Goal: Information Seeking & Learning: Learn about a topic

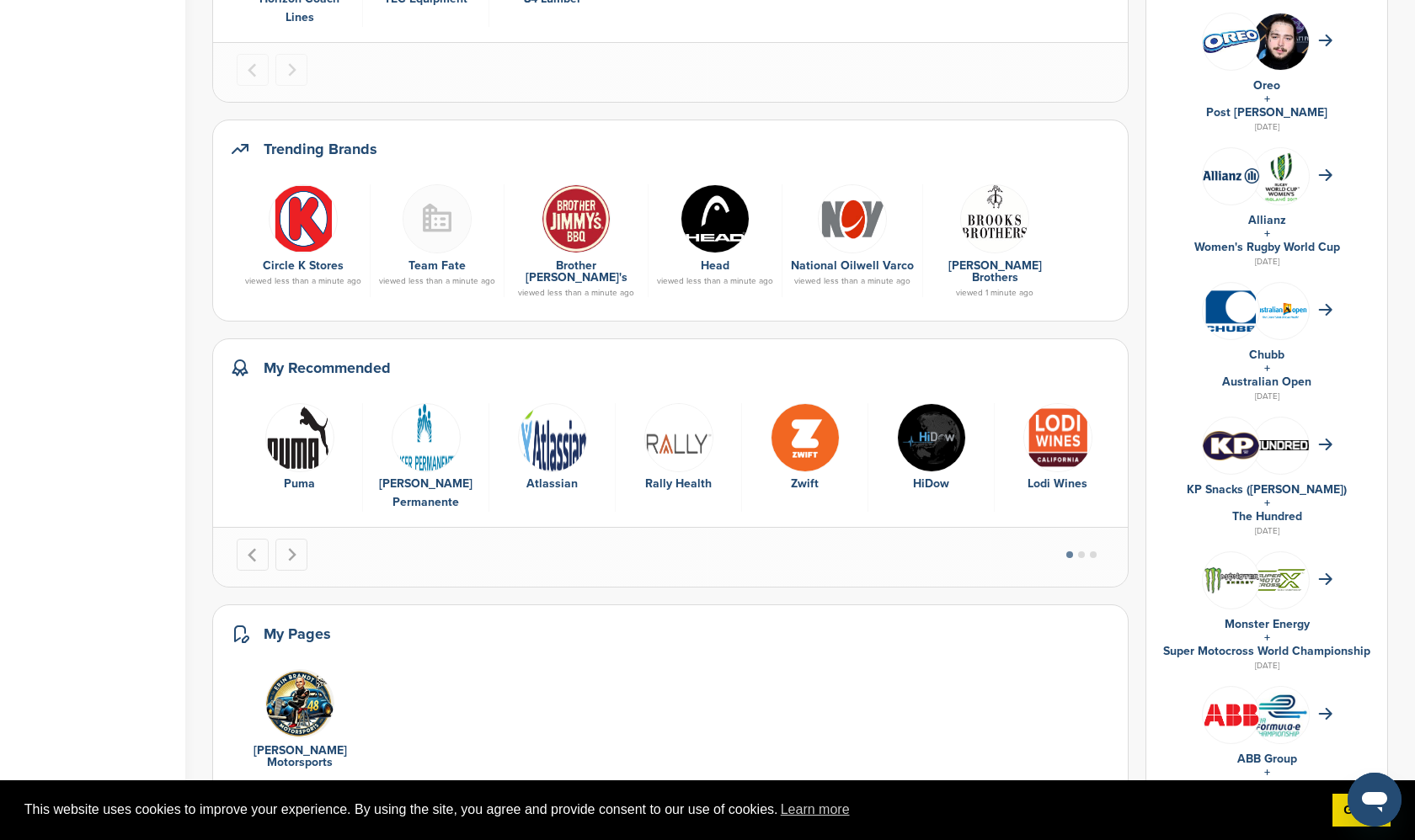
scroll to position [581, 0]
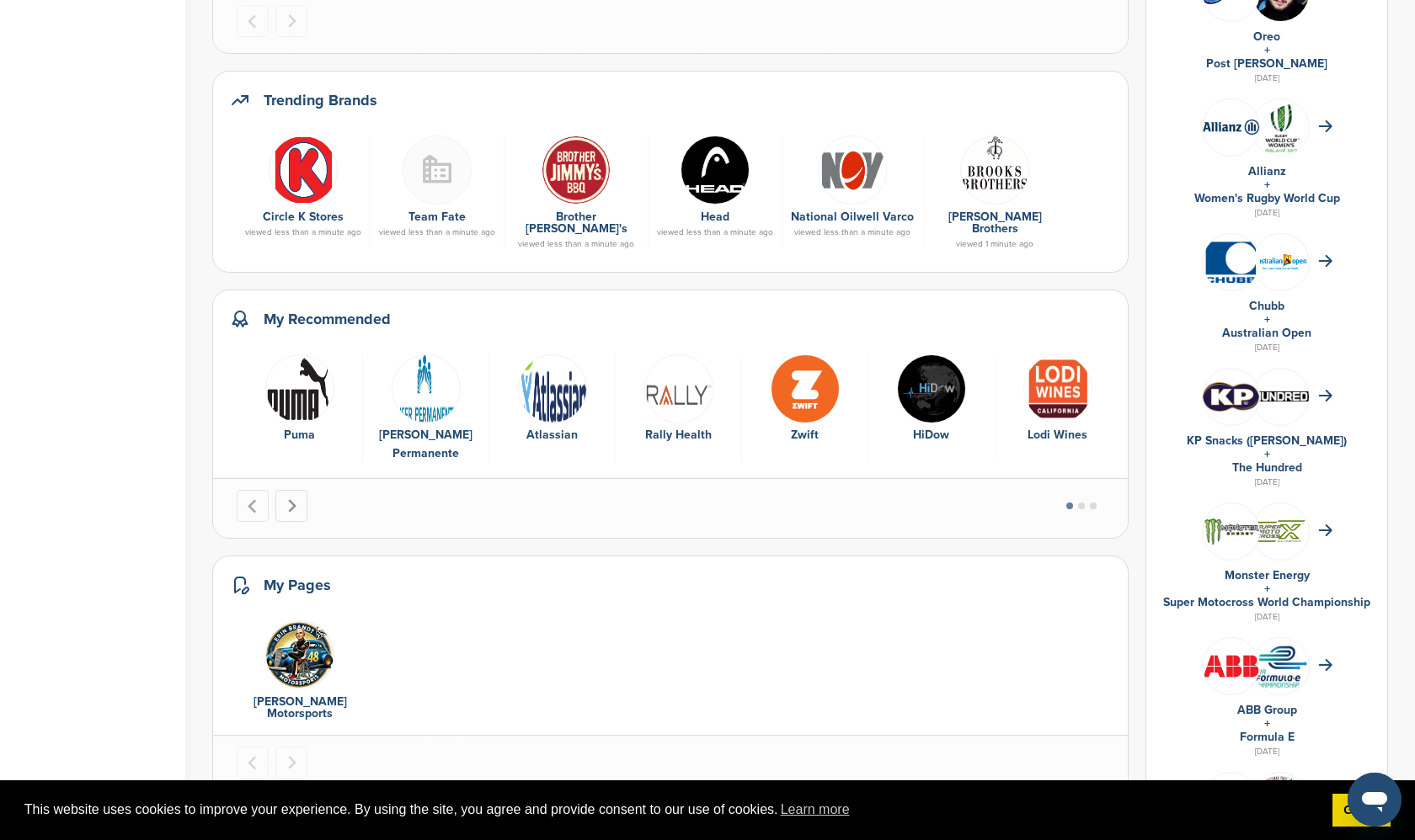
click at [291, 490] on button "Next slide" at bounding box center [291, 506] width 32 height 32
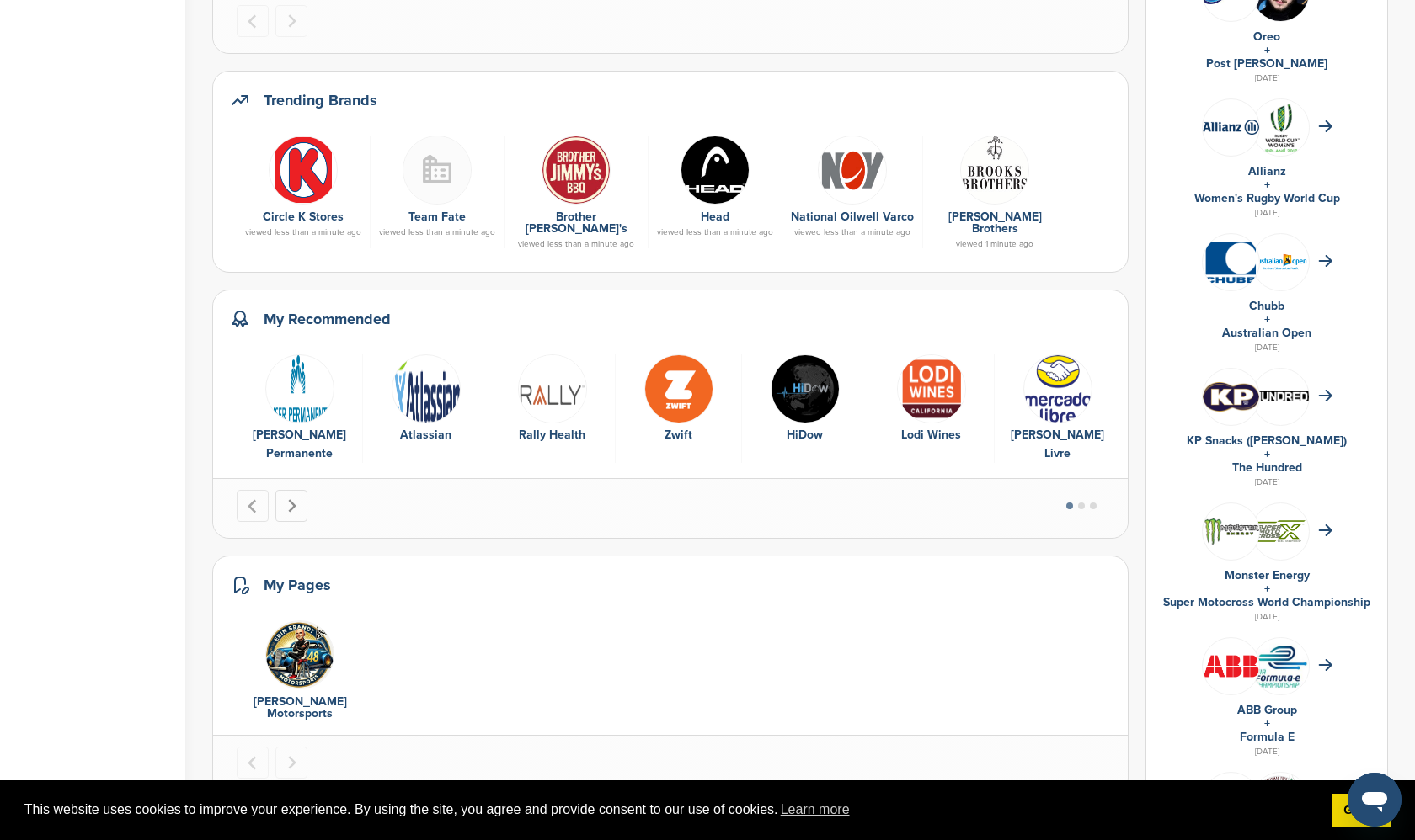
click at [291, 490] on button "Next slide" at bounding box center [291, 506] width 32 height 32
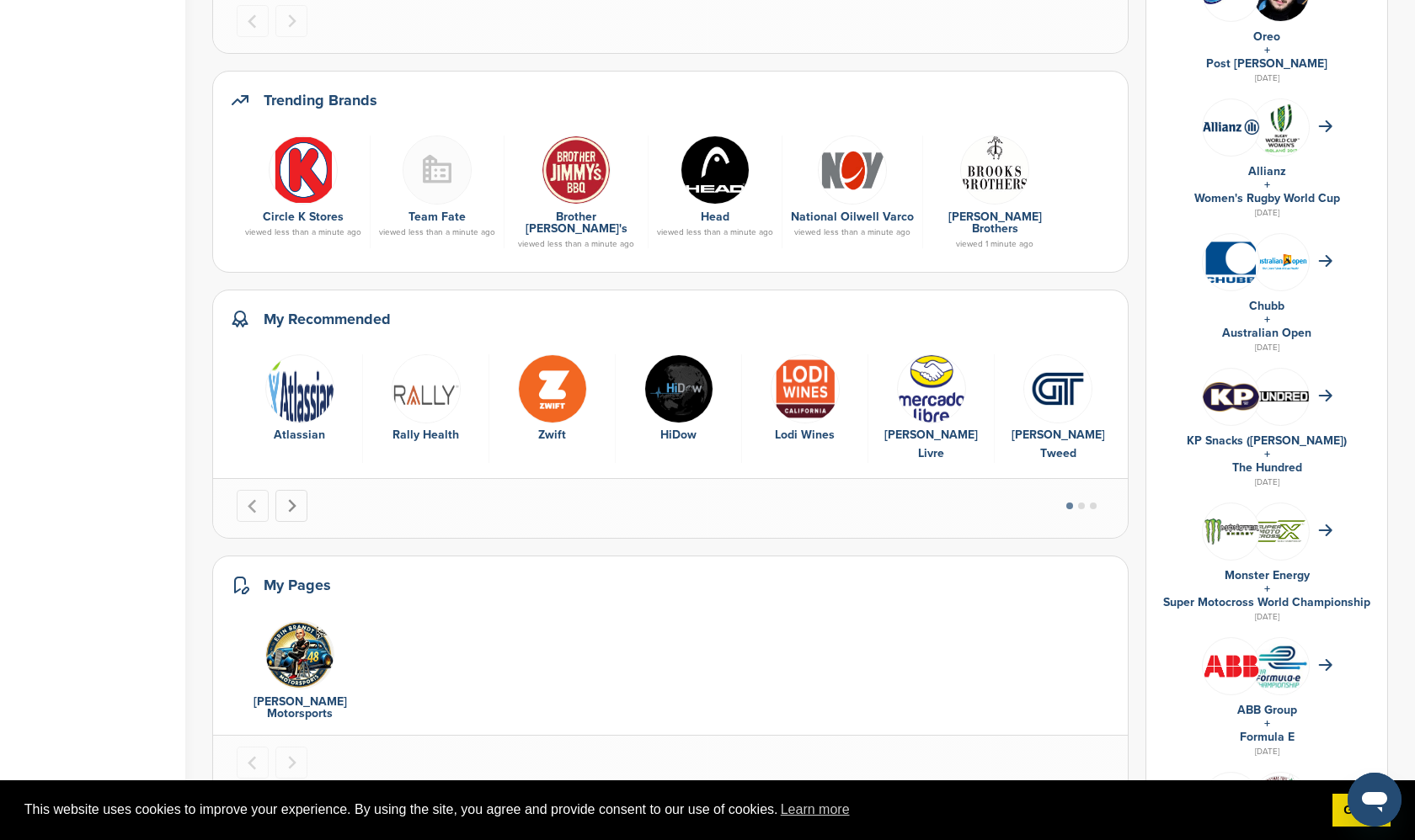
click at [291, 490] on button "Next slide" at bounding box center [291, 506] width 32 height 32
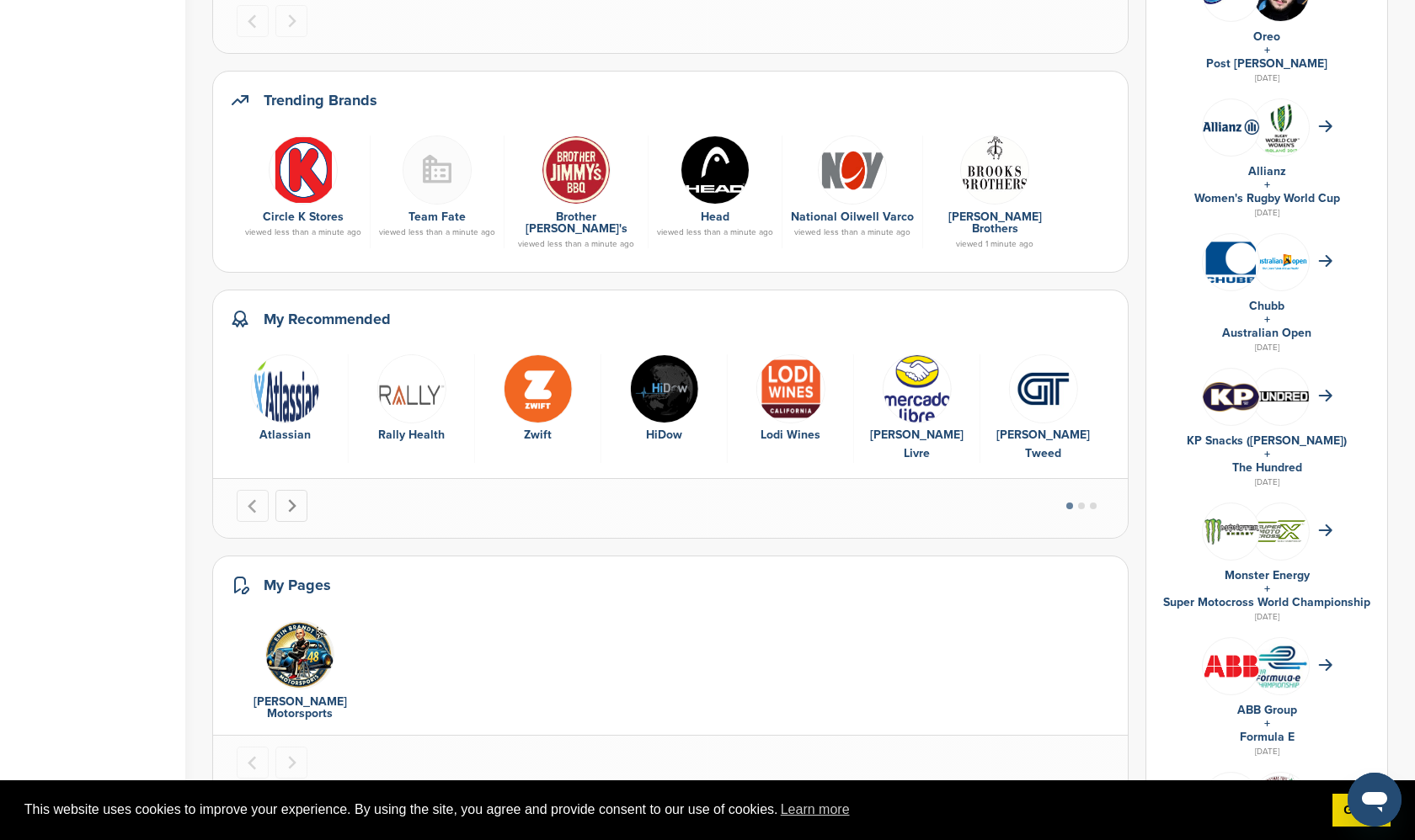
click at [291, 490] on button "Next slide" at bounding box center [291, 506] width 32 height 32
click at [257, 499] on icon "Previous slide" at bounding box center [253, 507] width 15 height 15
click at [200, 490] on div "Home Search My CRM Pitch Board My Pages Analytics Settings Help Center Recently…" at bounding box center [708, 265] width 1415 height 1578
click at [413, 426] on div "Rally Health" at bounding box center [411, 435] width 109 height 18
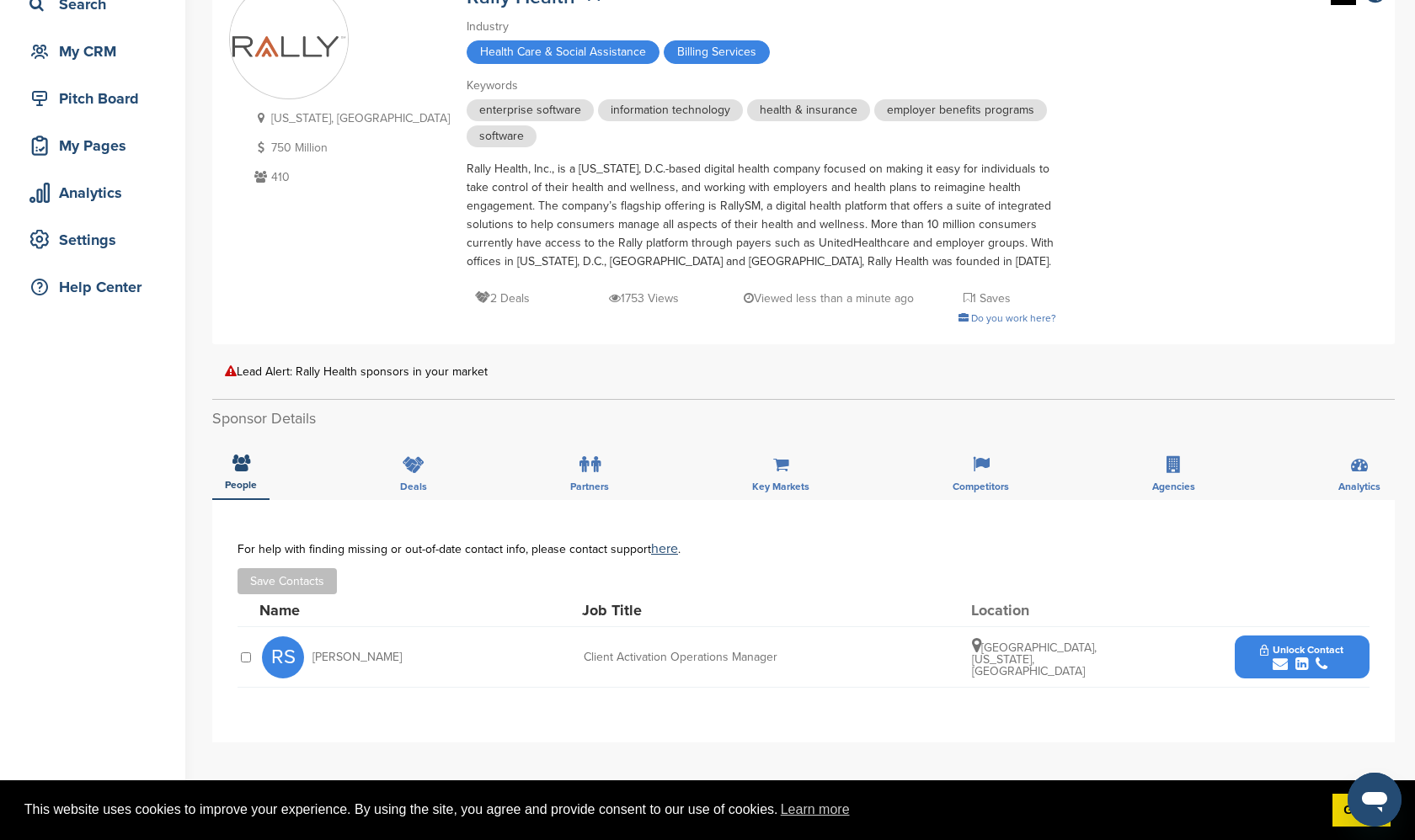
scroll to position [125, 0]
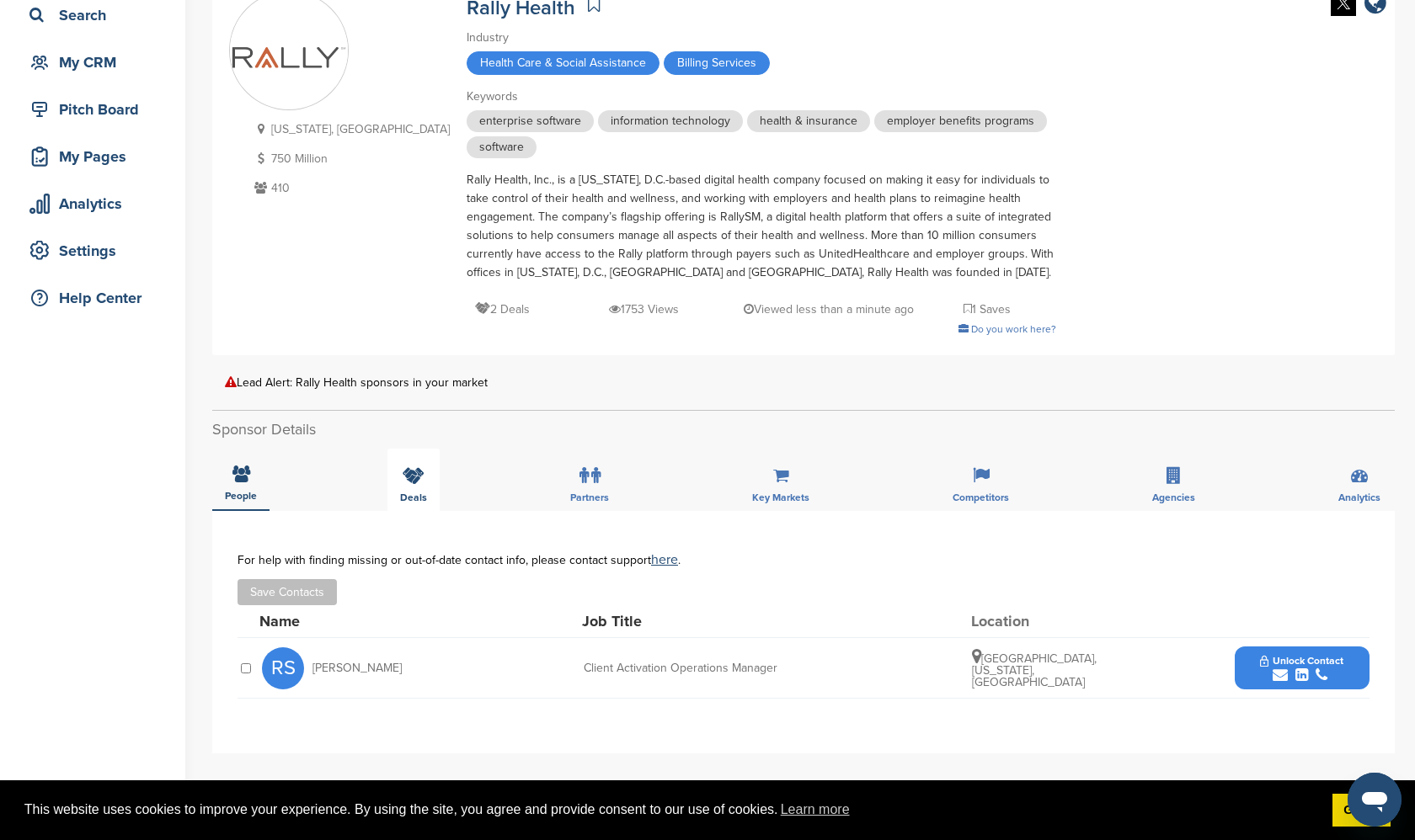
click at [257, 492] on span "Deals" at bounding box center [241, 496] width 32 height 10
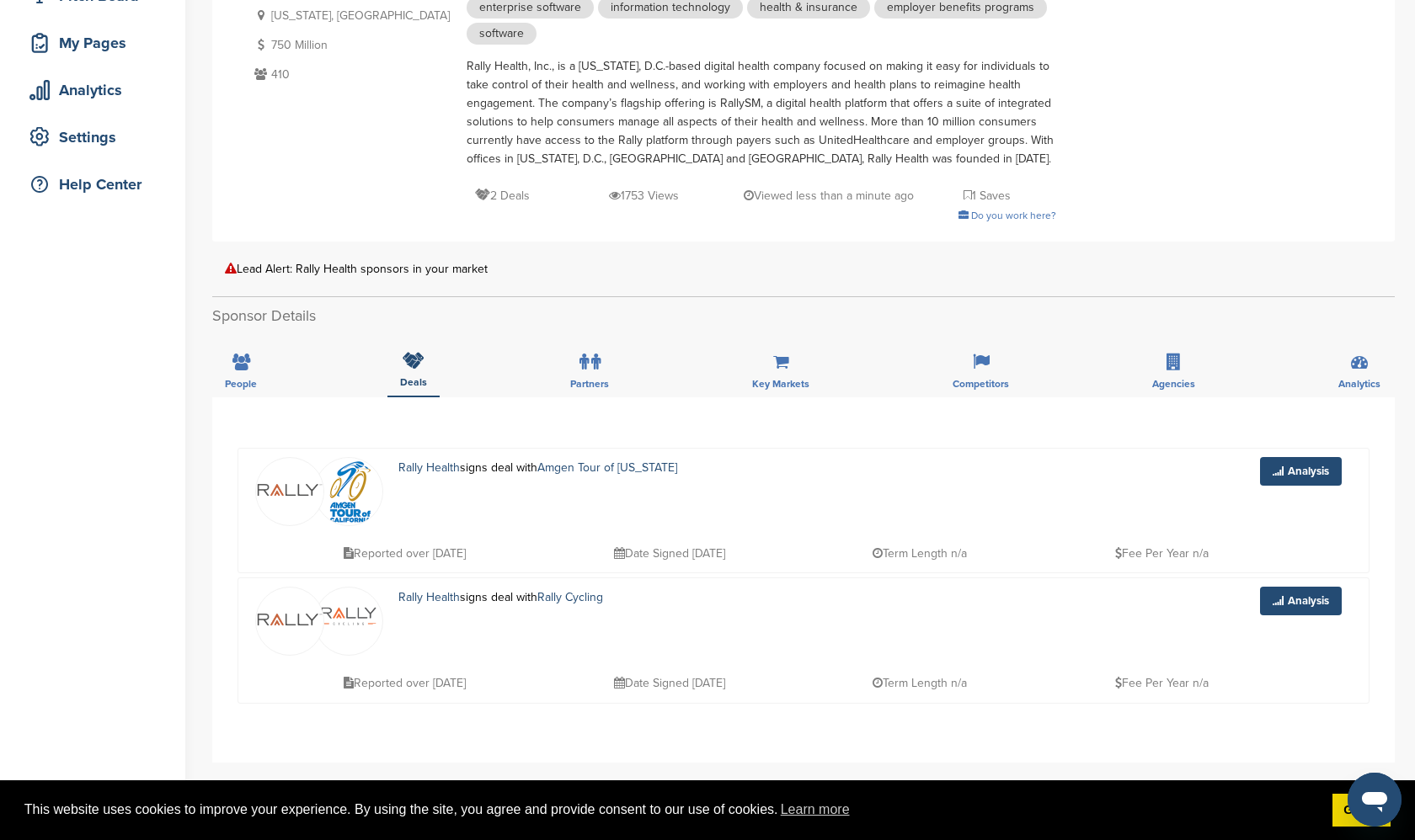
scroll to position [235, 0]
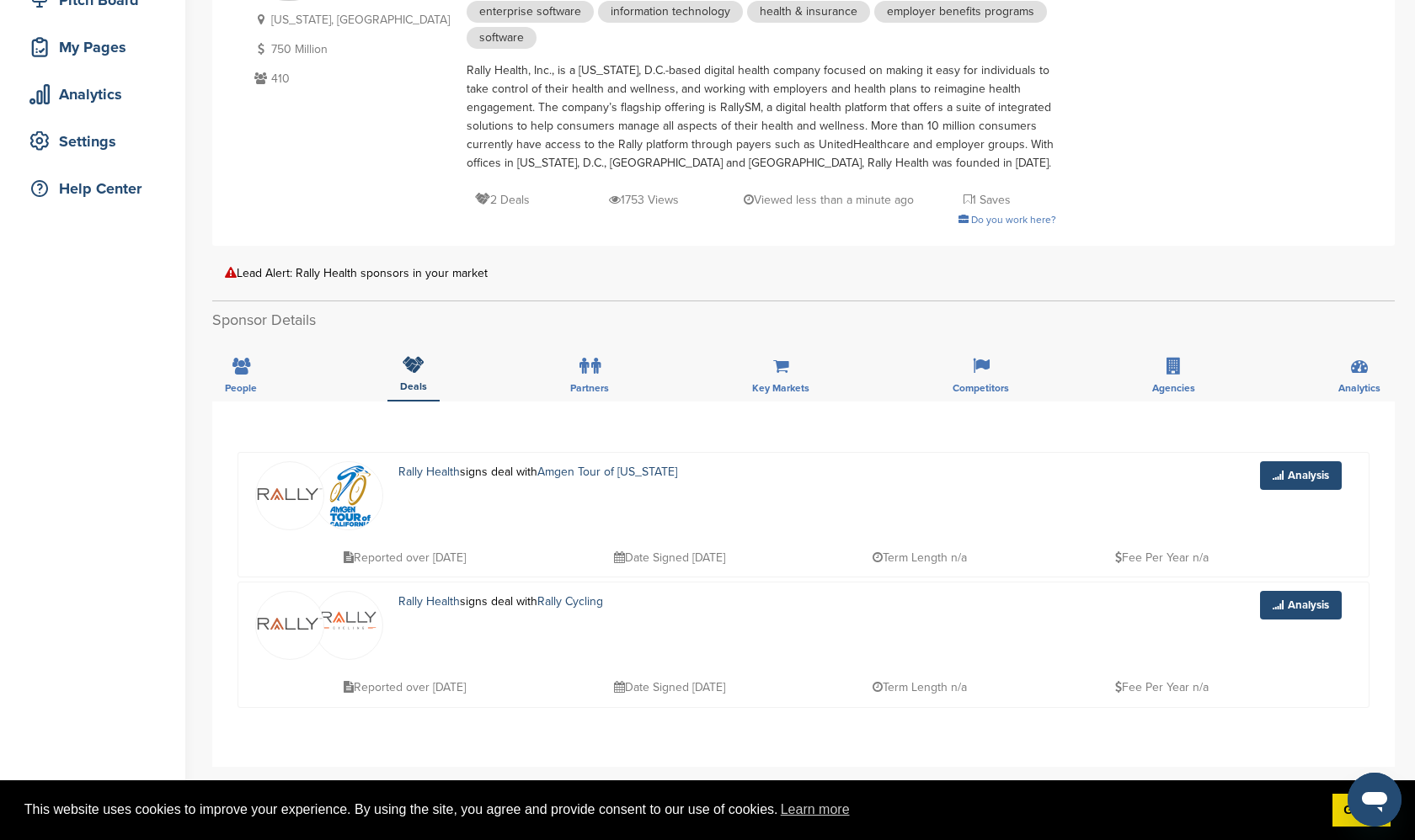
click at [490, 323] on h2 "Sponsor Details" at bounding box center [804, 320] width 1182 height 23
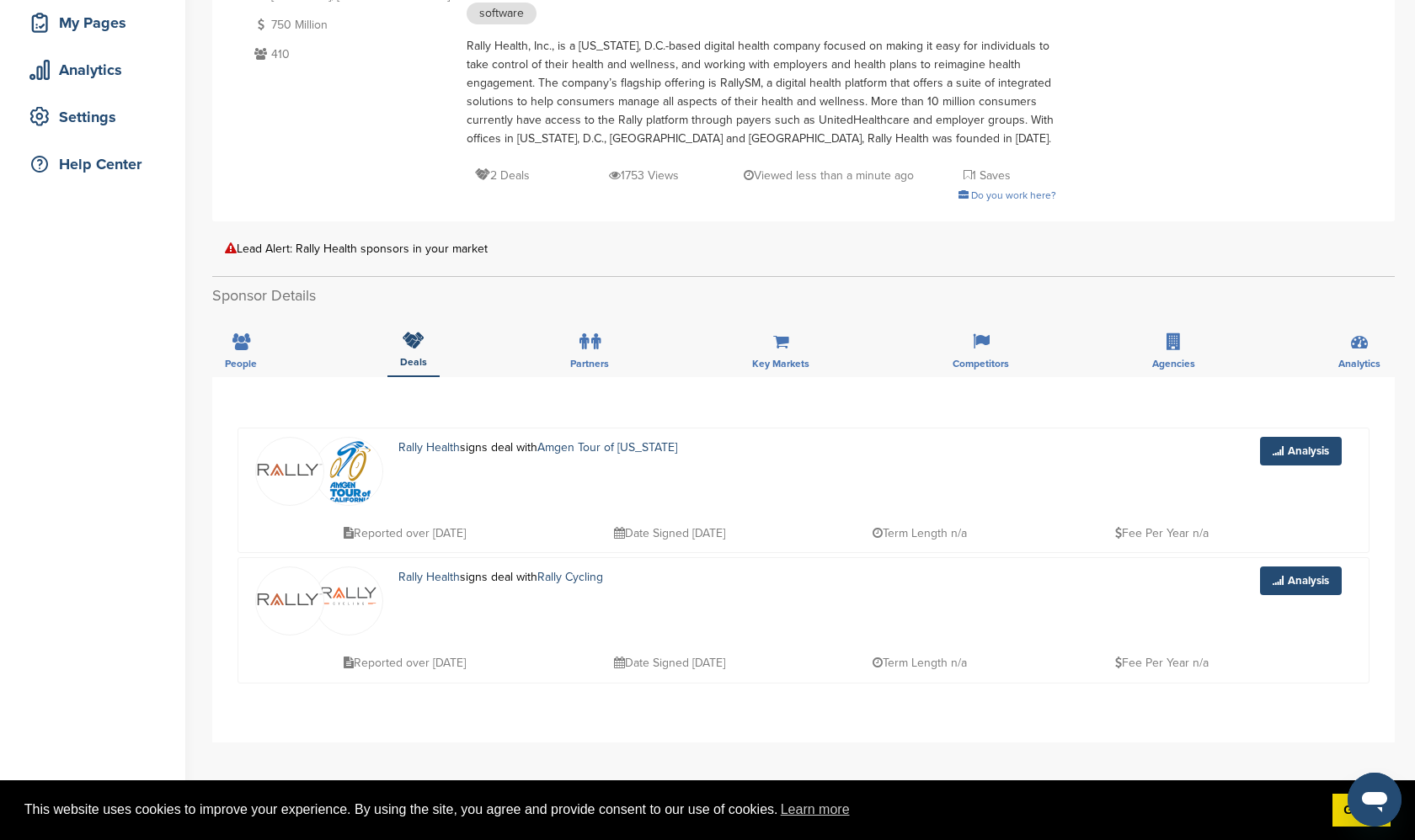
scroll to position [282, 0]
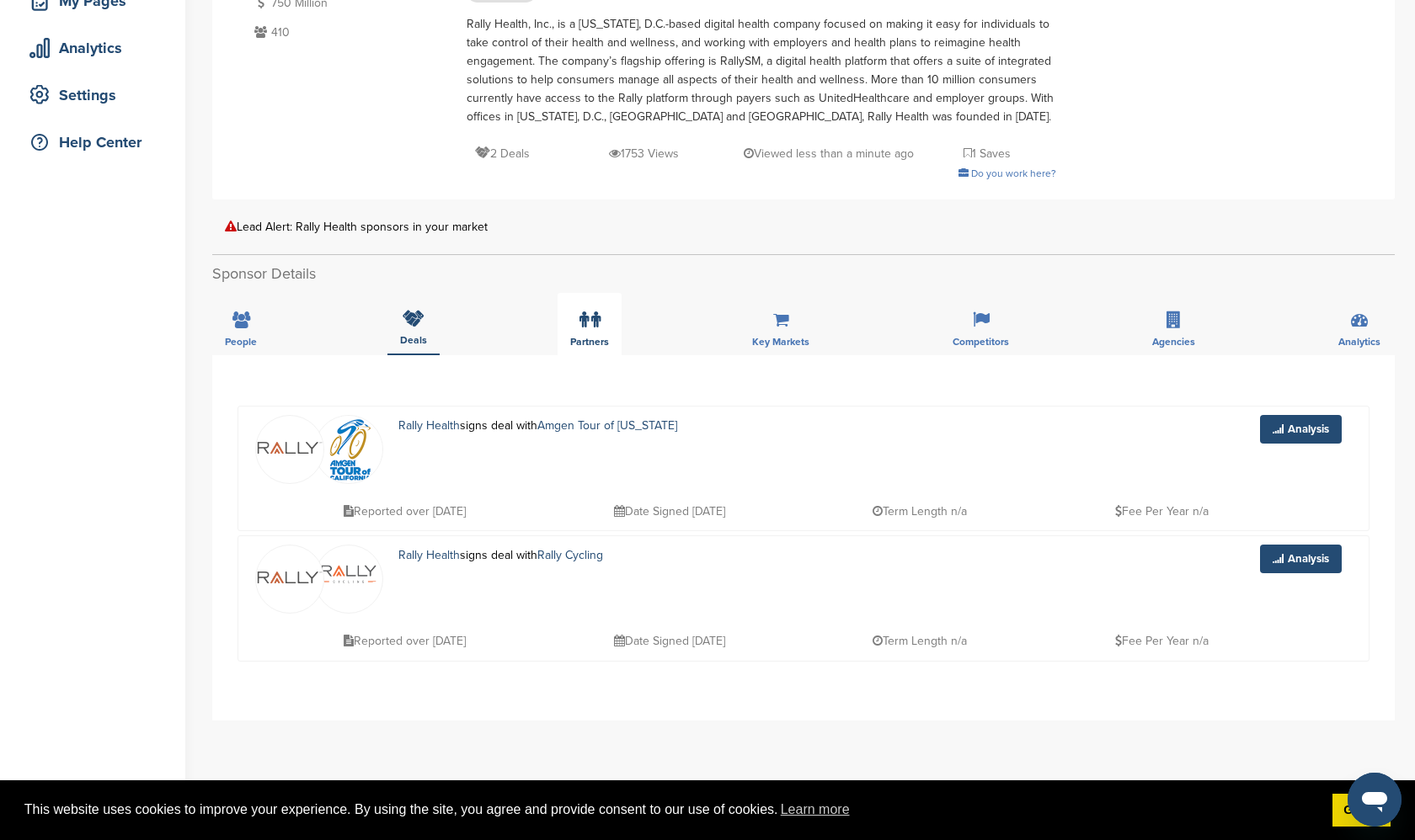
click at [592, 325] on icon at bounding box center [596, 320] width 9 height 17
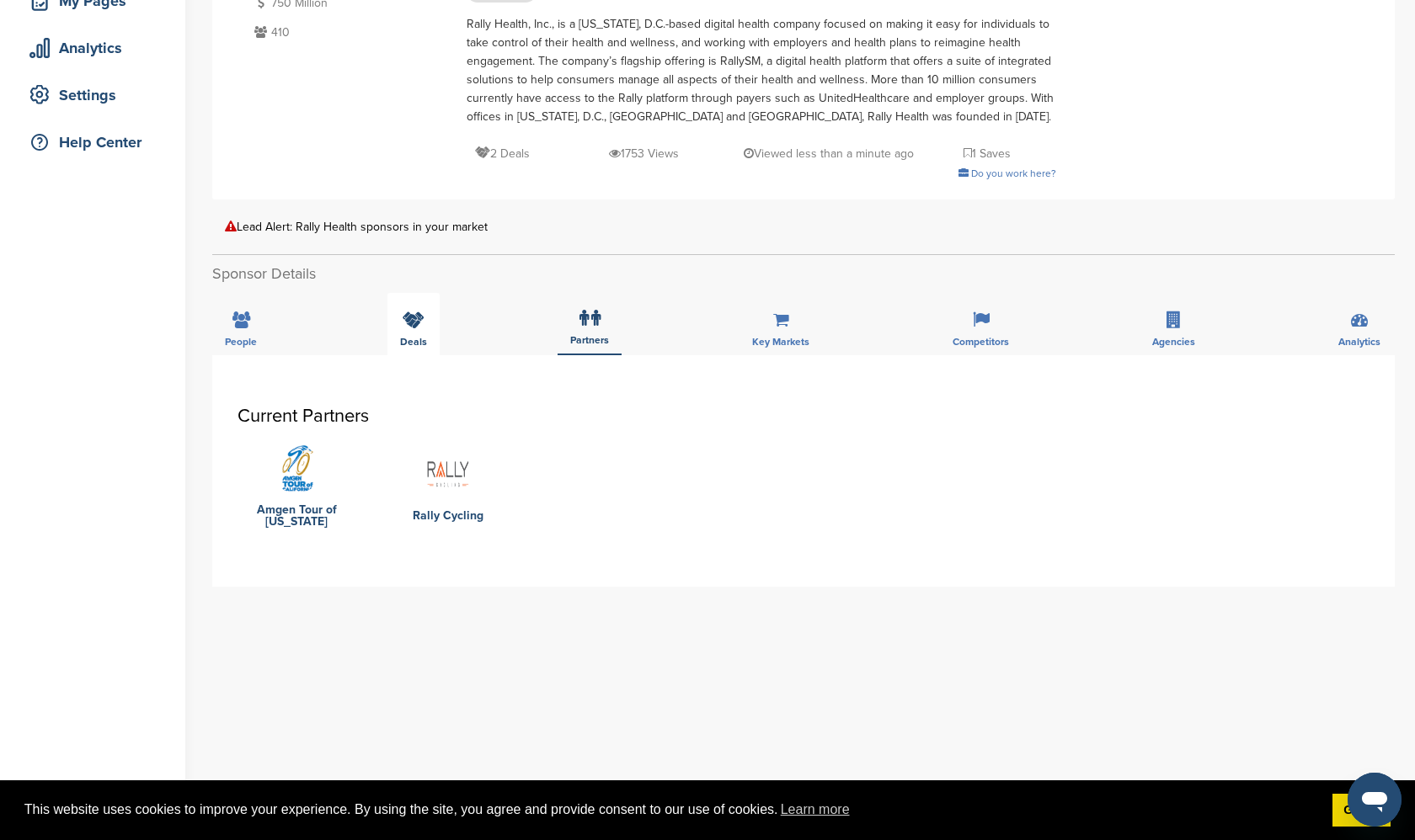
click at [411, 330] on div "Deals" at bounding box center [413, 324] width 52 height 63
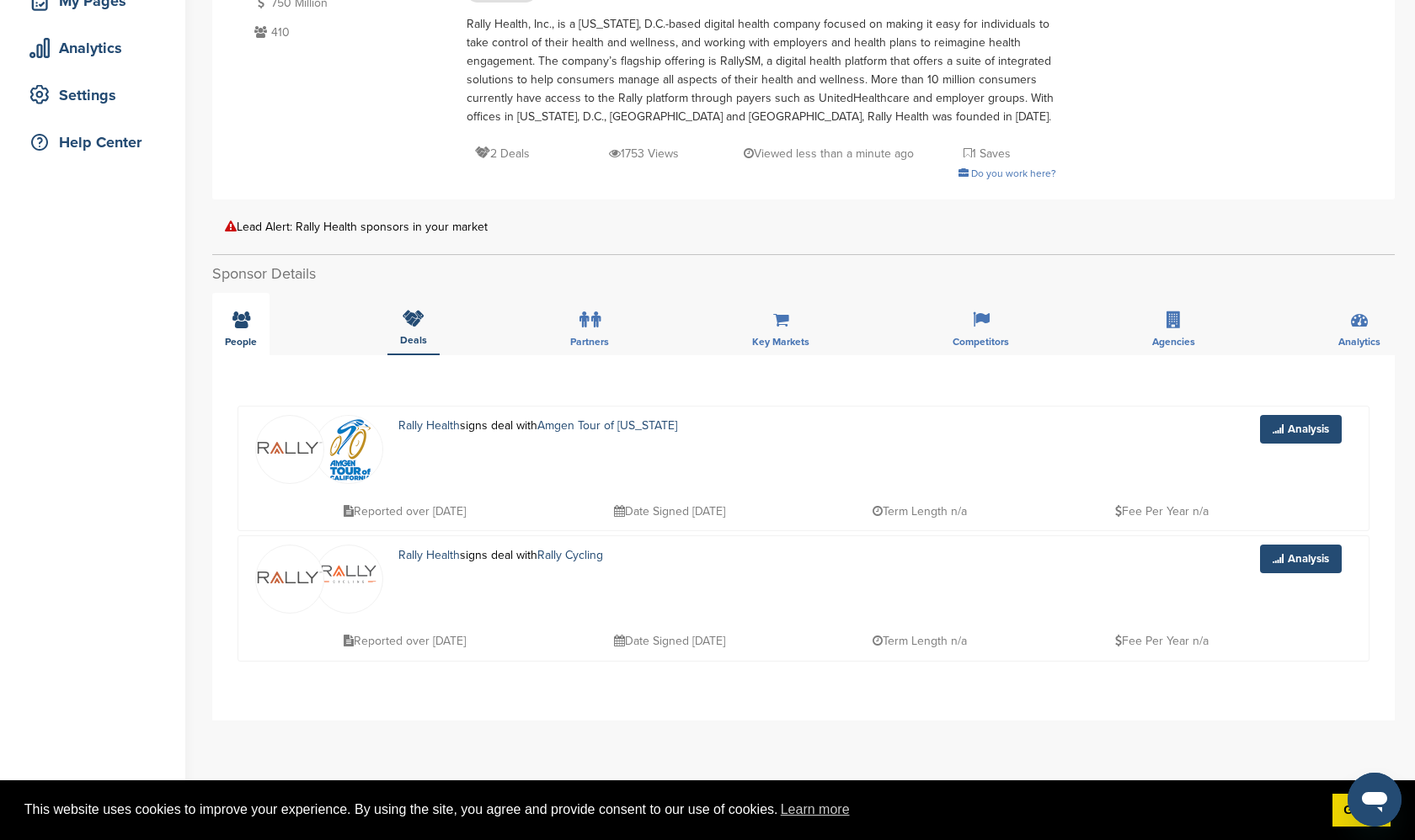
click at [240, 329] on icon at bounding box center [241, 320] width 17 height 17
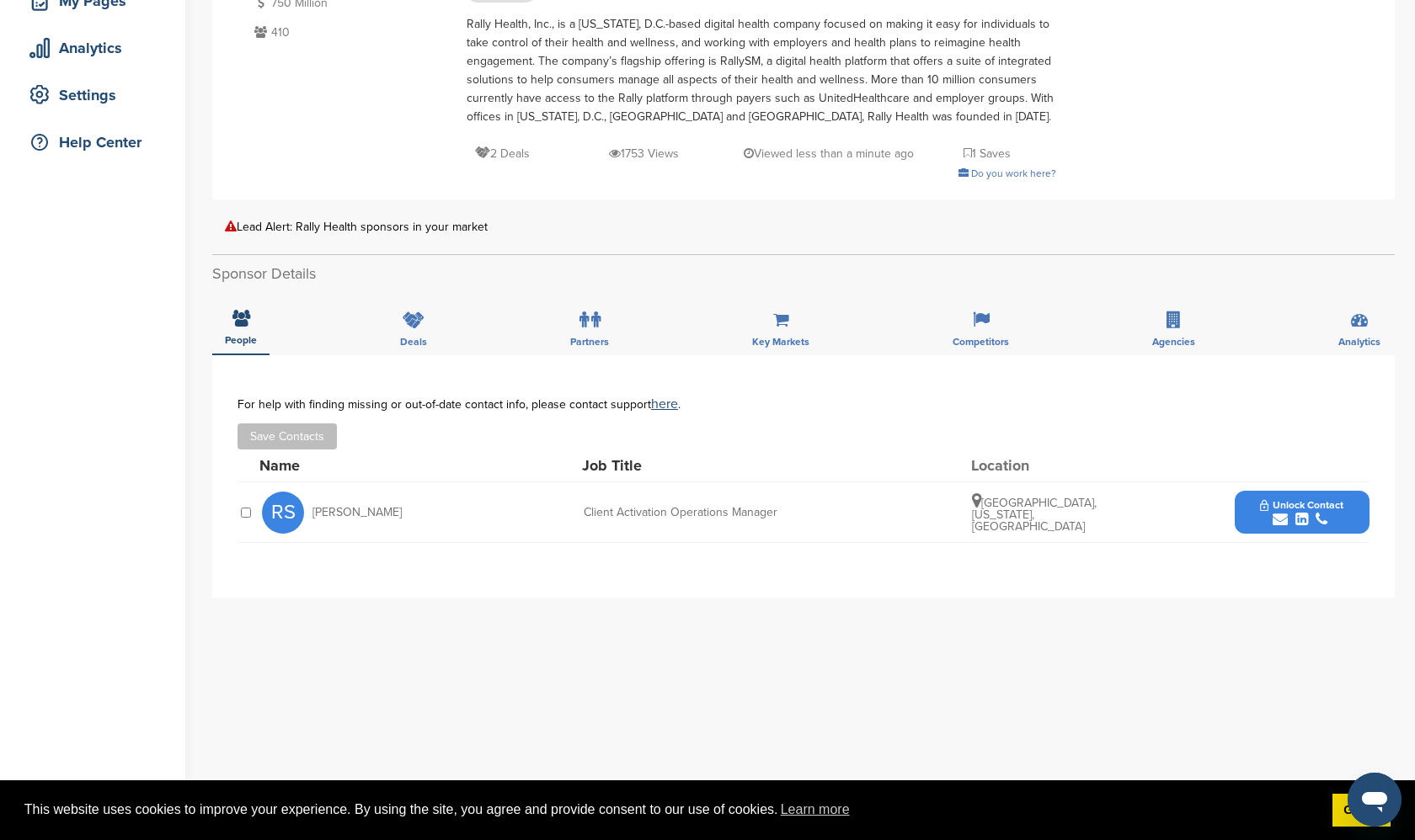
click at [503, 277] on h2 "Sponsor Details" at bounding box center [804, 273] width 1182 height 23
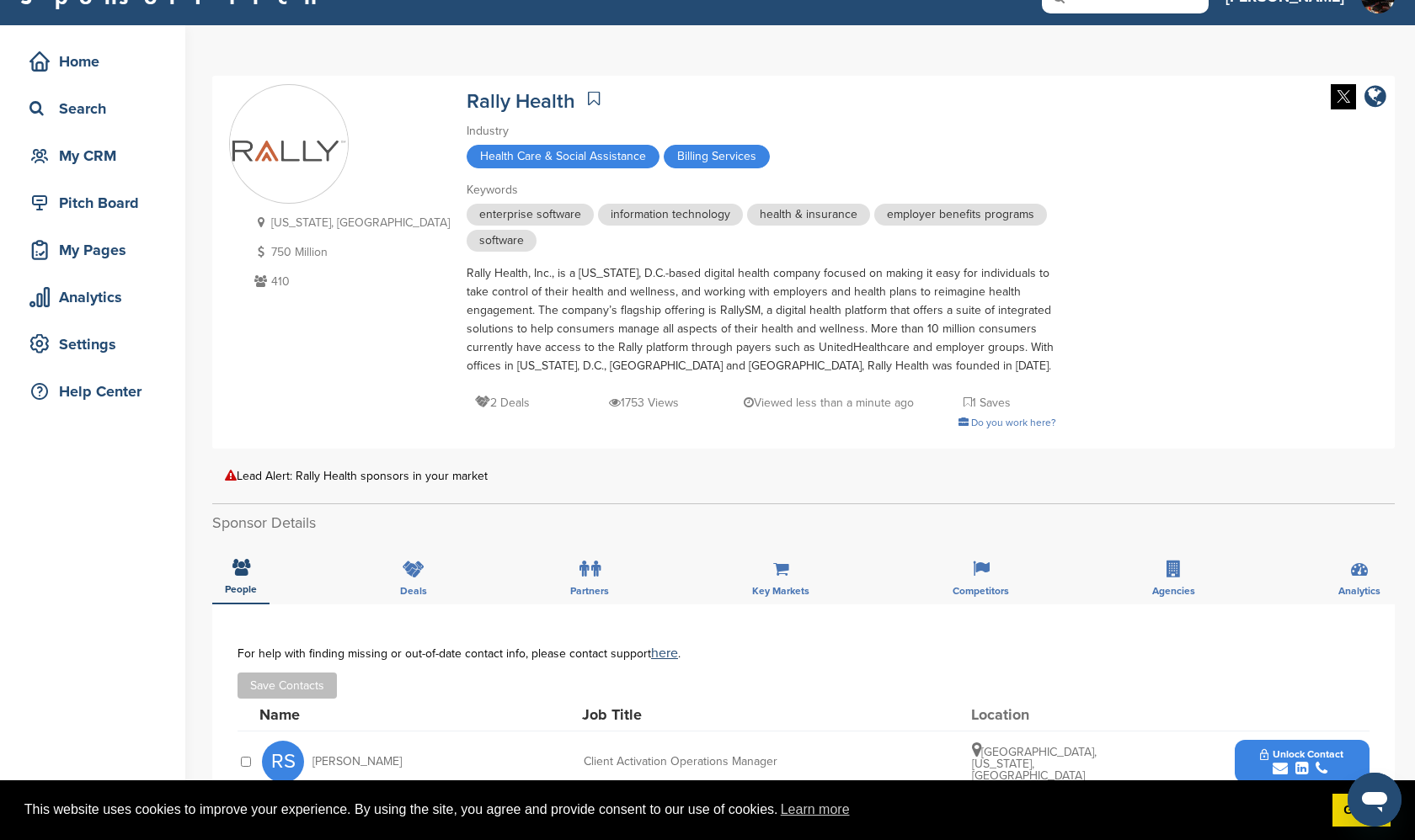
scroll to position [19, 0]
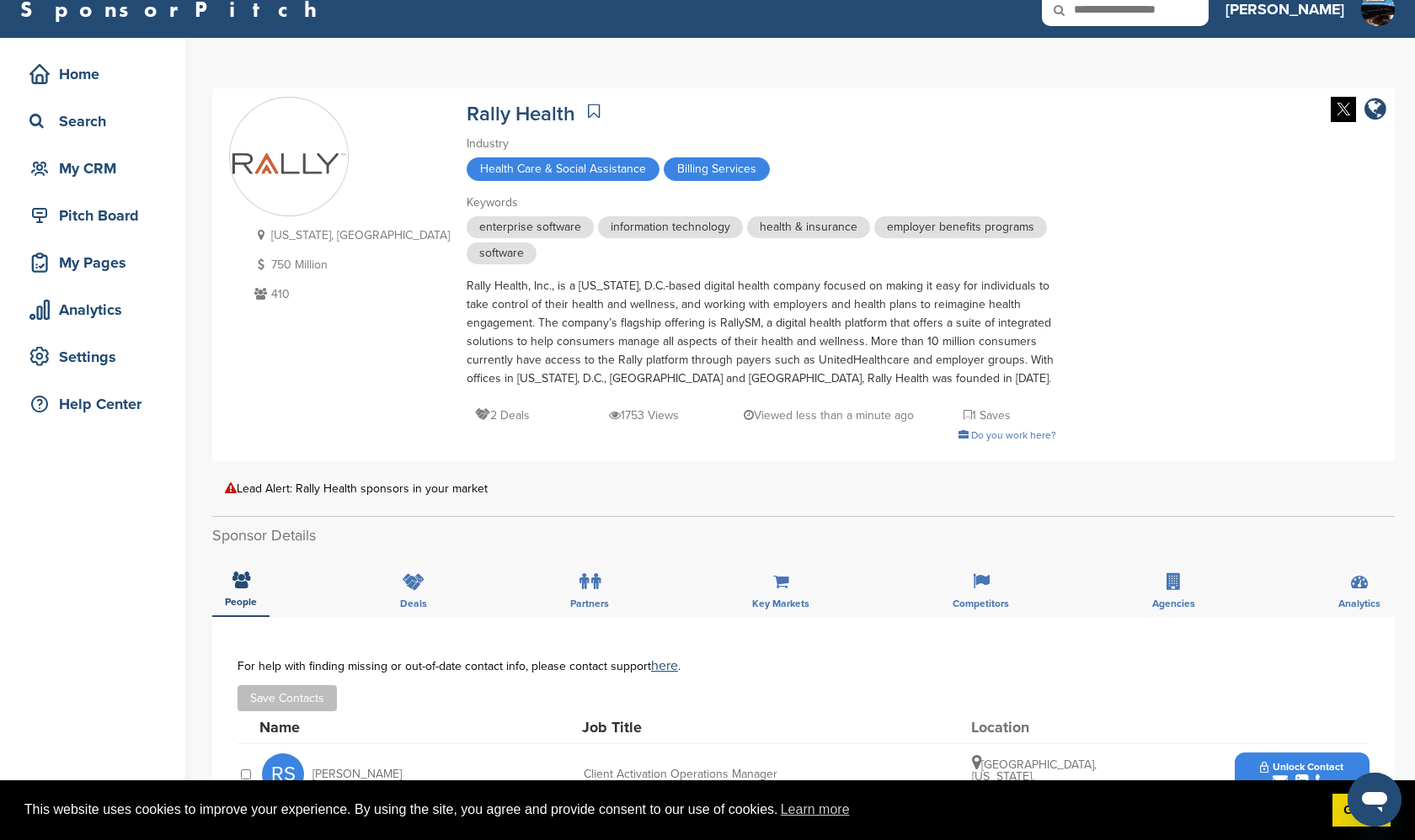
click at [711, 324] on div "Rally Health, Inc., is a Washington, D.C.-based digital health company focused …" at bounding box center [761, 332] width 589 height 111
click at [671, 264] on div "enterprise software information technology health & insurance employer benefits…" at bounding box center [761, 242] width 589 height 52
click at [671, 258] on div "enterprise software information technology health & insurance employer benefits…" at bounding box center [761, 242] width 589 height 52
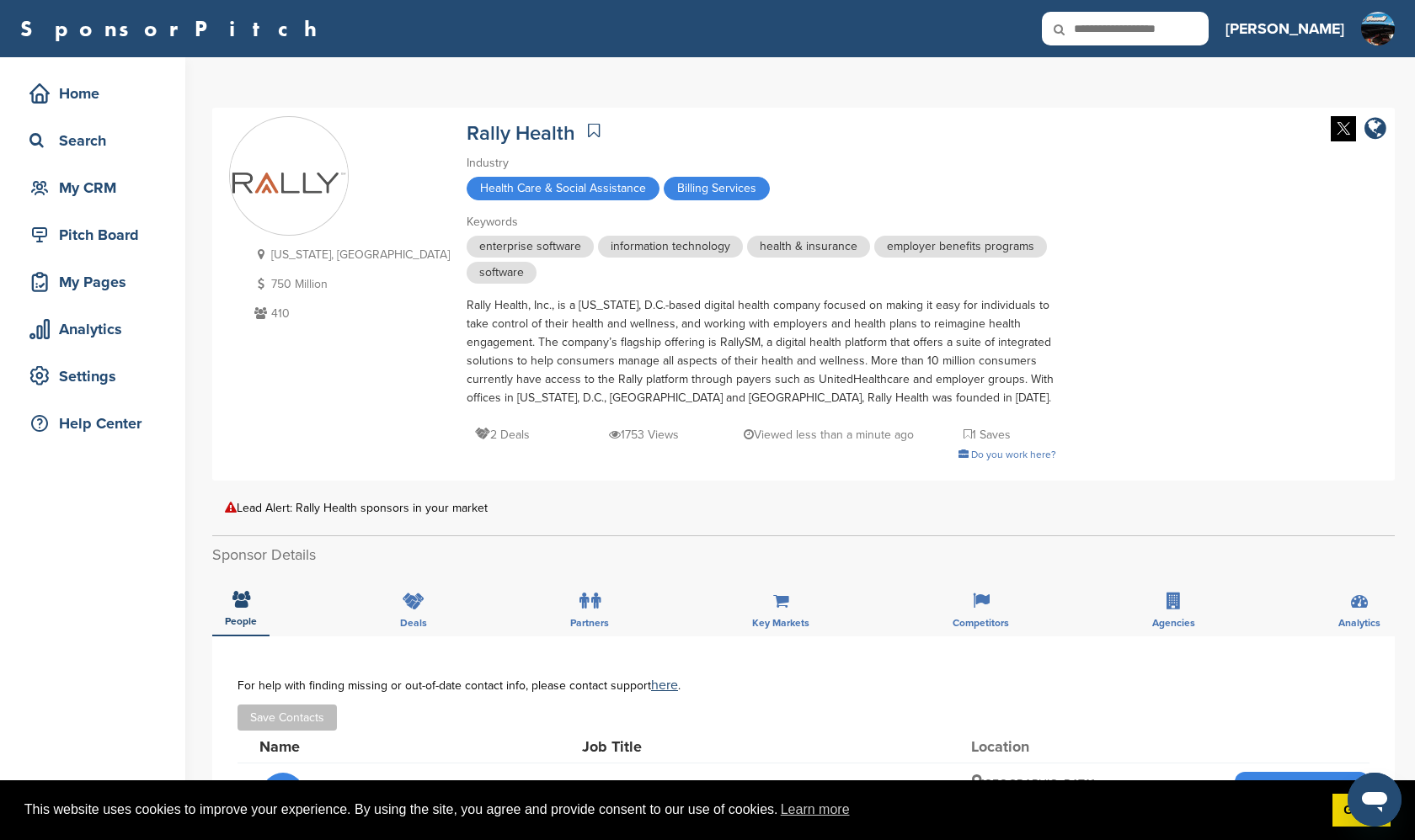
scroll to position [0, 0]
click at [662, 146] on div "Rally Health Industry Health Care & Social Assistance Billing Services Keywords…" at bounding box center [761, 290] width 589 height 348
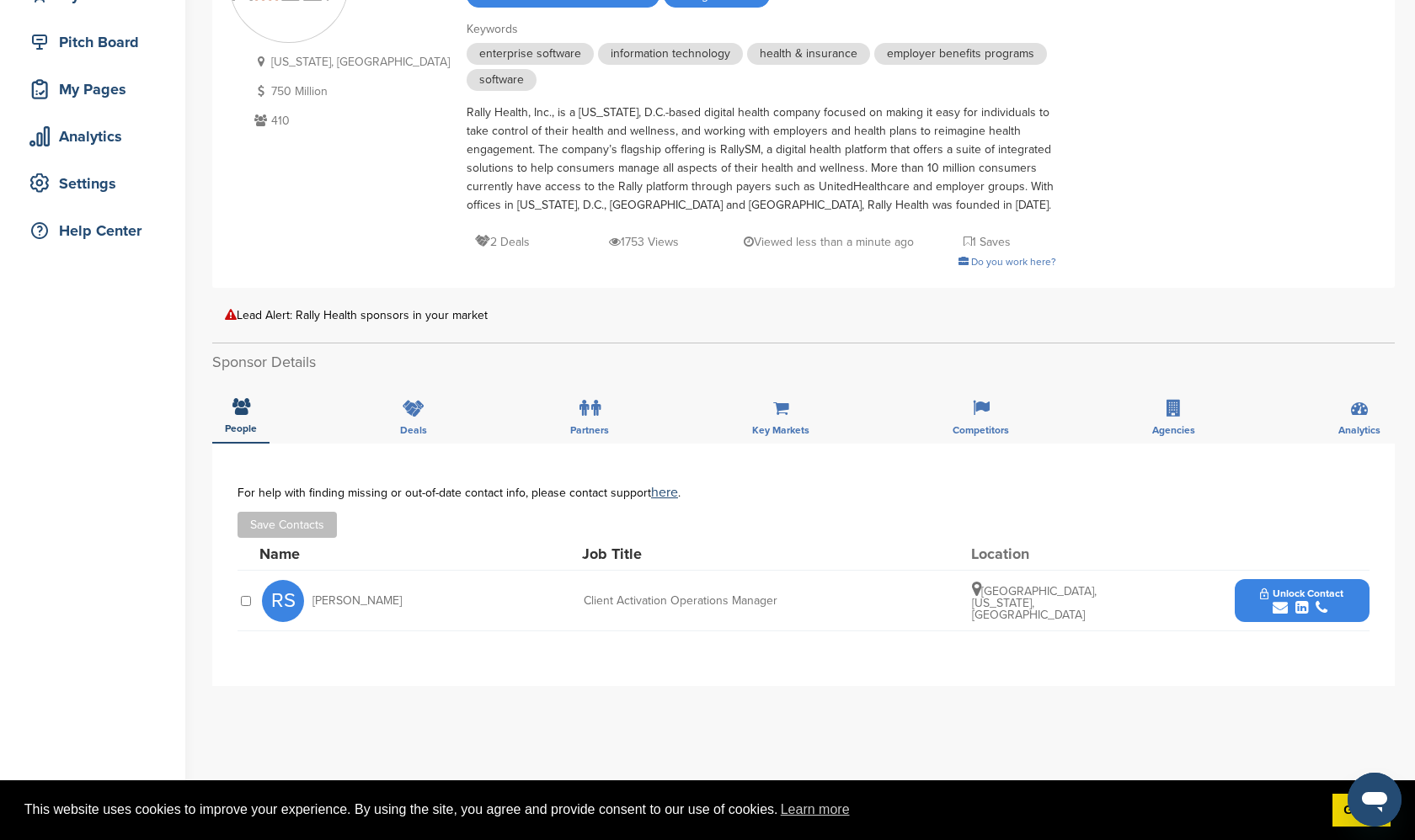
scroll to position [204, 0]
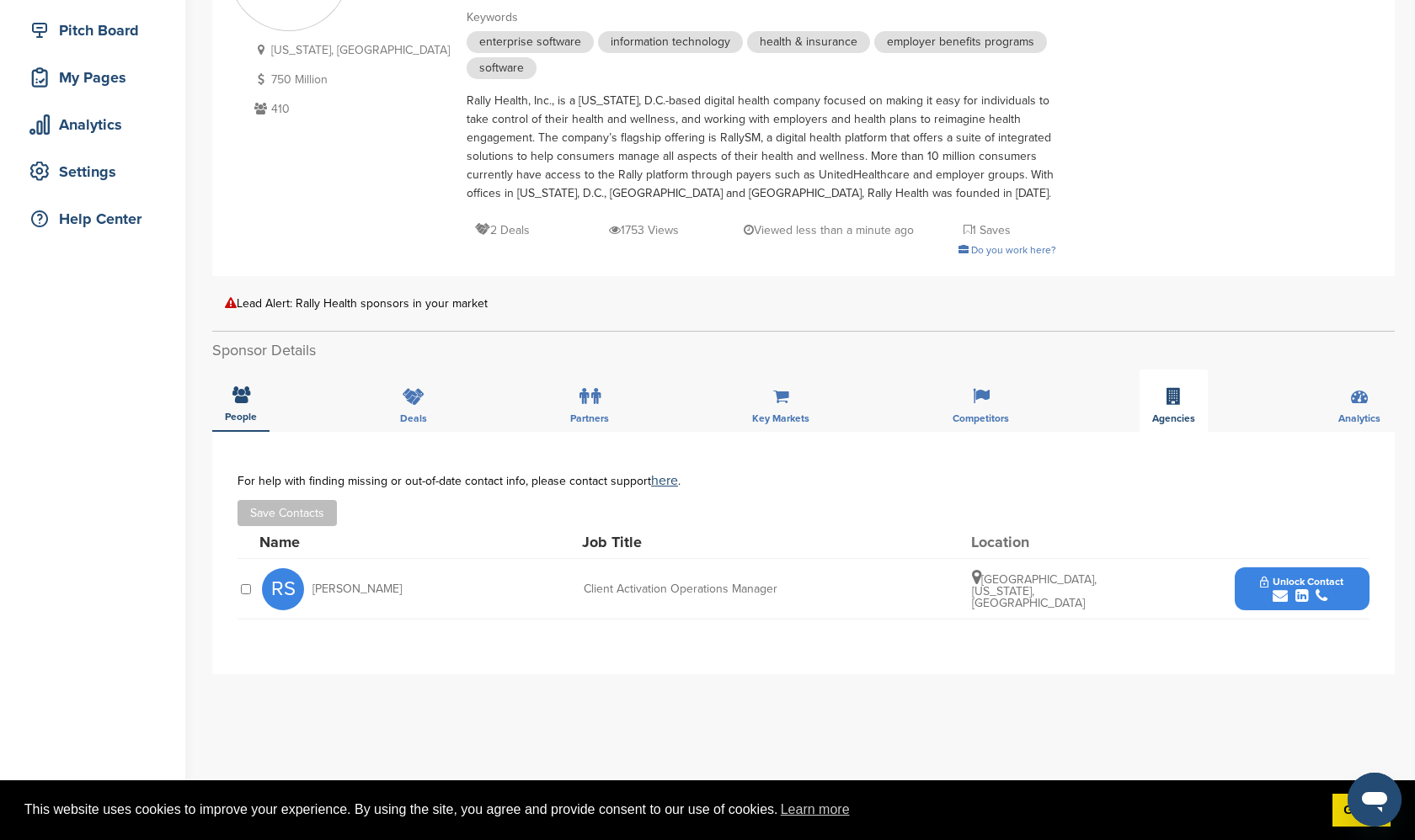
click at [1173, 410] on div "Agencies" at bounding box center [1173, 400] width 68 height 63
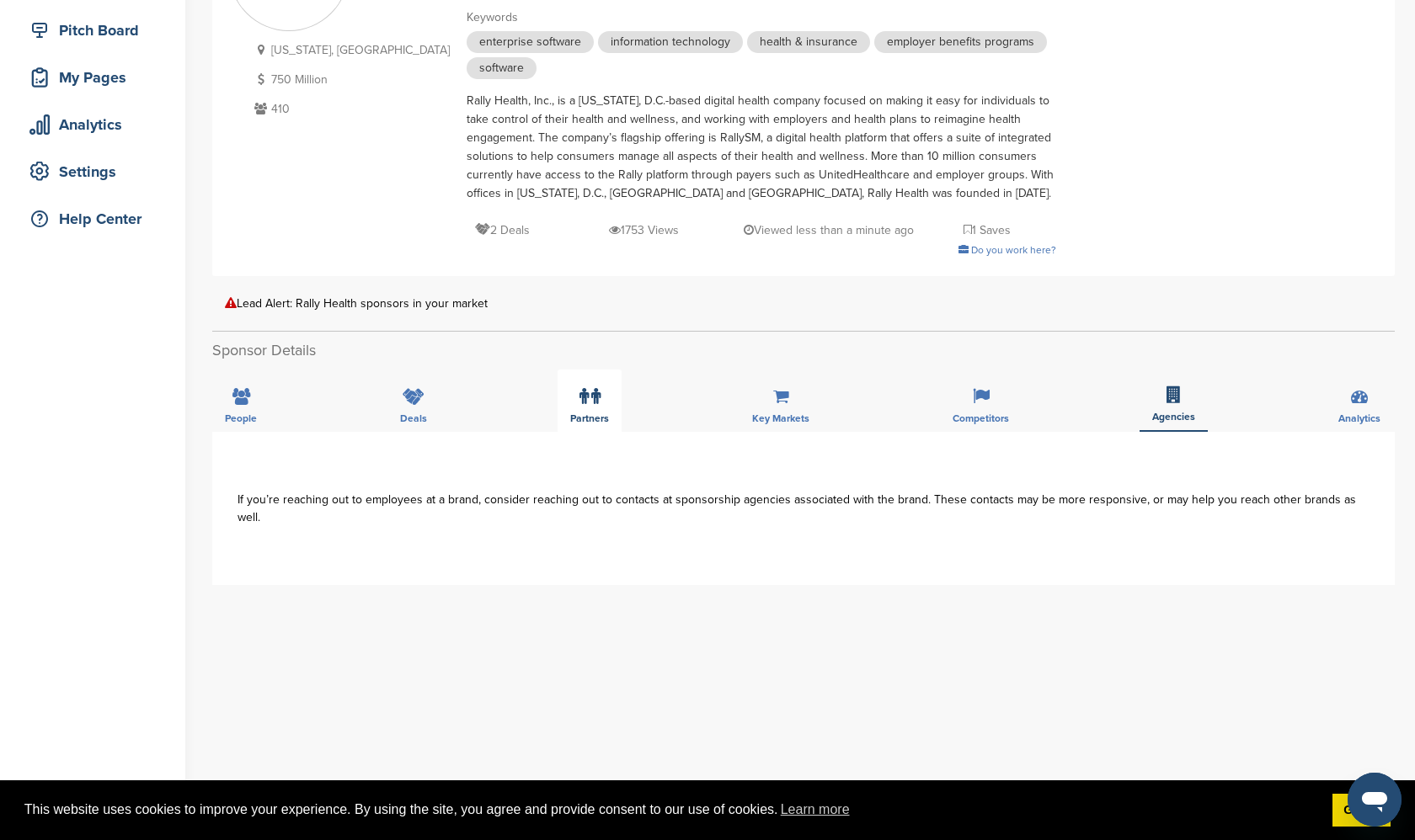
click at [580, 401] on icon at bounding box center [584, 396] width 9 height 17
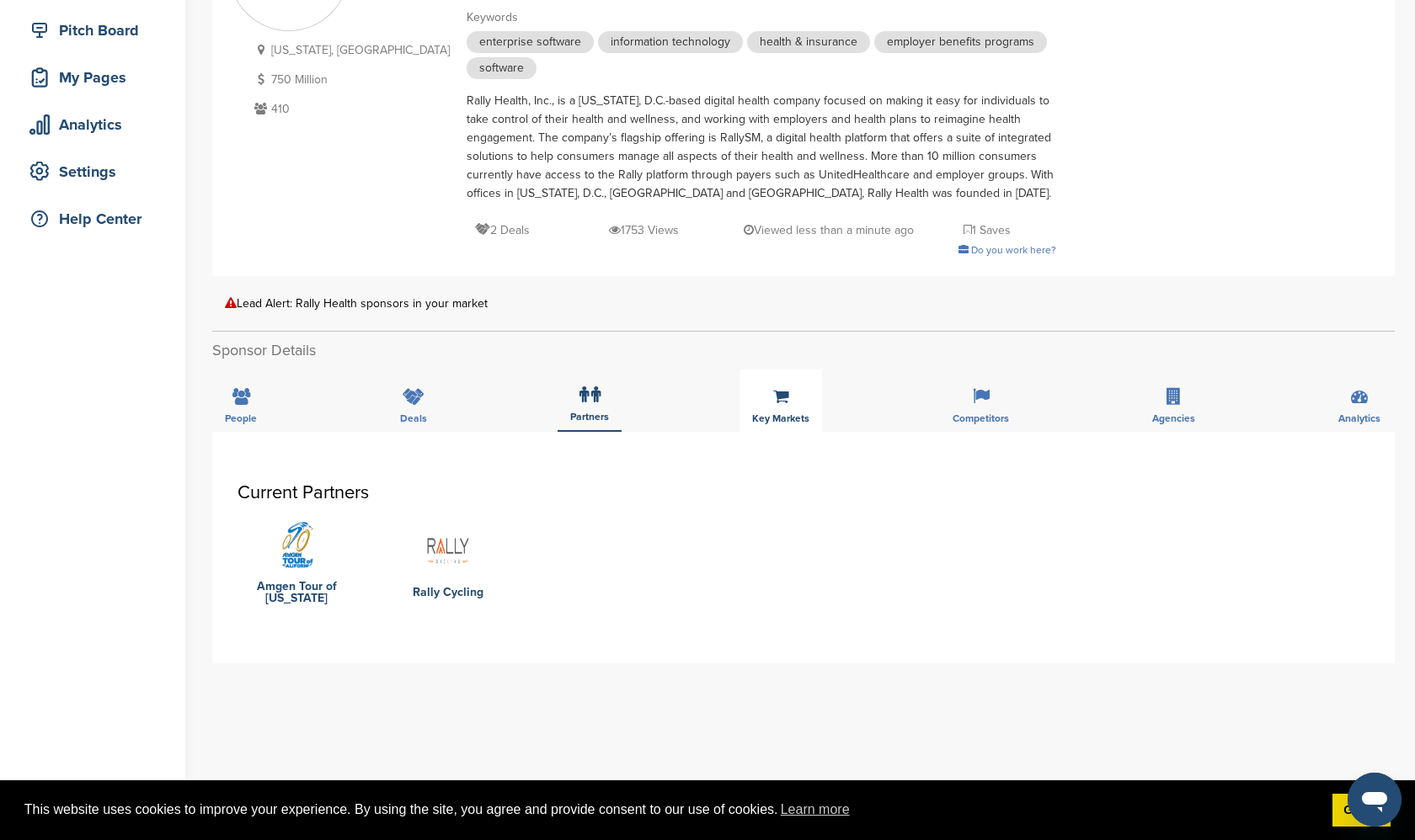
click at [791, 403] on div "Key Markets" at bounding box center [780, 400] width 83 height 63
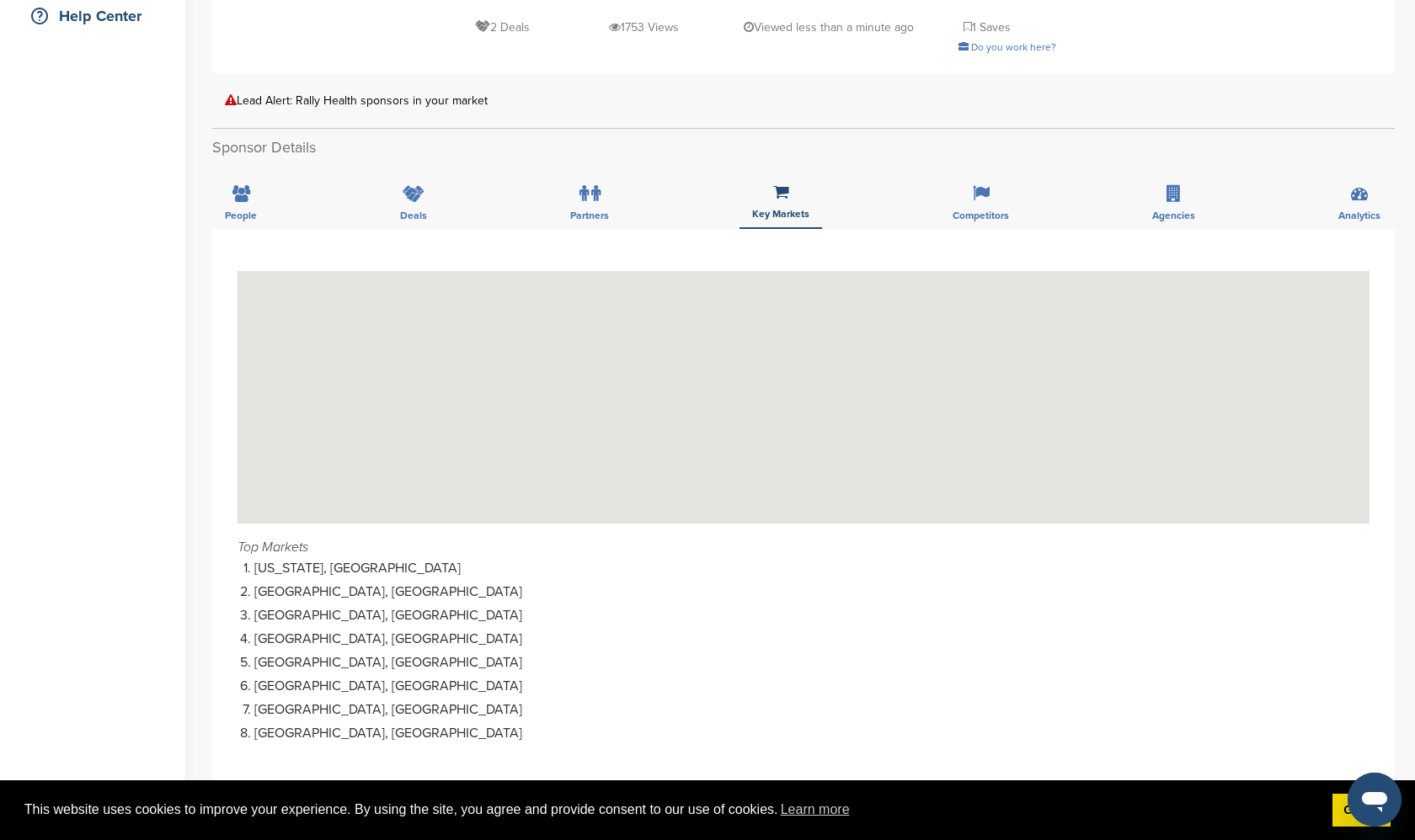
scroll to position [401, 0]
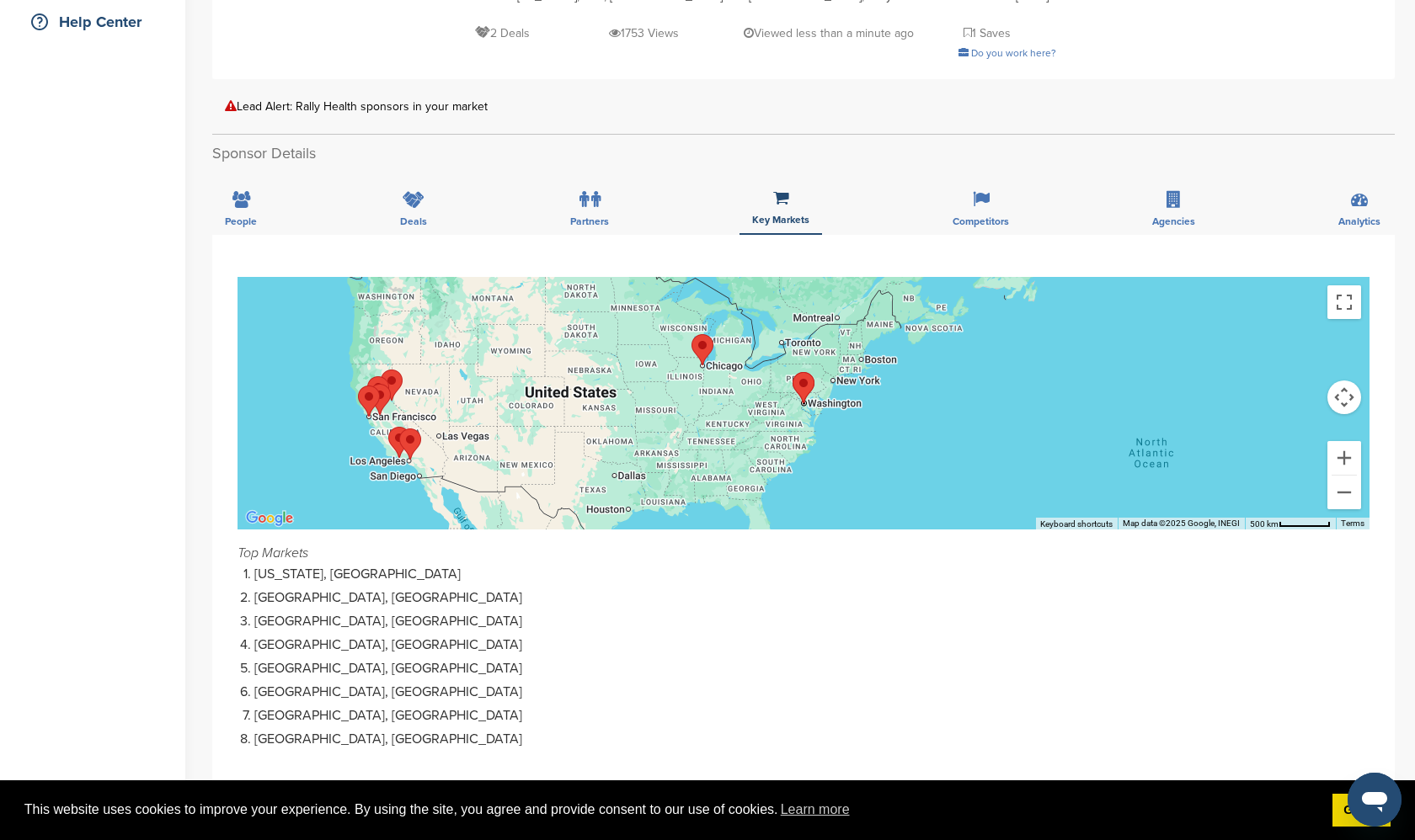
click at [271, 699] on li "Stockton, USA" at bounding box center [812, 692] width 1115 height 17
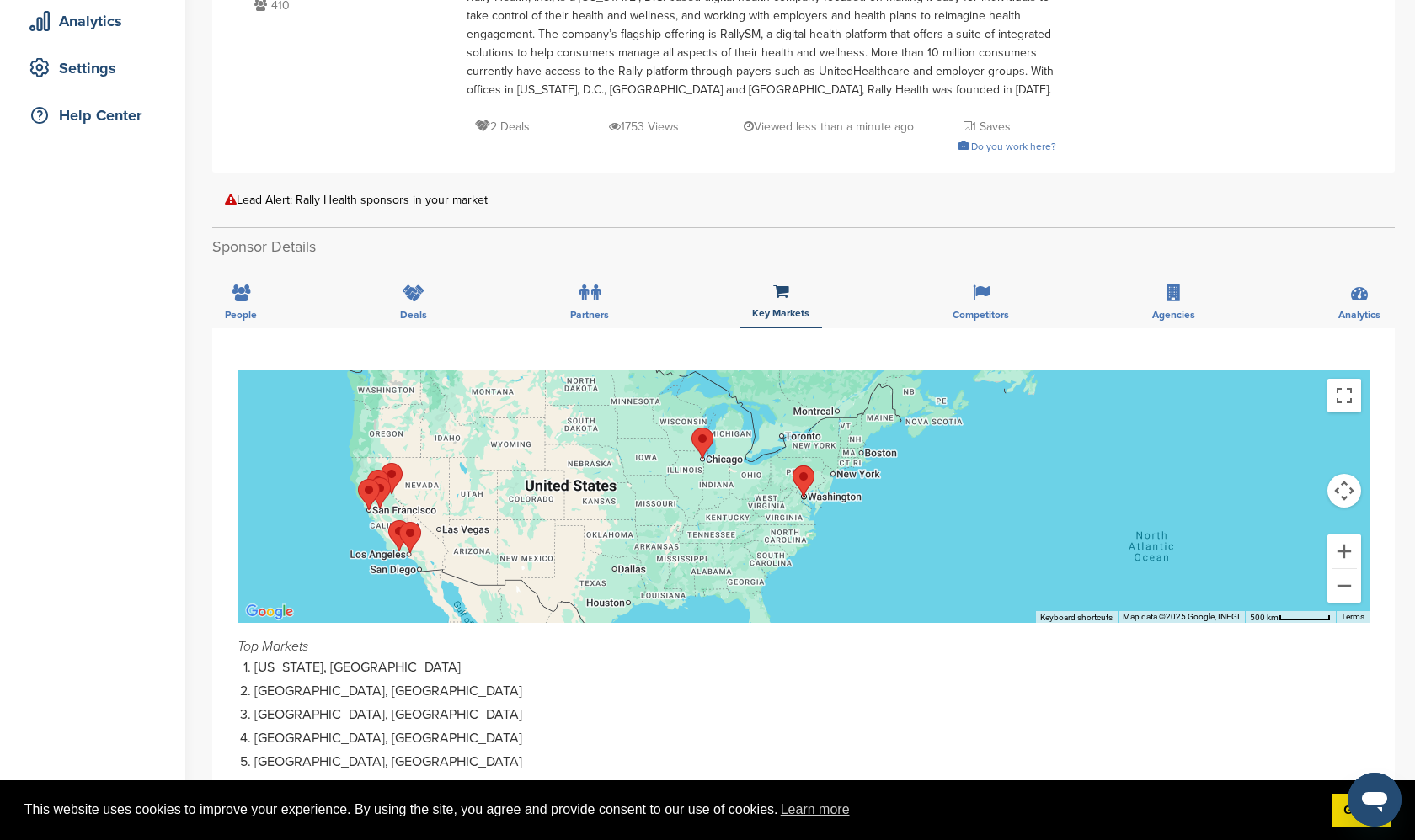
scroll to position [306, 0]
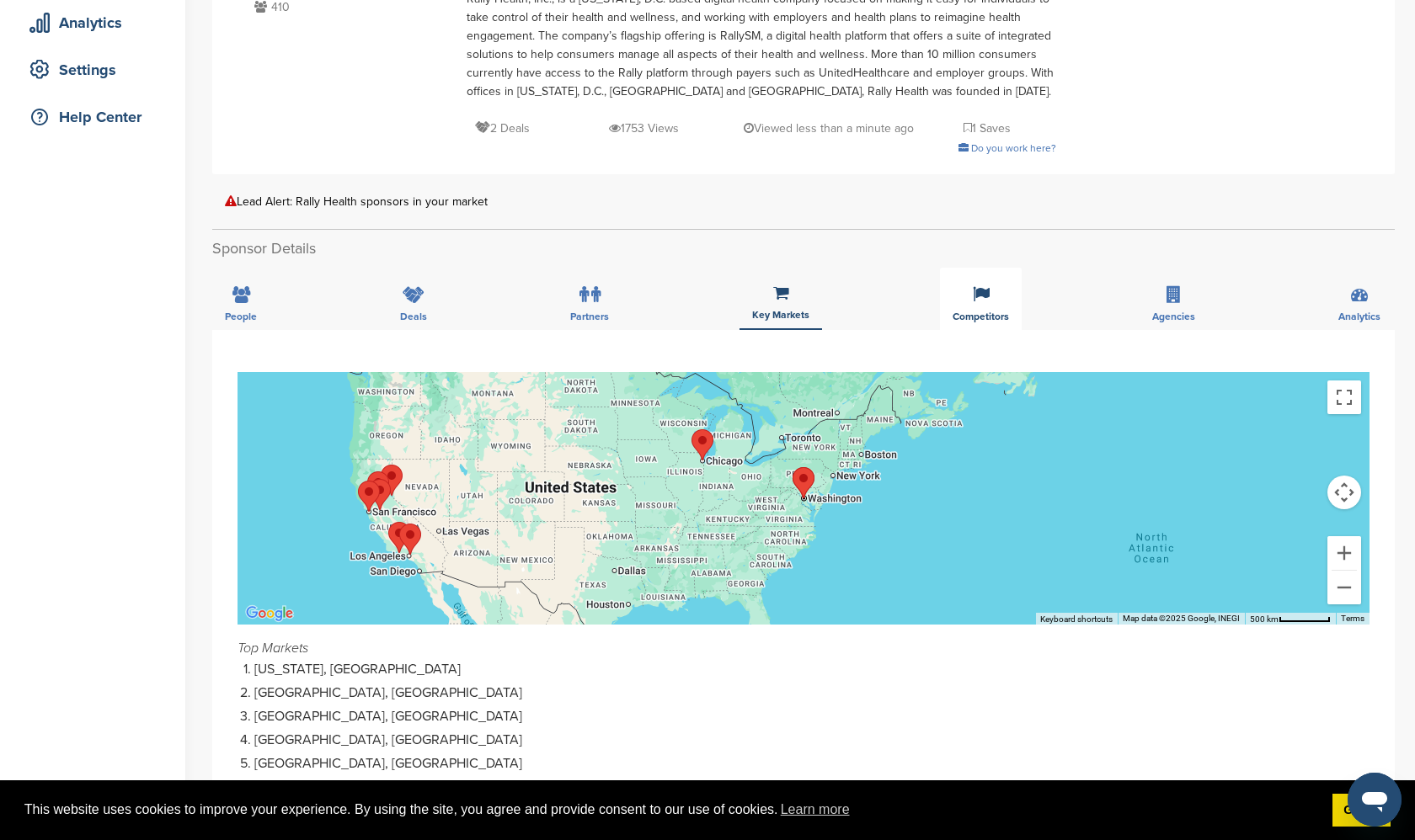
click at [973, 295] on icon at bounding box center [981, 294] width 17 height 17
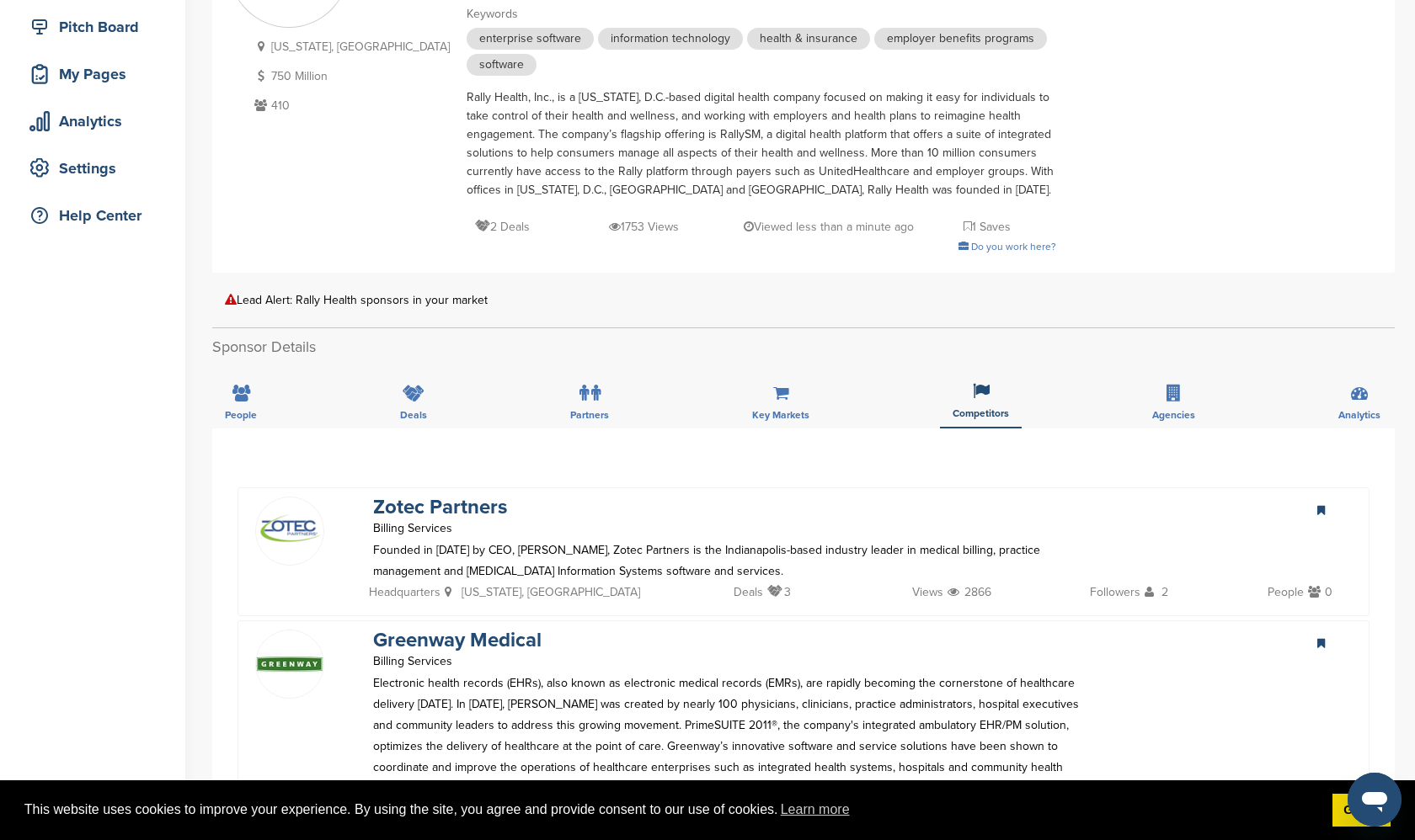
scroll to position [171, 0]
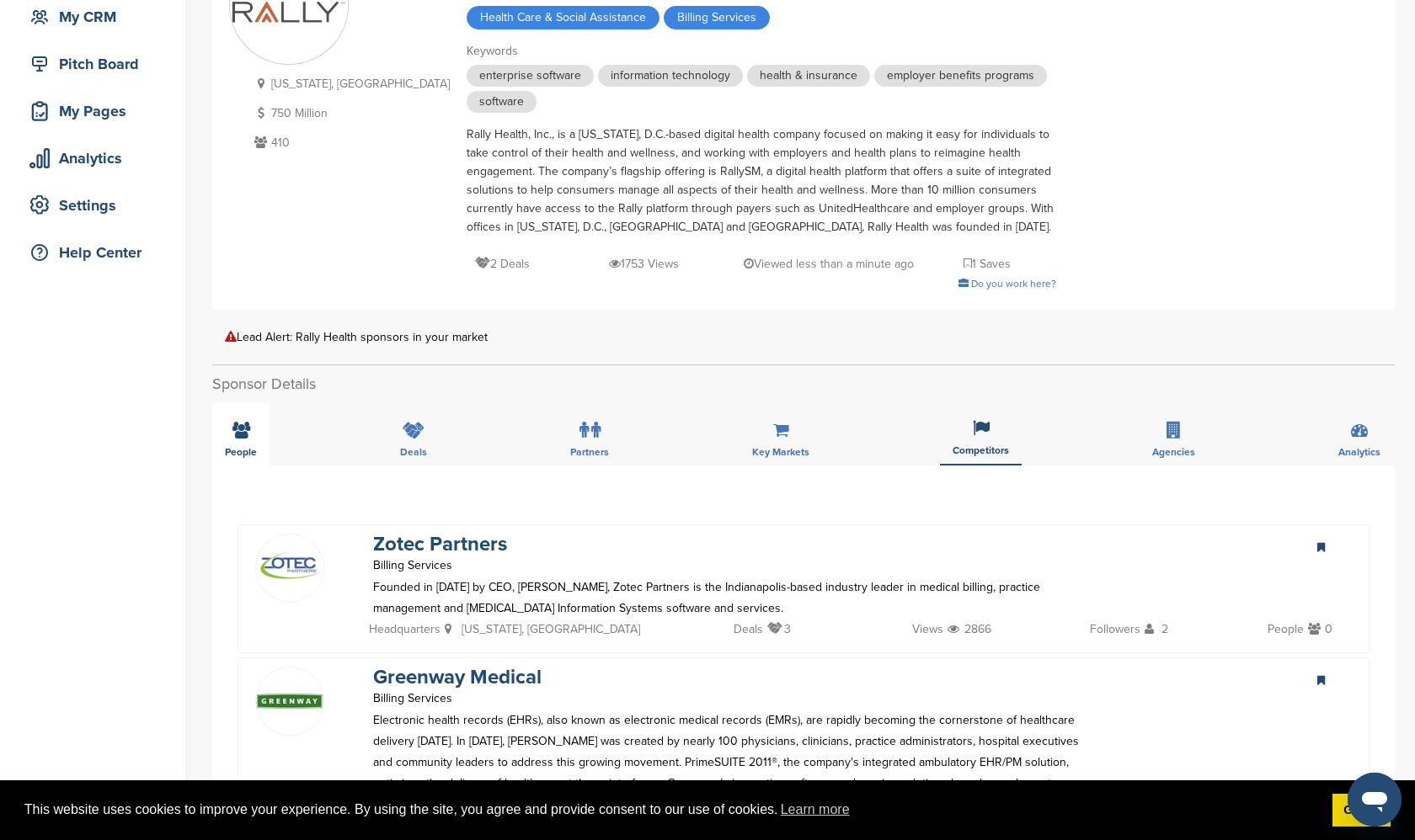
click at [244, 445] on div "People" at bounding box center [241, 434] width 57 height 63
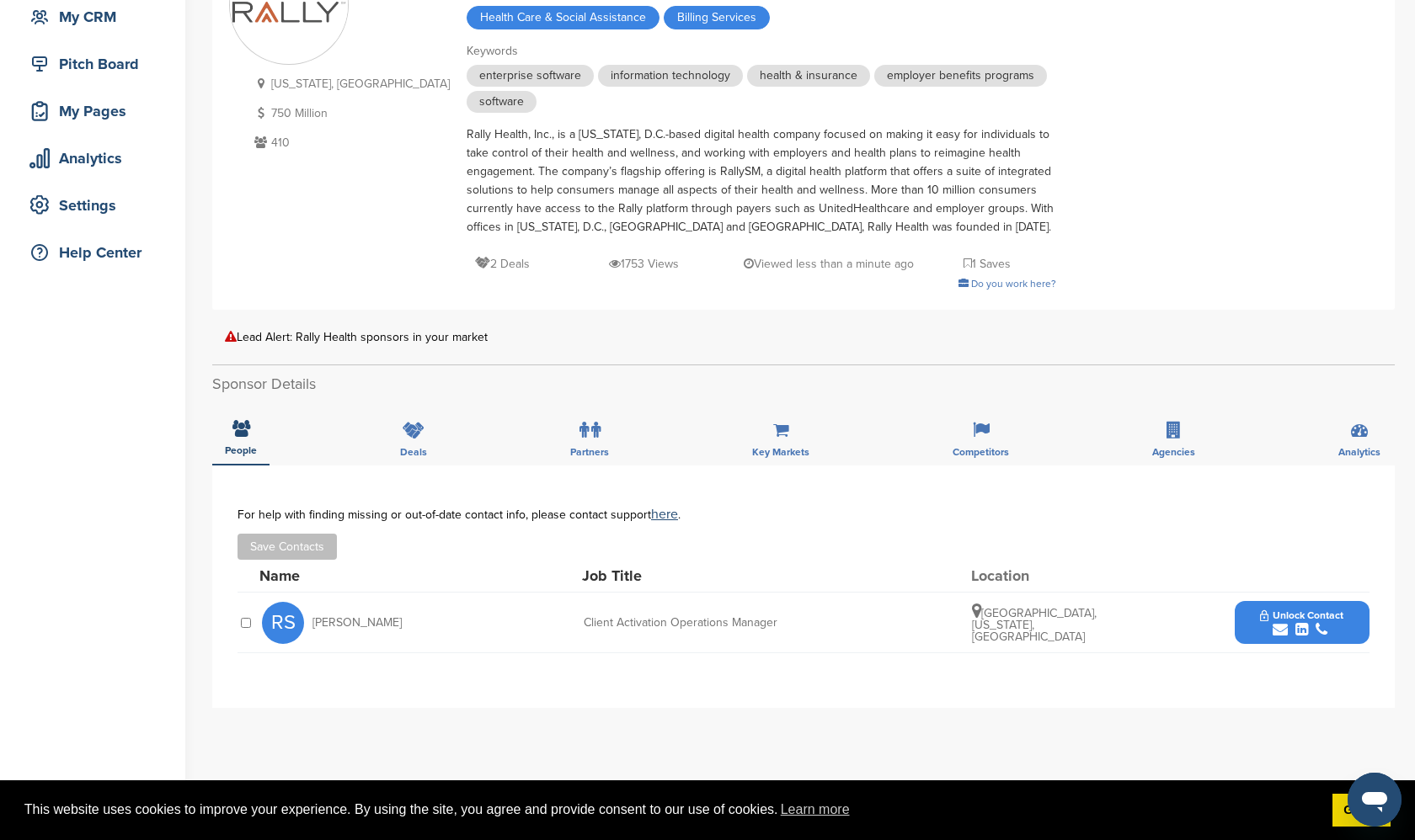
click at [616, 351] on div "District Of Columbia, USA 750 Million 410 Rally Health Industry Health Care & S…" at bounding box center [804, 595] width 1182 height 1317
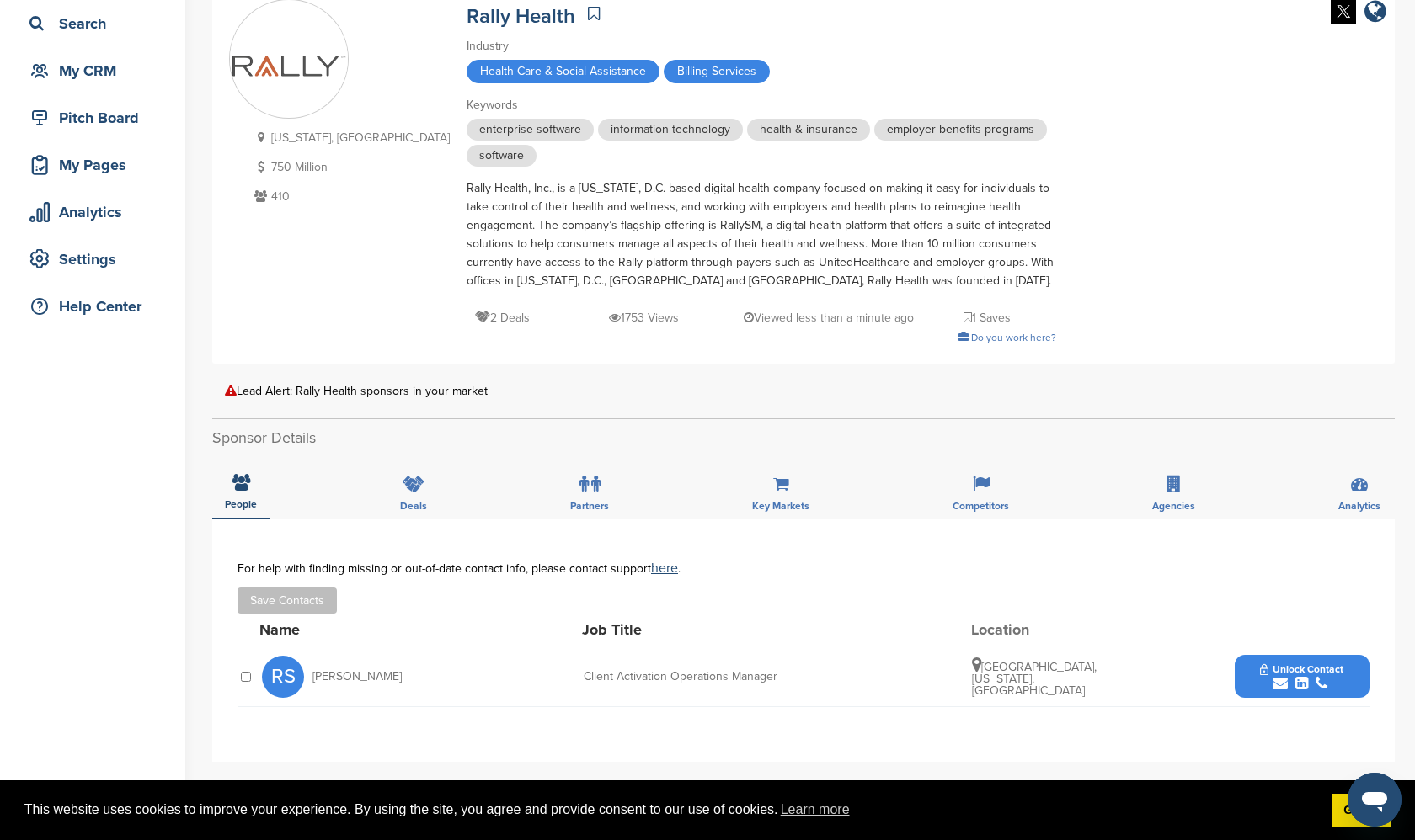
scroll to position [115, 0]
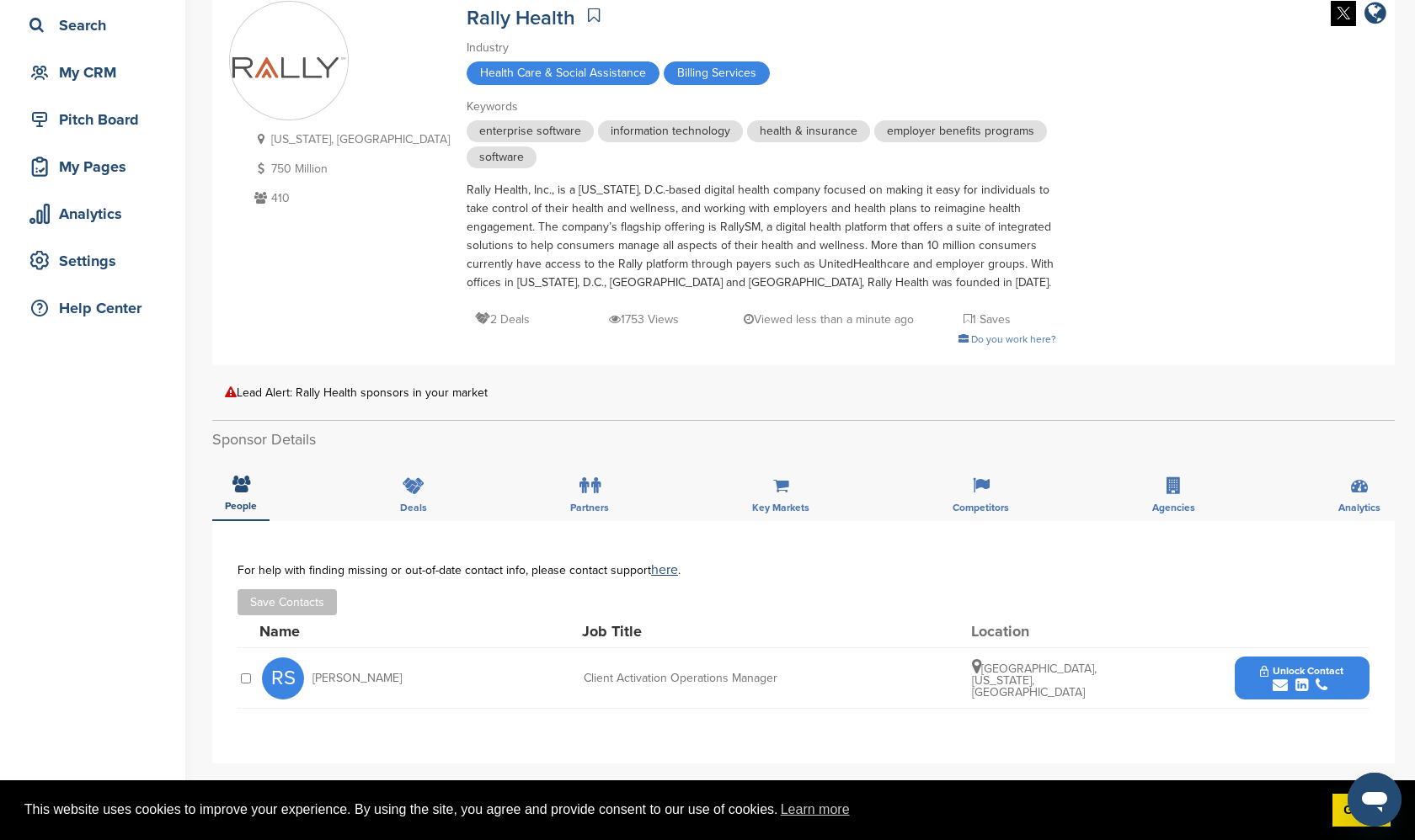
click at [262, 398] on div "Lead Alert: Rally Health sponsors in your market" at bounding box center [804, 393] width 1157 height 13
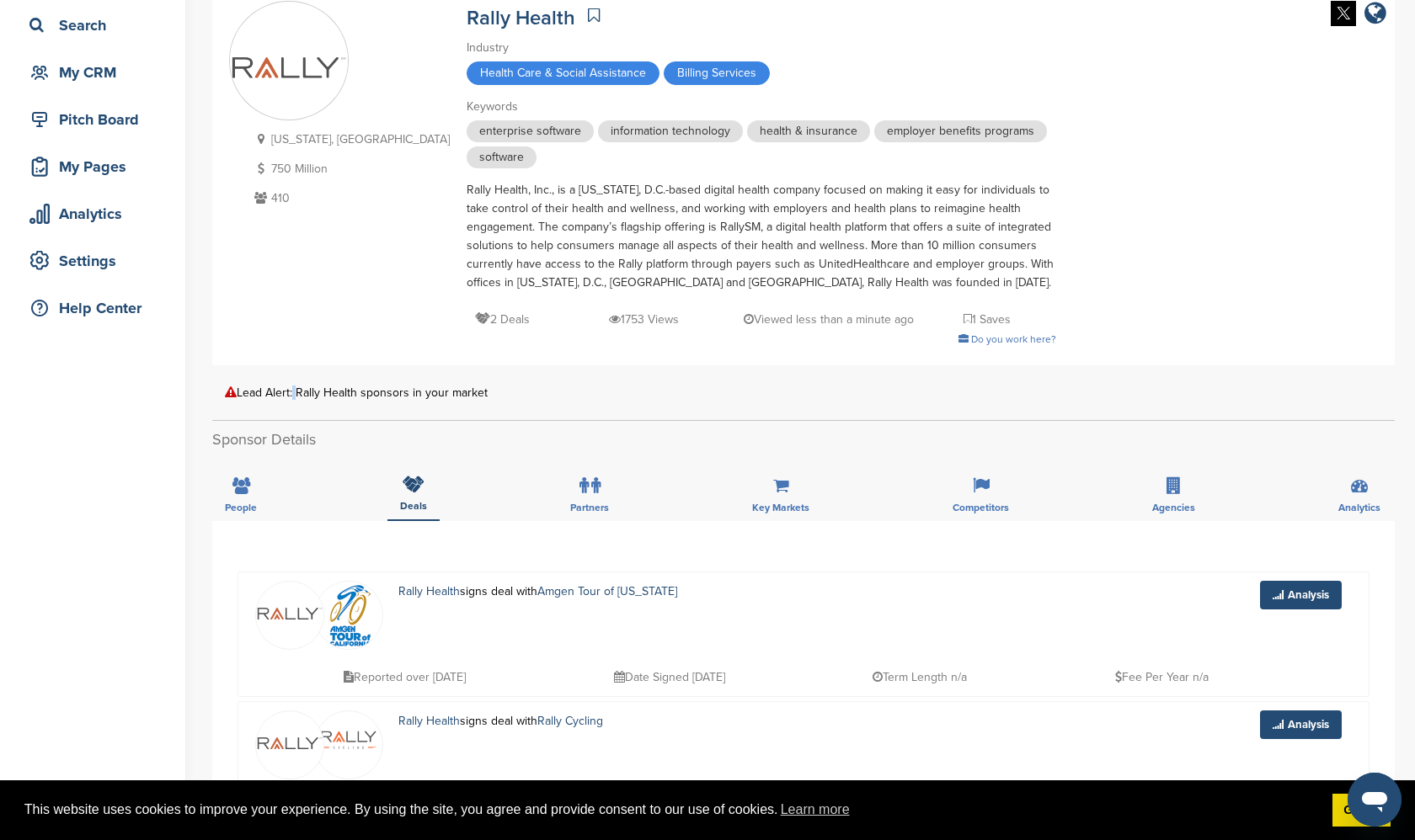
click at [293, 392] on div "Lead Alert: Rally Health sponsors in your market" at bounding box center [804, 393] width 1157 height 13
click at [238, 488] on icon at bounding box center [241, 486] width 17 height 17
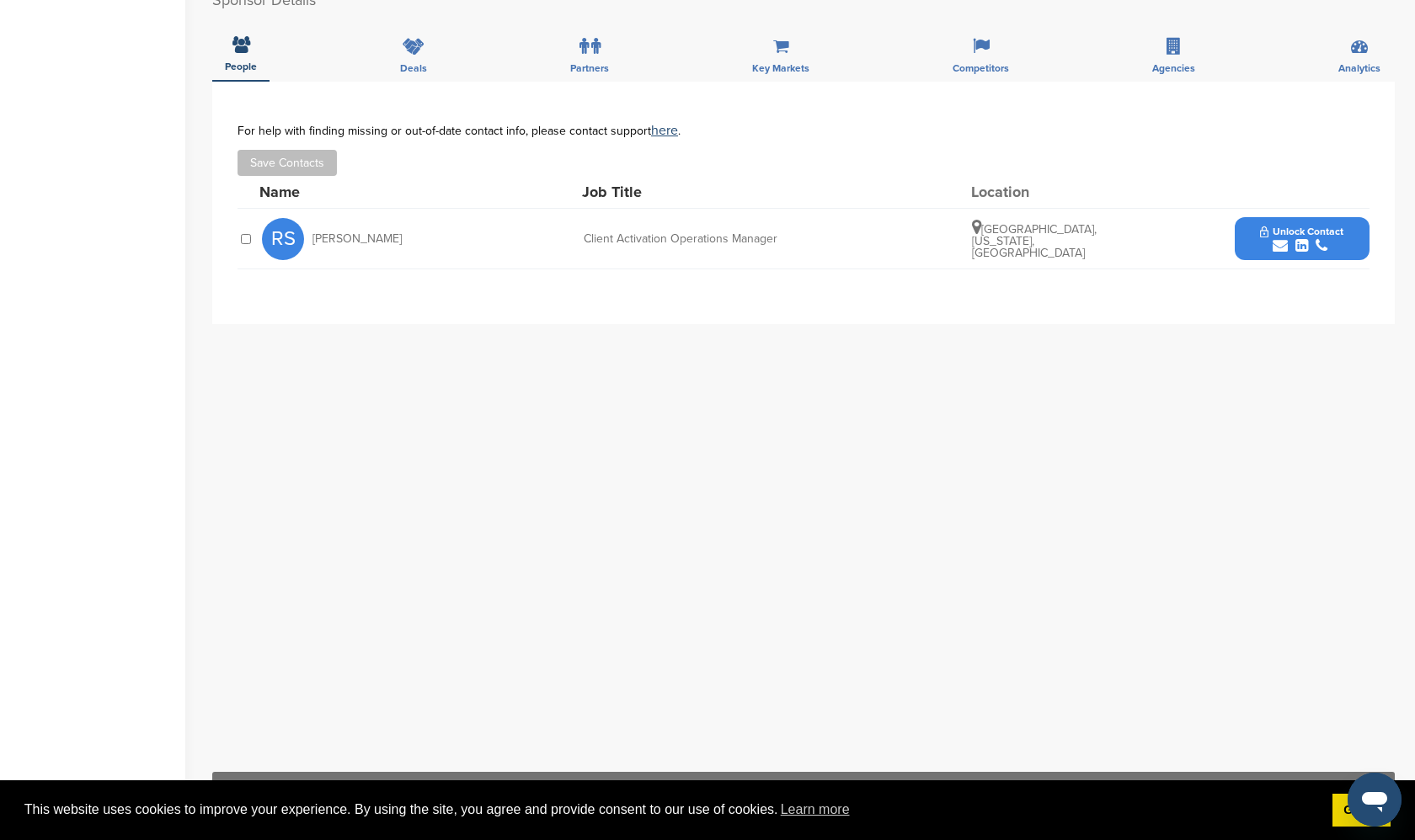
click at [919, 390] on div "**********" at bounding box center [804, 419] width 1182 height 674
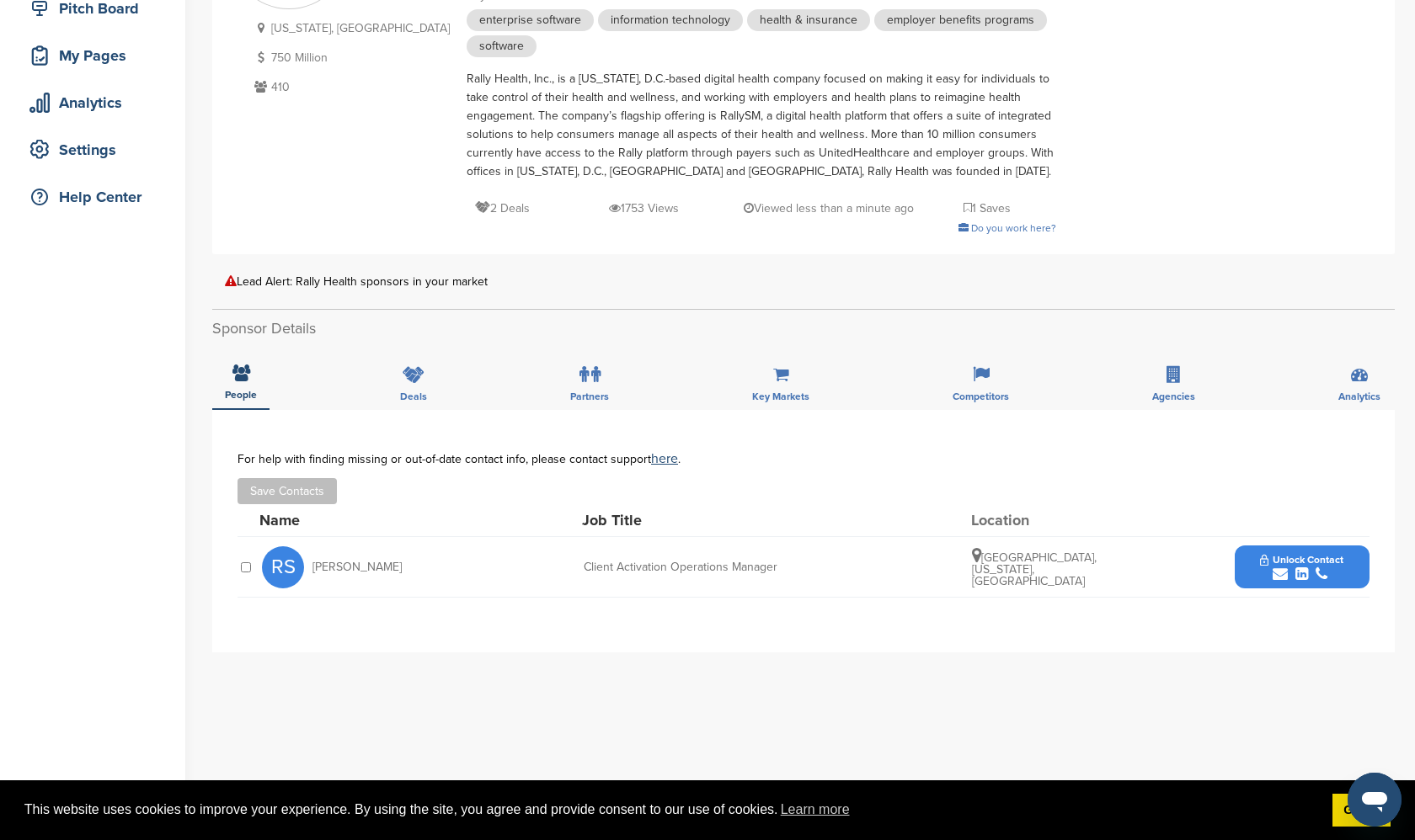
scroll to position [183, 0]
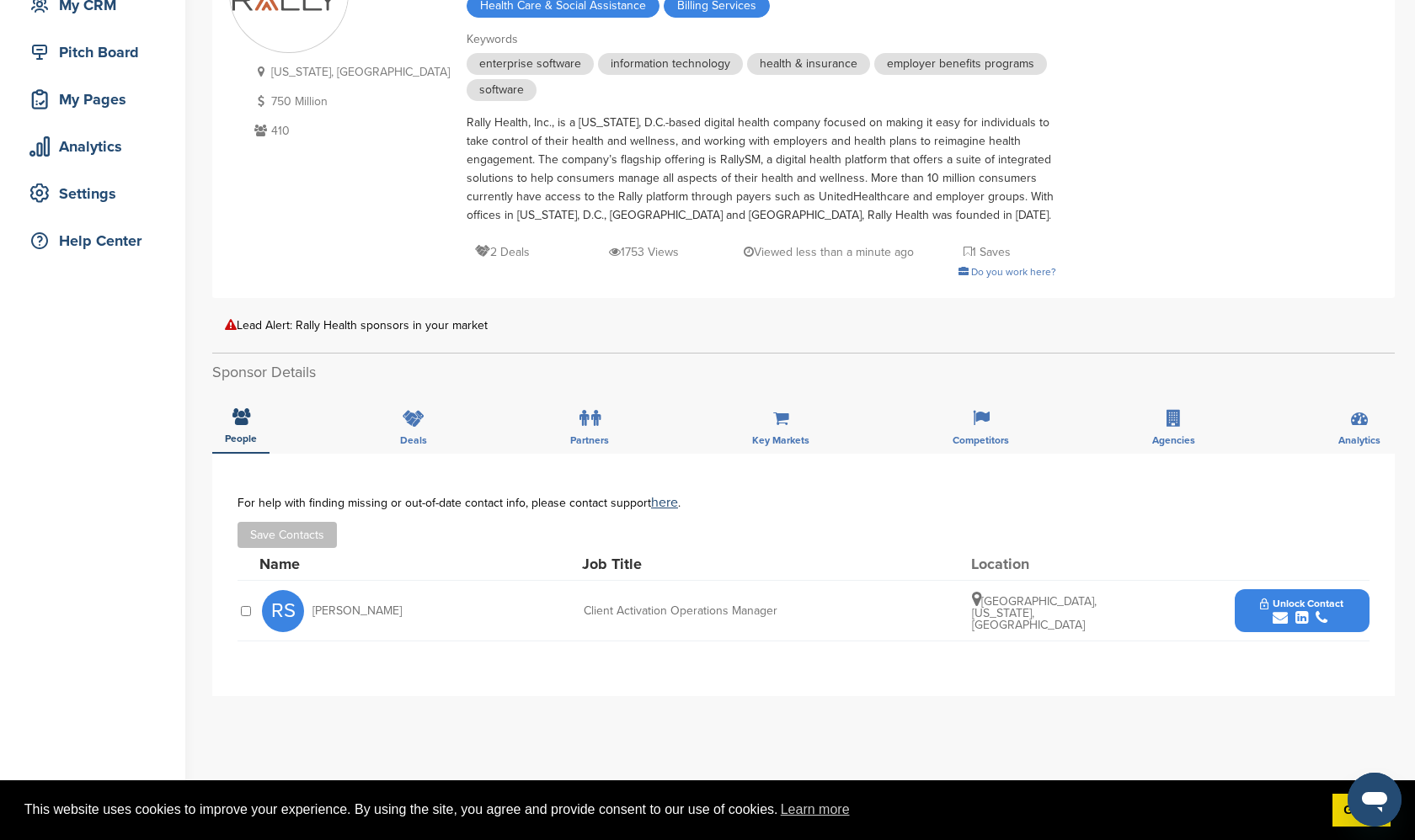
click at [839, 327] on div "Lead Alert: Rally Health sponsors in your market" at bounding box center [804, 325] width 1157 height 13
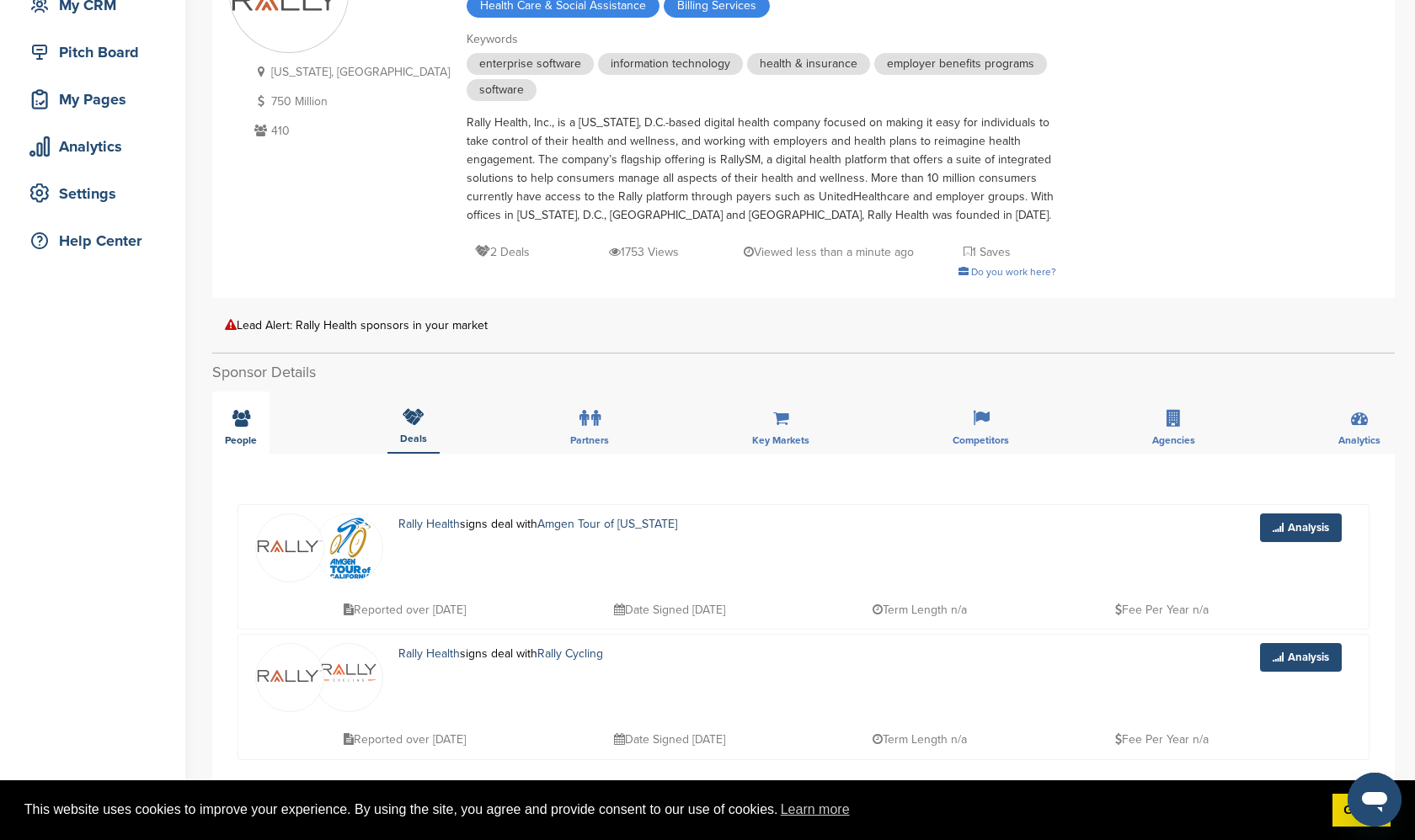
click at [224, 414] on div "People" at bounding box center [241, 422] width 57 height 63
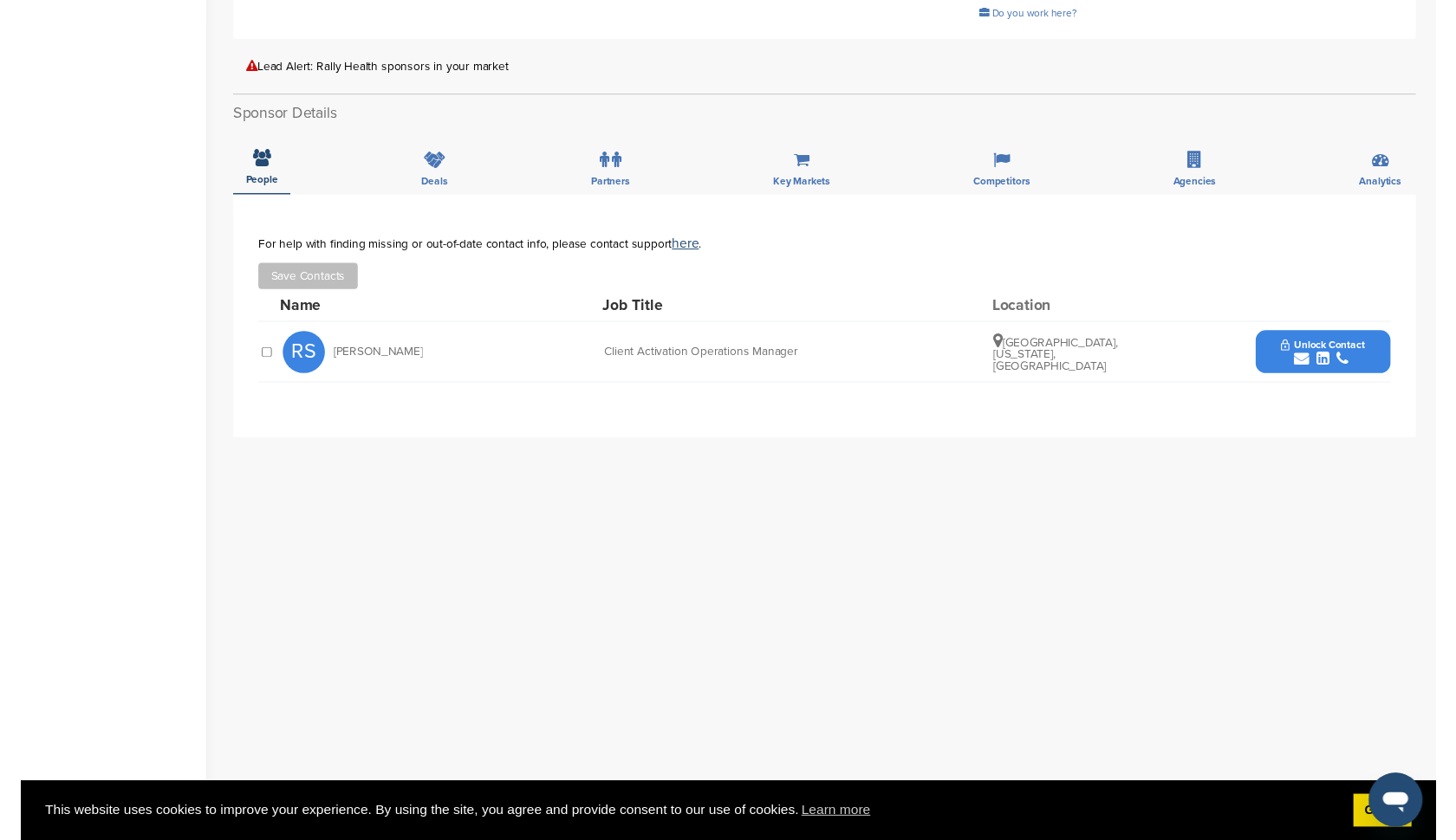
scroll to position [446, 0]
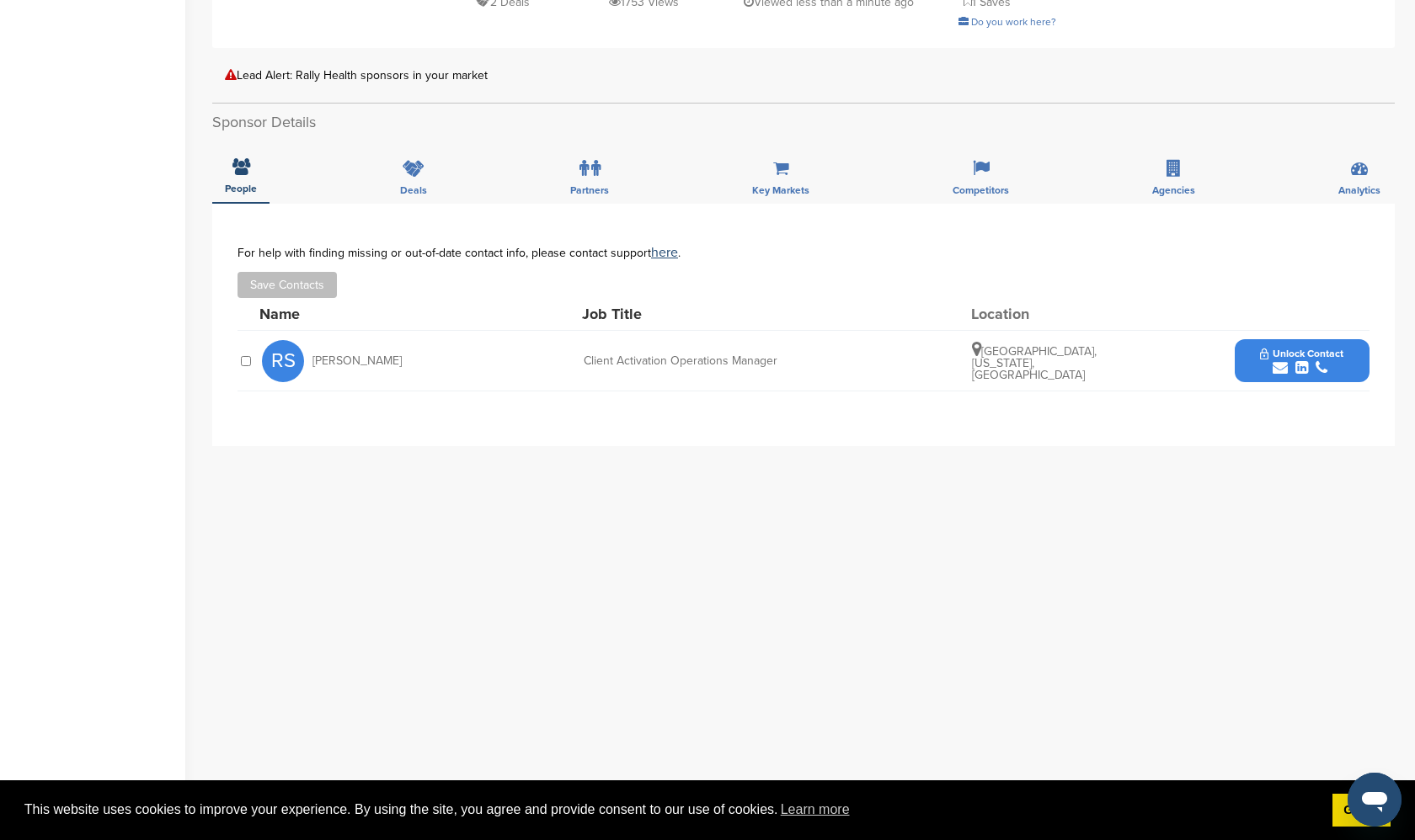
click at [1295, 361] on icon "submit" at bounding box center [1301, 368] width 13 height 15
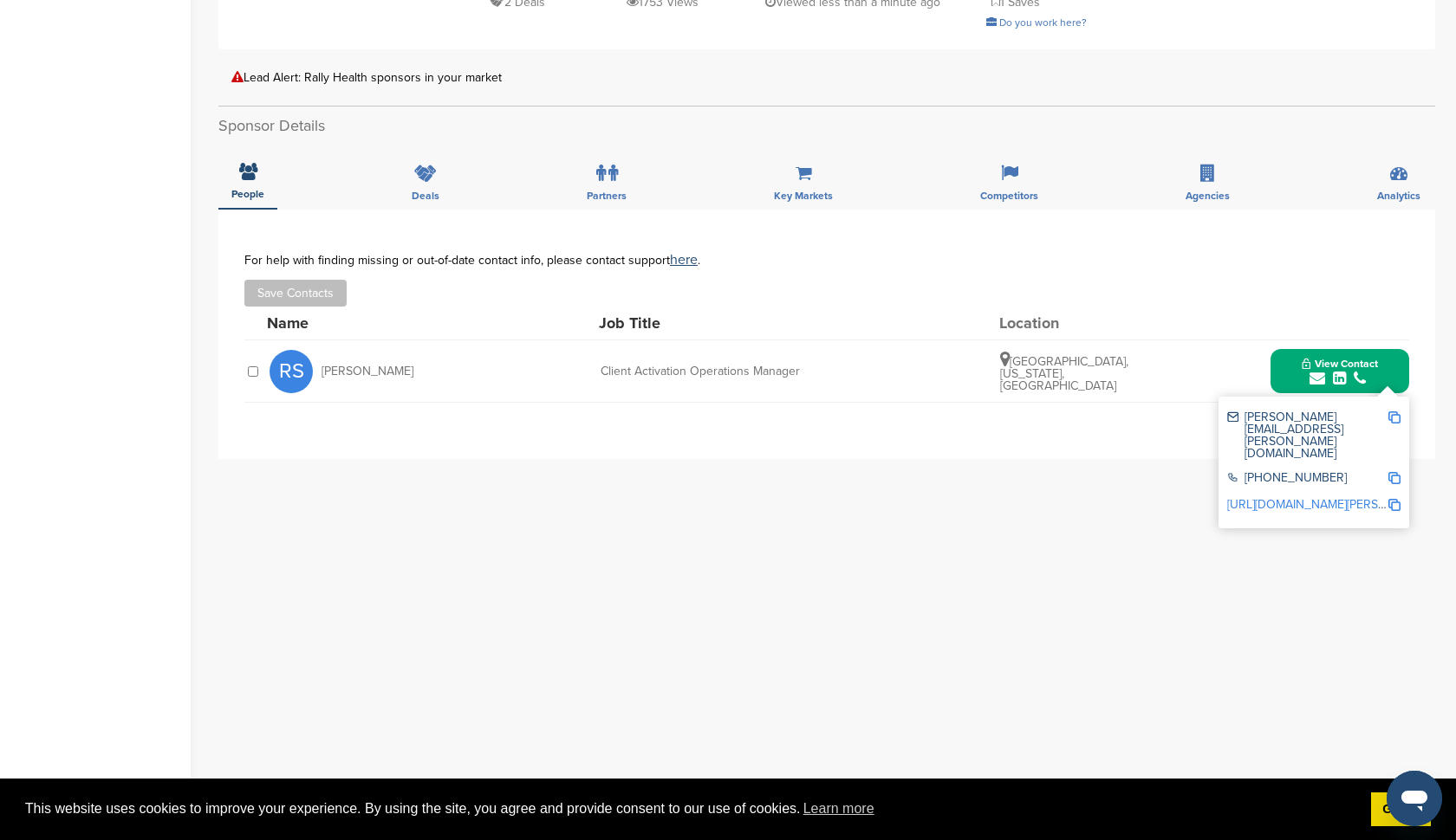
click at [1392, 499] on img at bounding box center [1393, 505] width 12 height 12
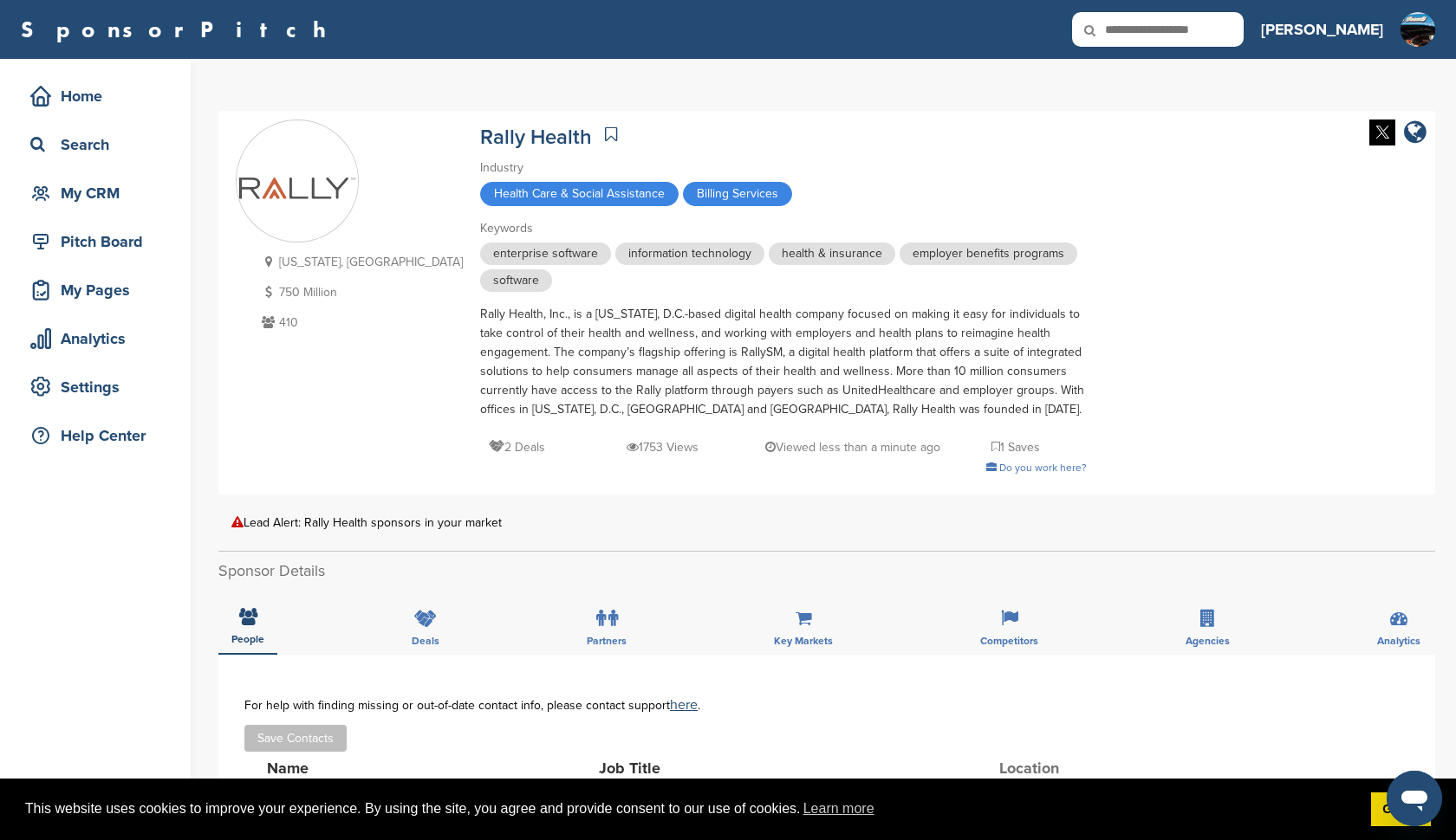
scroll to position [0, 0]
click at [1416, 134] on icon "company link" at bounding box center [1415, 133] width 22 height 26
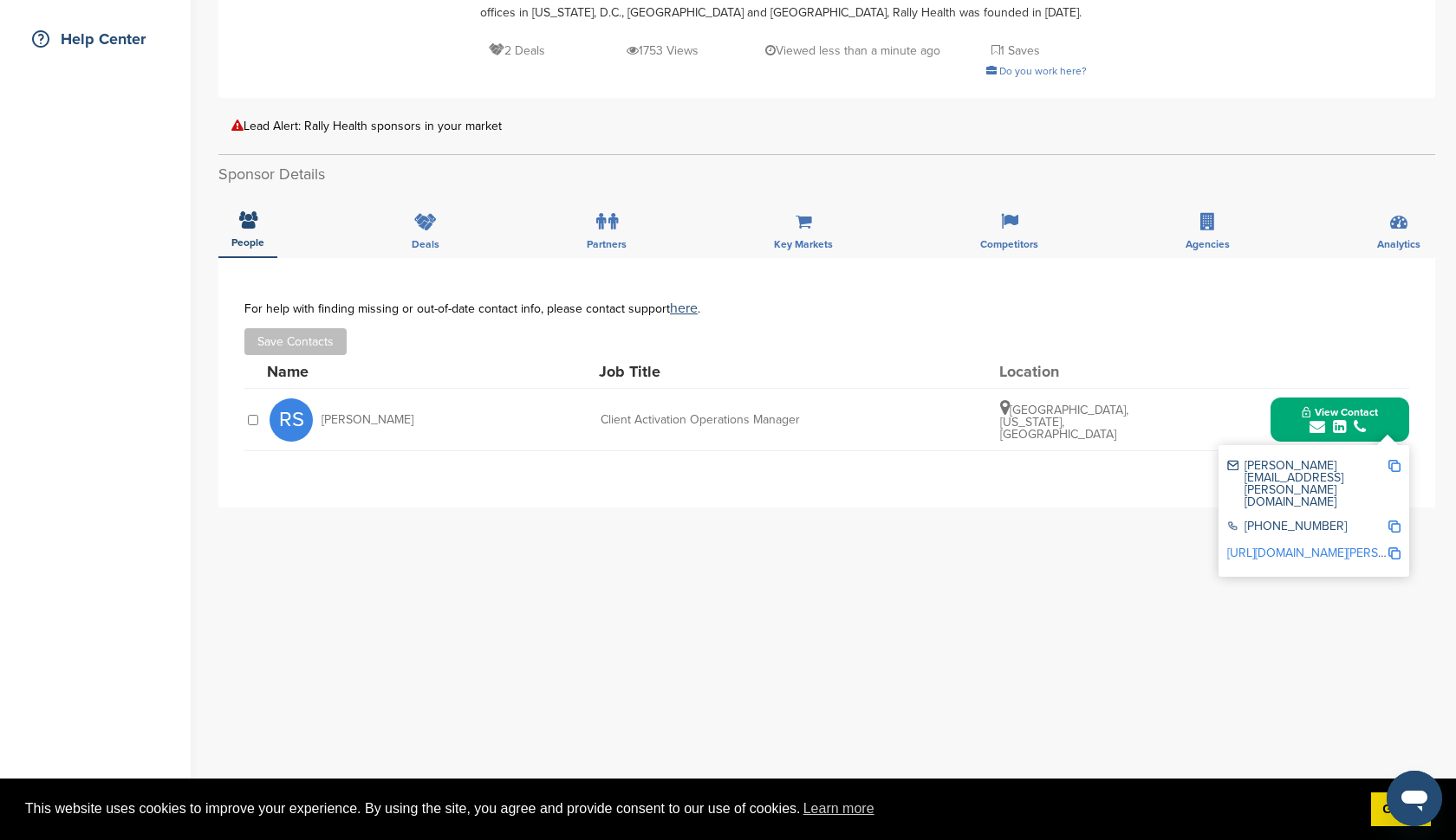
scroll to position [416, 0]
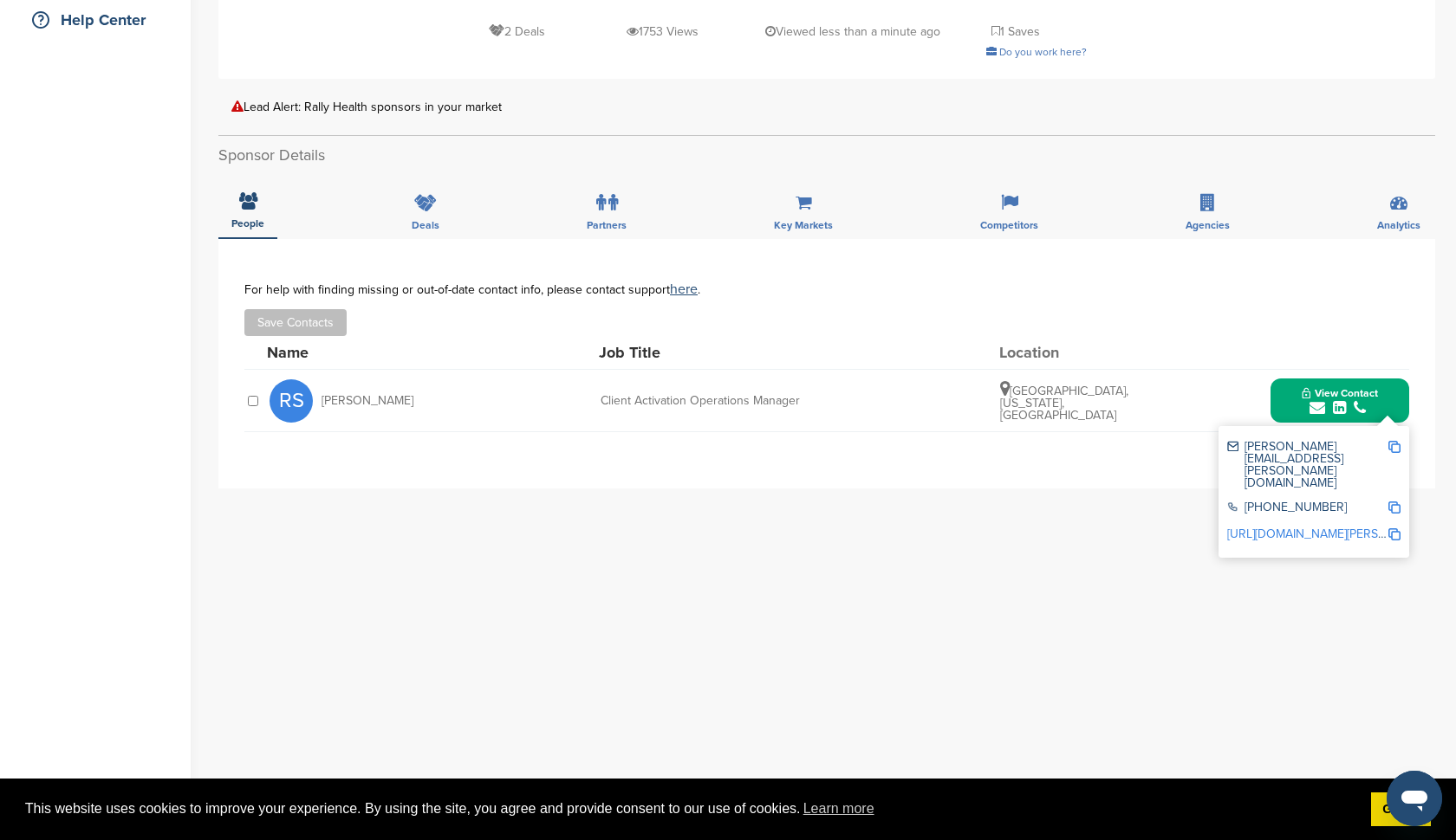
click at [1398, 449] on img at bounding box center [1393, 447] width 12 height 12
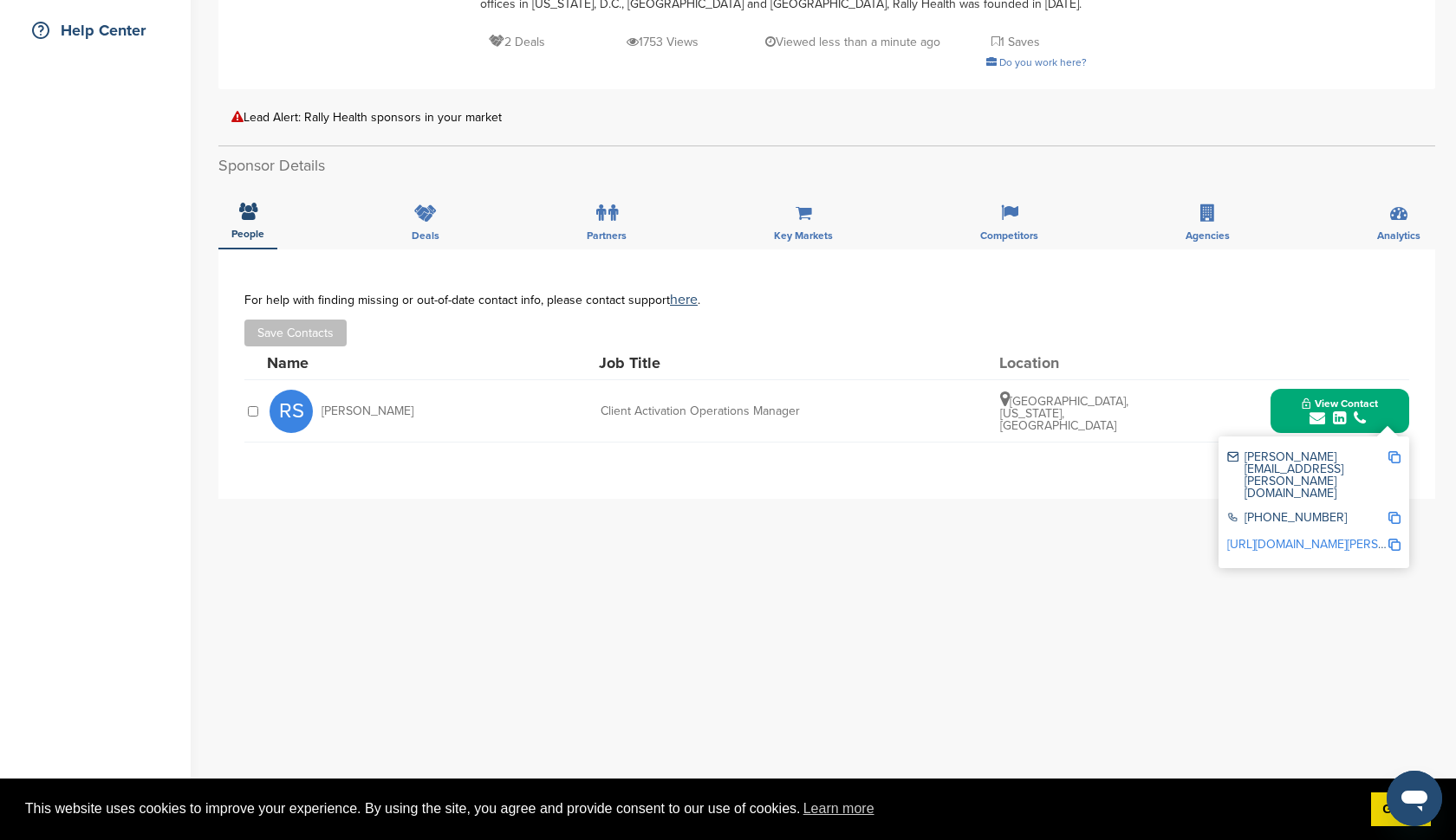
scroll to position [401, 0]
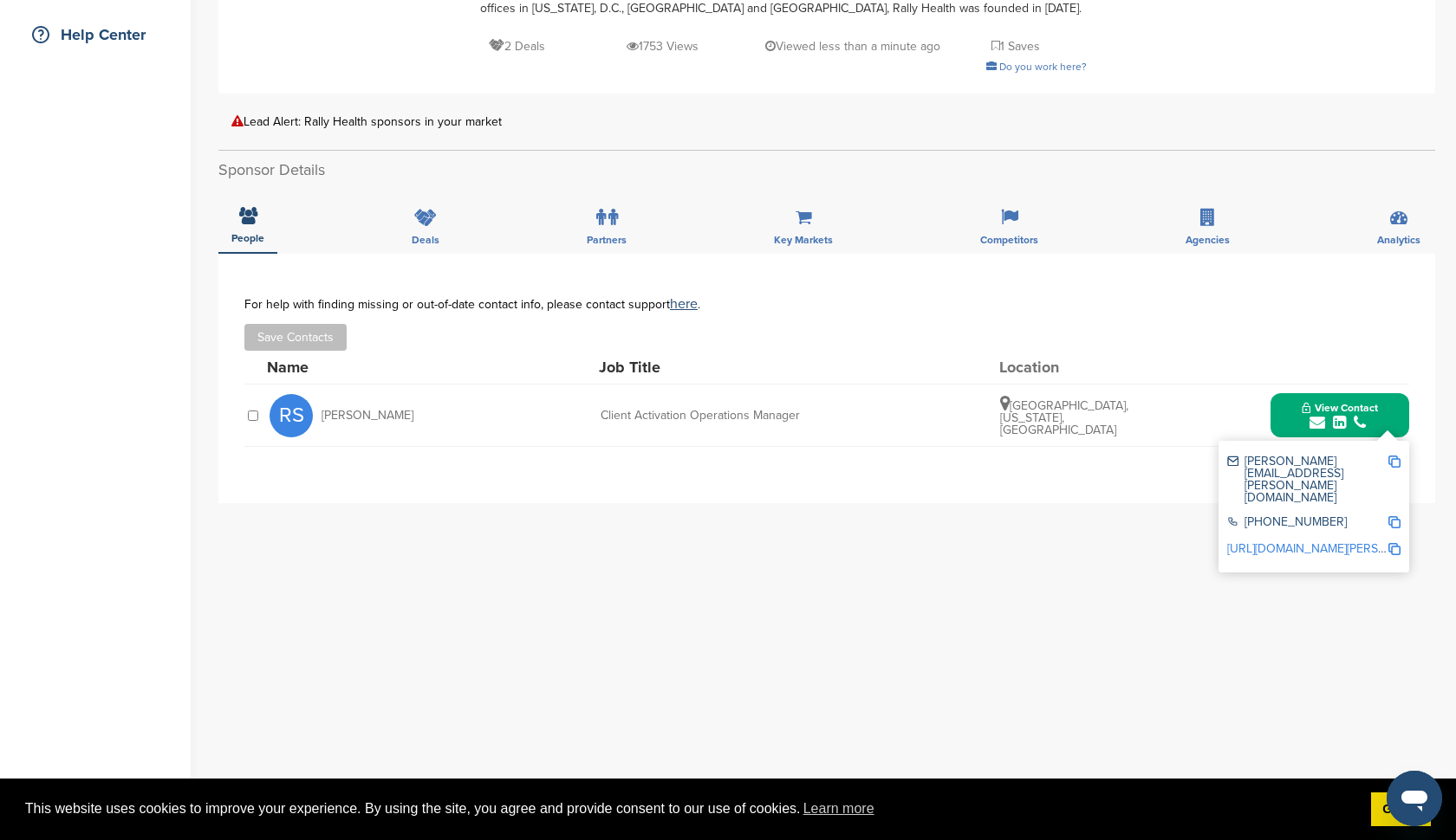
click at [1334, 419] on icon "submit" at bounding box center [1339, 422] width 13 height 16
click at [721, 317] on div "For help with finding missing or out-of-date contact info, please contact suppo…" at bounding box center [826, 323] width 1164 height 53
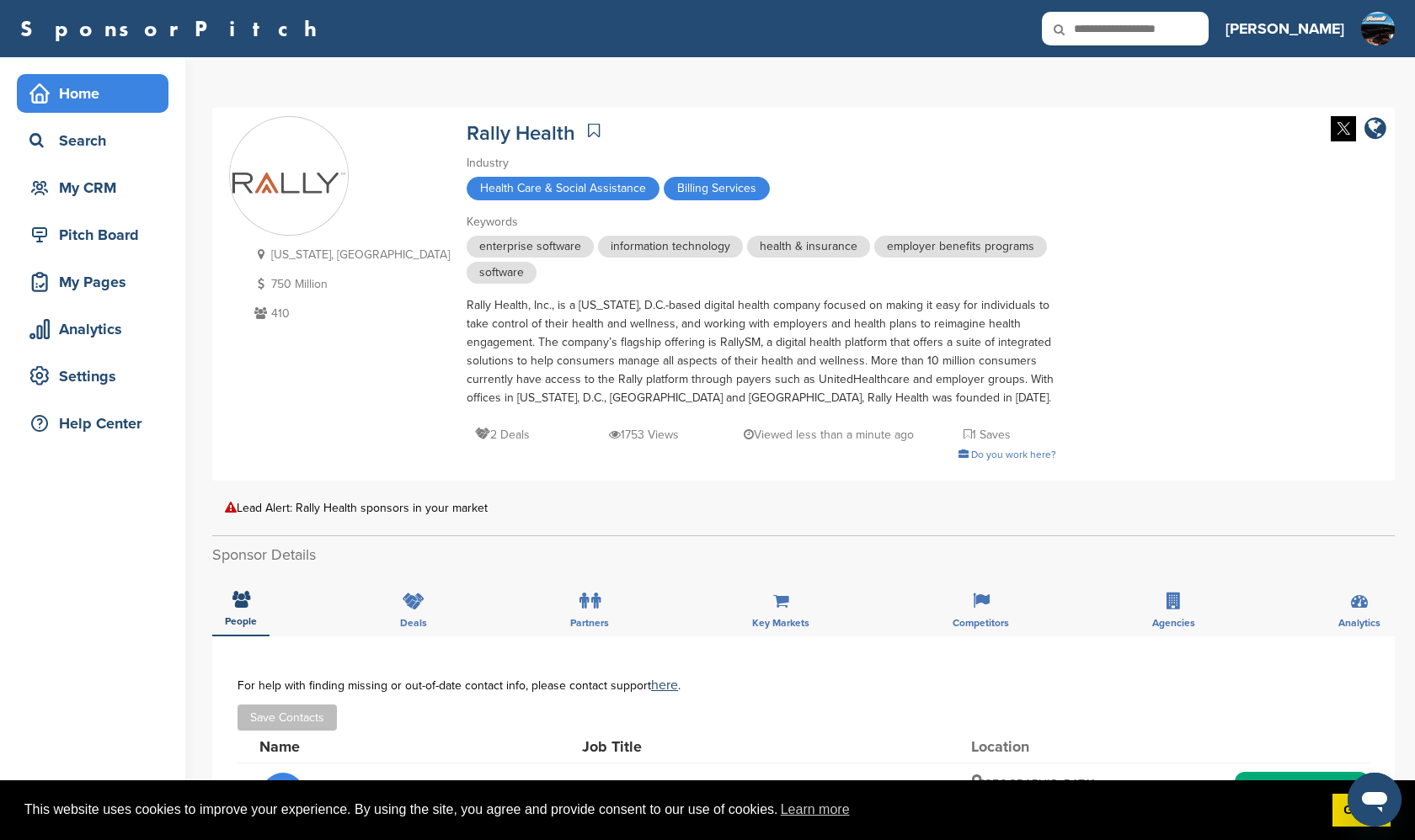
scroll to position [0, 0]
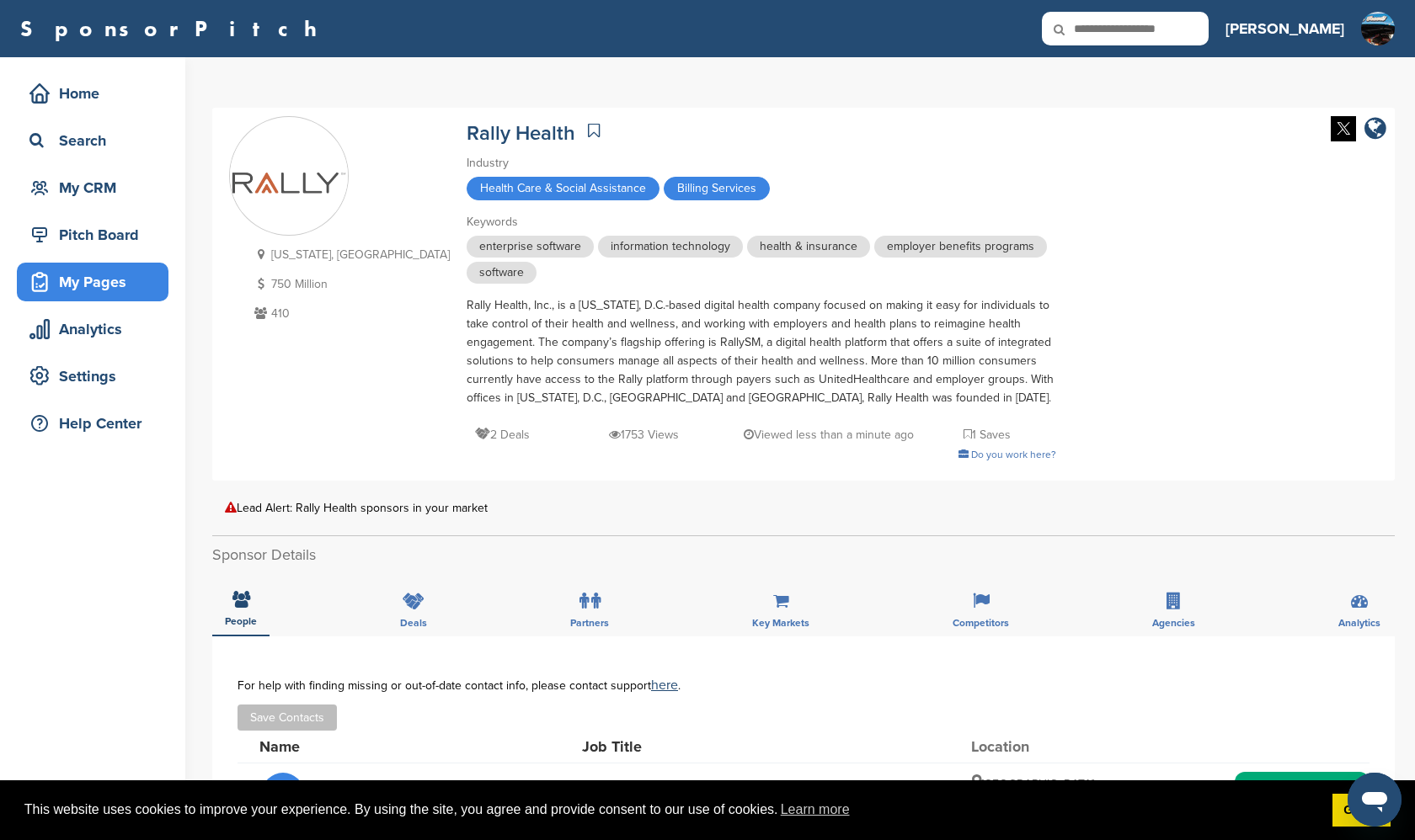
click at [107, 277] on div "My Pages" at bounding box center [97, 282] width 143 height 30
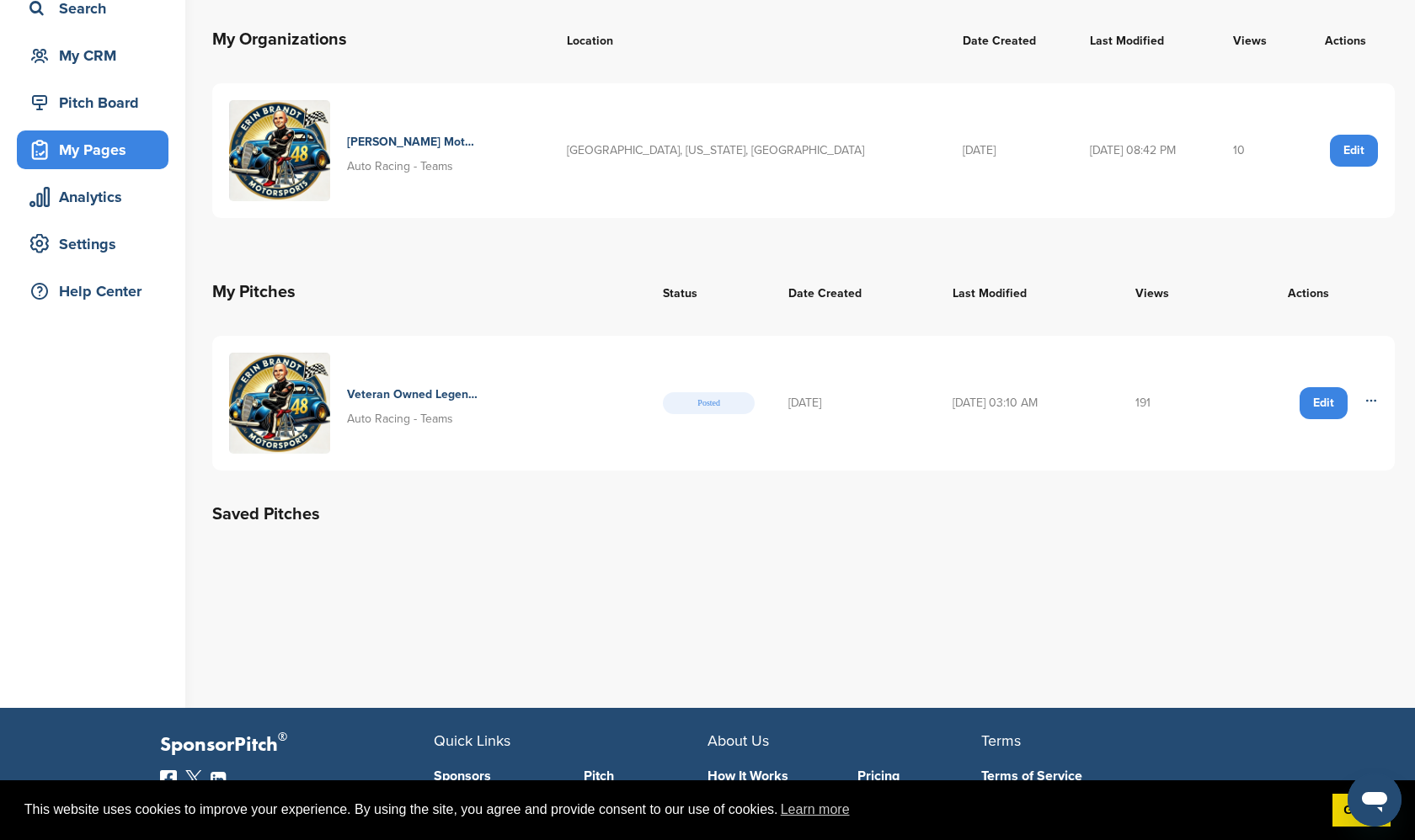
scroll to position [133, 0]
click at [399, 395] on h4 "Veteran Owned Legends Car Team Driving Racing Excellence And Community Impact A…" at bounding box center [412, 395] width 131 height 18
click at [1370, 397] on icon at bounding box center [1370, 400] width 14 height 14
click at [1218, 499] on div "My Pages Post a Pitch My Organizations Location Date Created Last Modified View…" at bounding box center [814, 244] width 1202 height 640
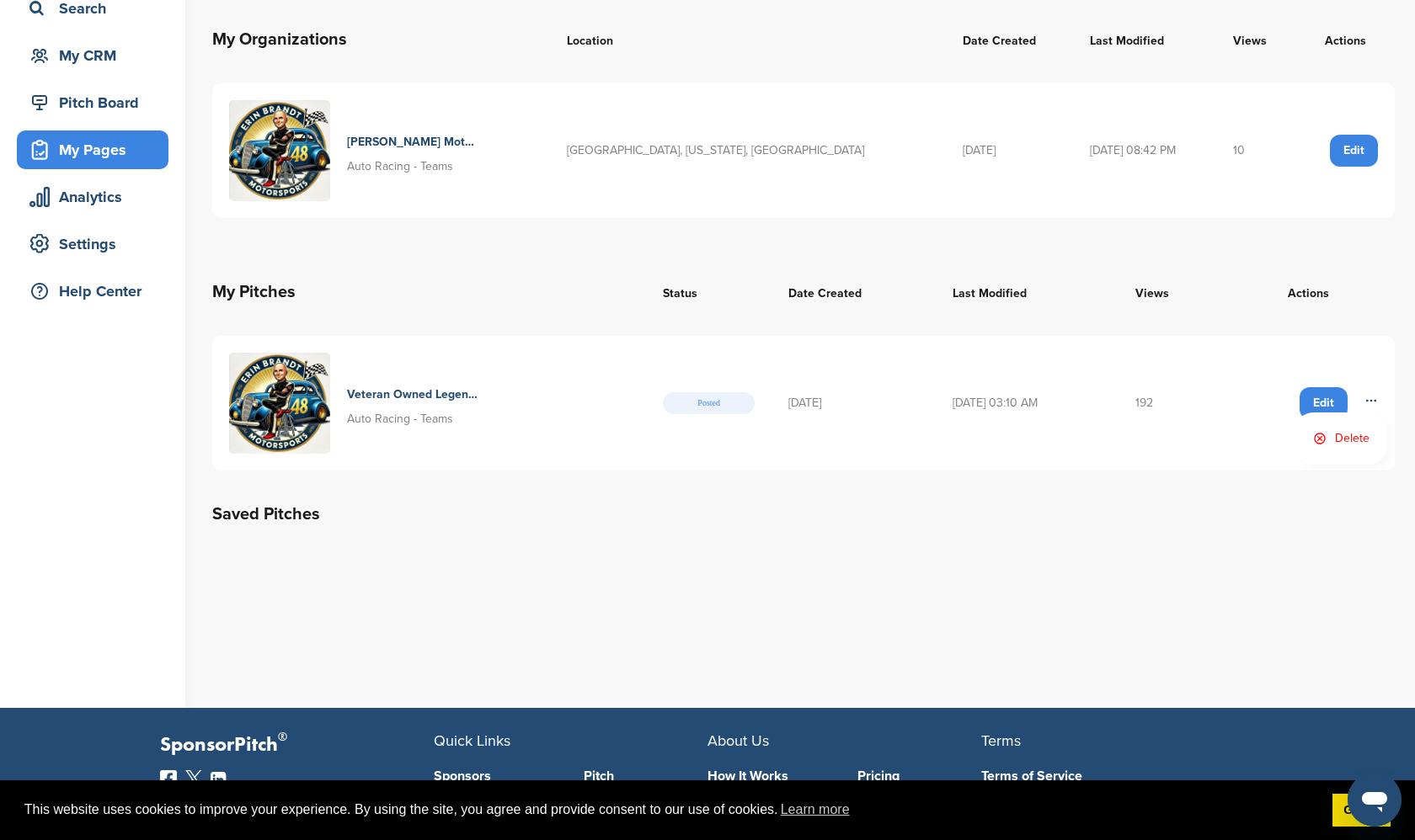
click at [803, 402] on td "08/09/2025" at bounding box center [853, 403] width 164 height 134
click at [263, 403] on img at bounding box center [279, 402] width 101 height 101
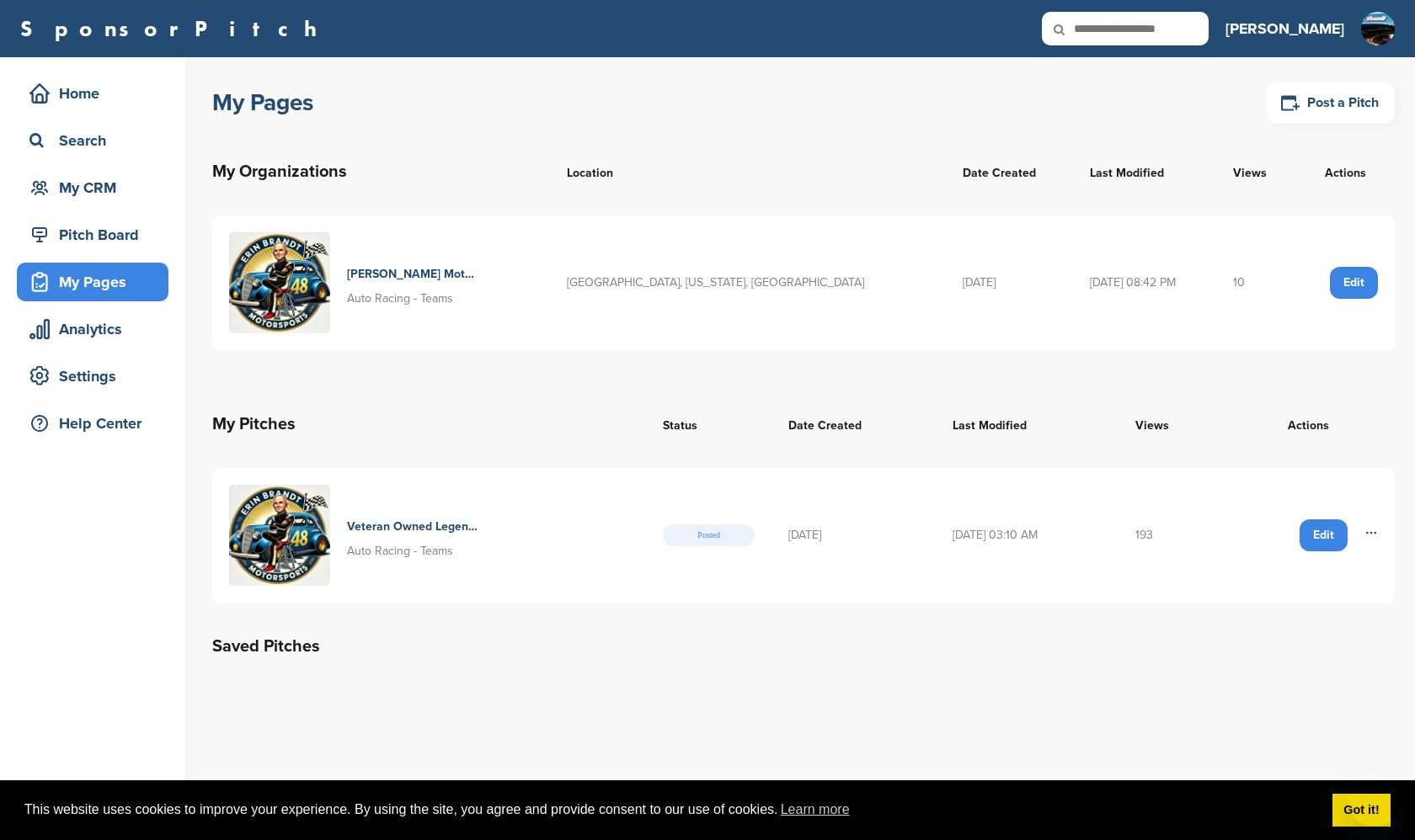
scroll to position [133, 0]
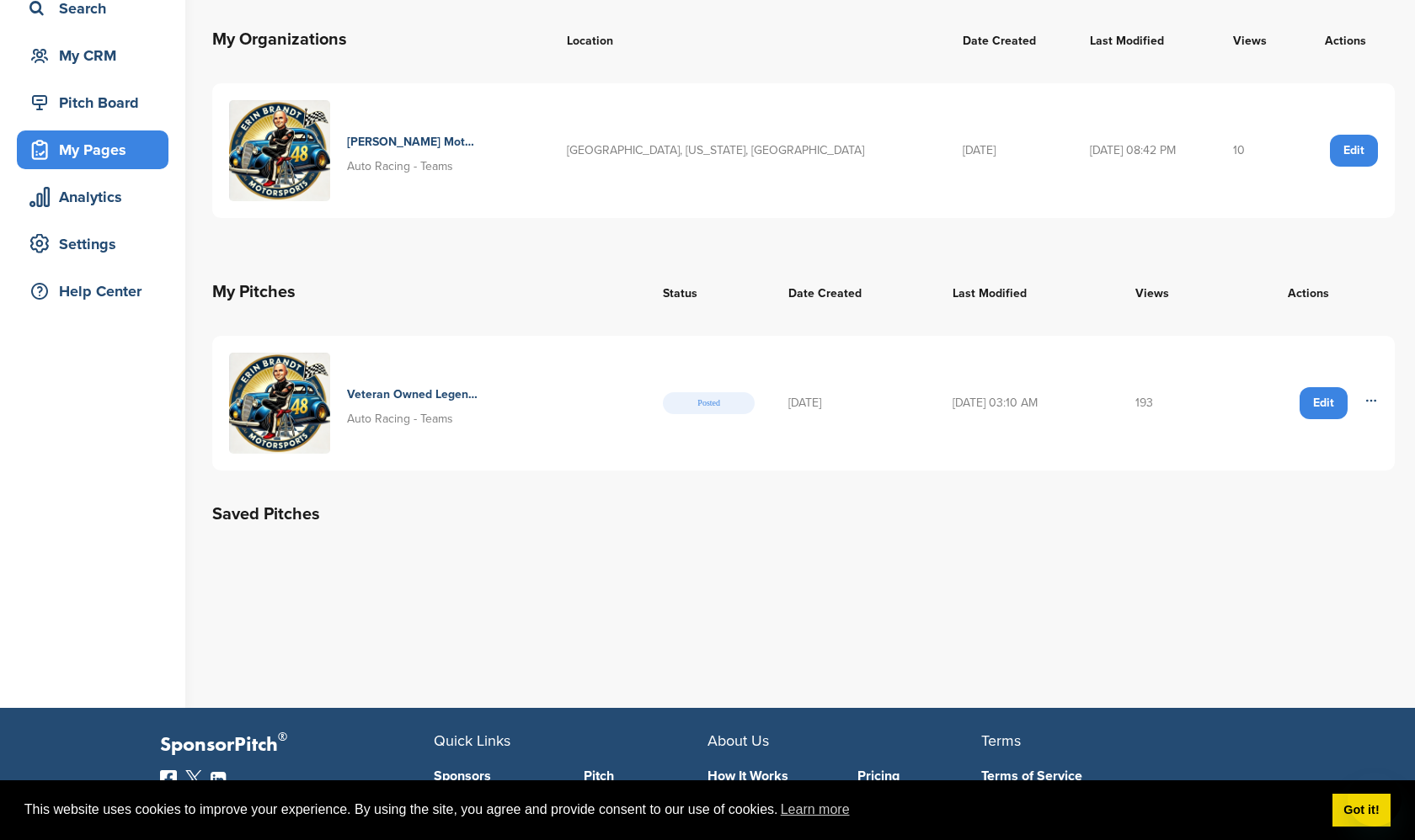
click at [427, 143] on h4 "[PERSON_NAME] Motorsports" at bounding box center [412, 142] width 131 height 18
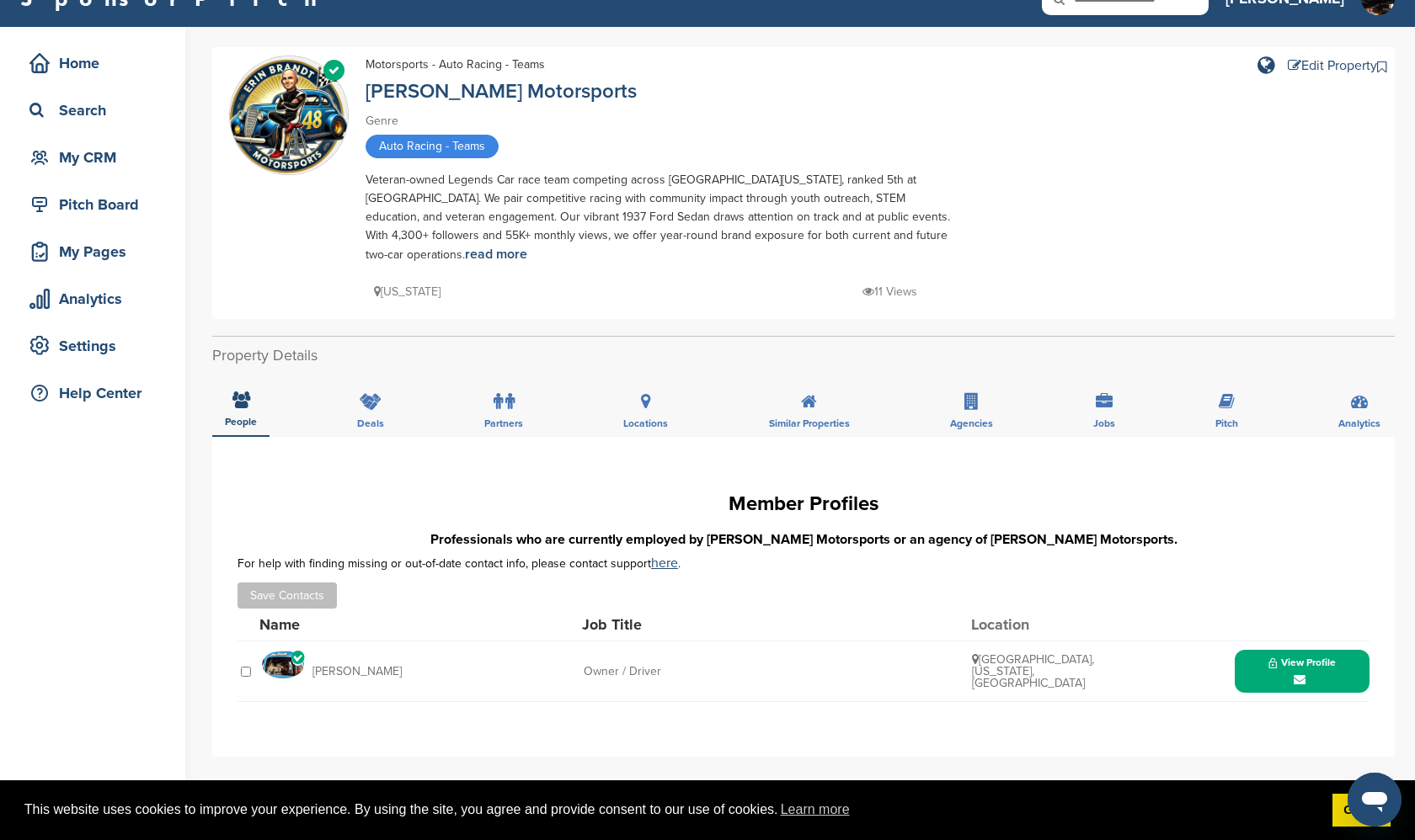
scroll to position [31, 0]
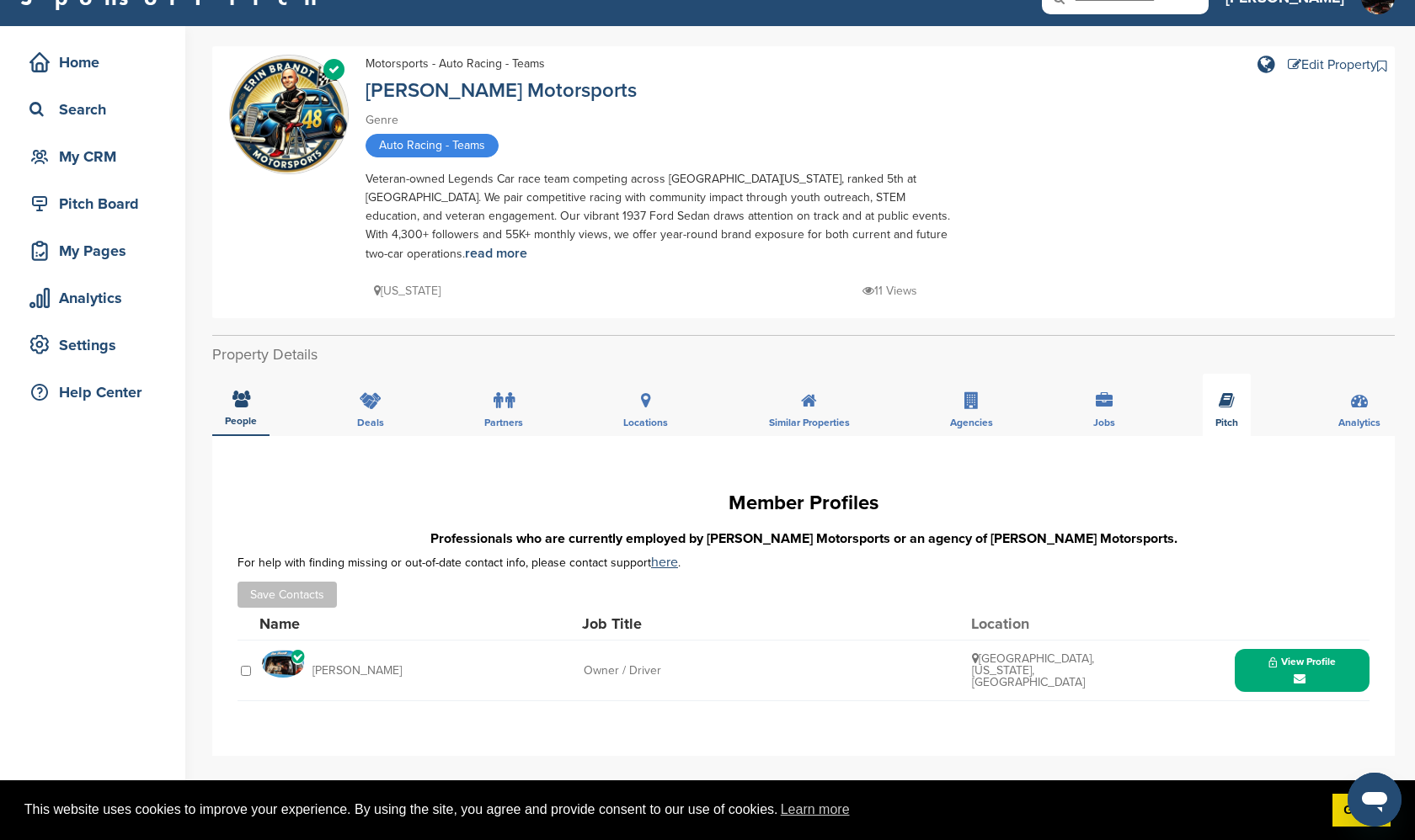
click at [1220, 400] on icon at bounding box center [1227, 400] width 16 height 17
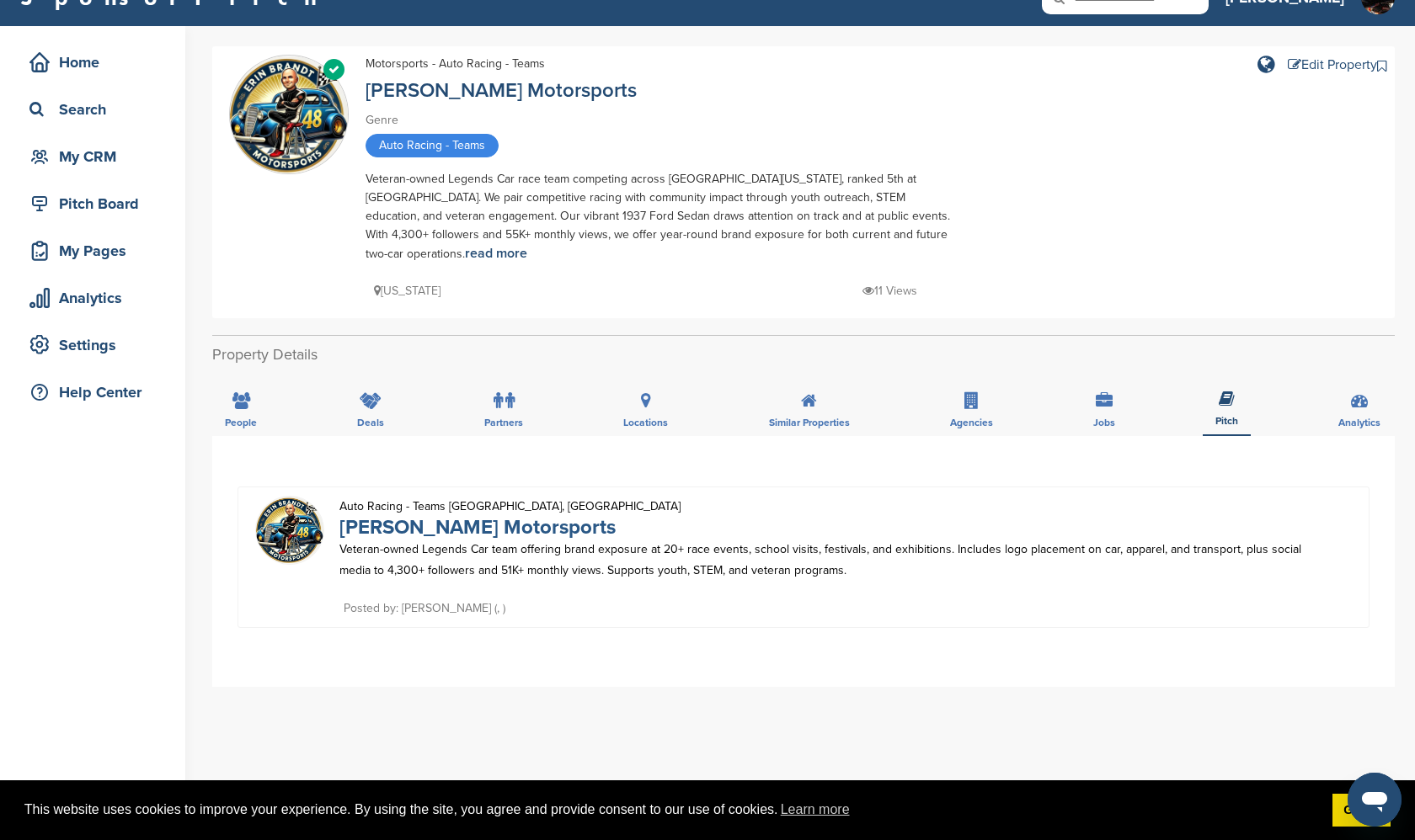
click at [476, 539] on link "Erin Brandt Motorsports" at bounding box center [478, 527] width 276 height 25
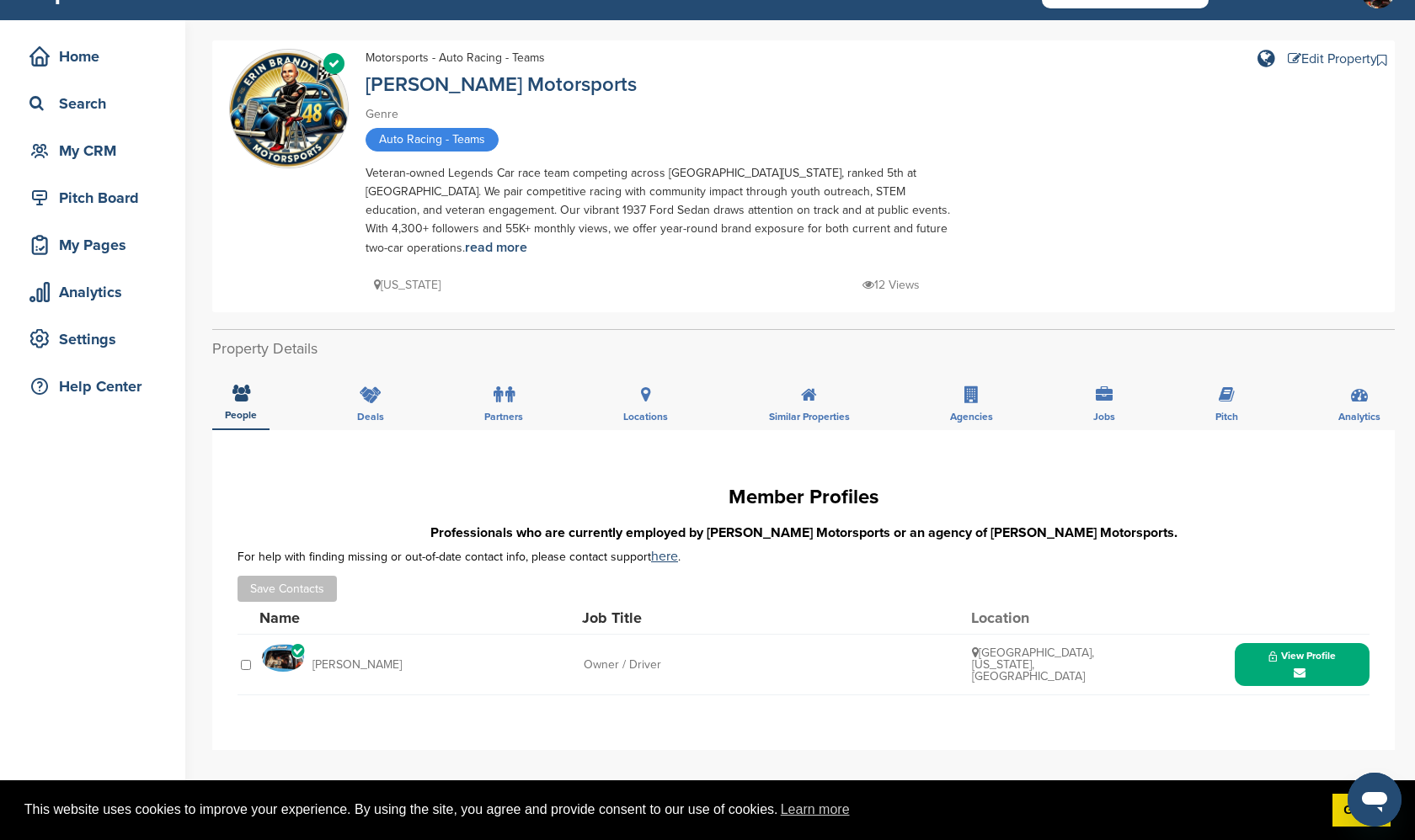
scroll to position [36, 0]
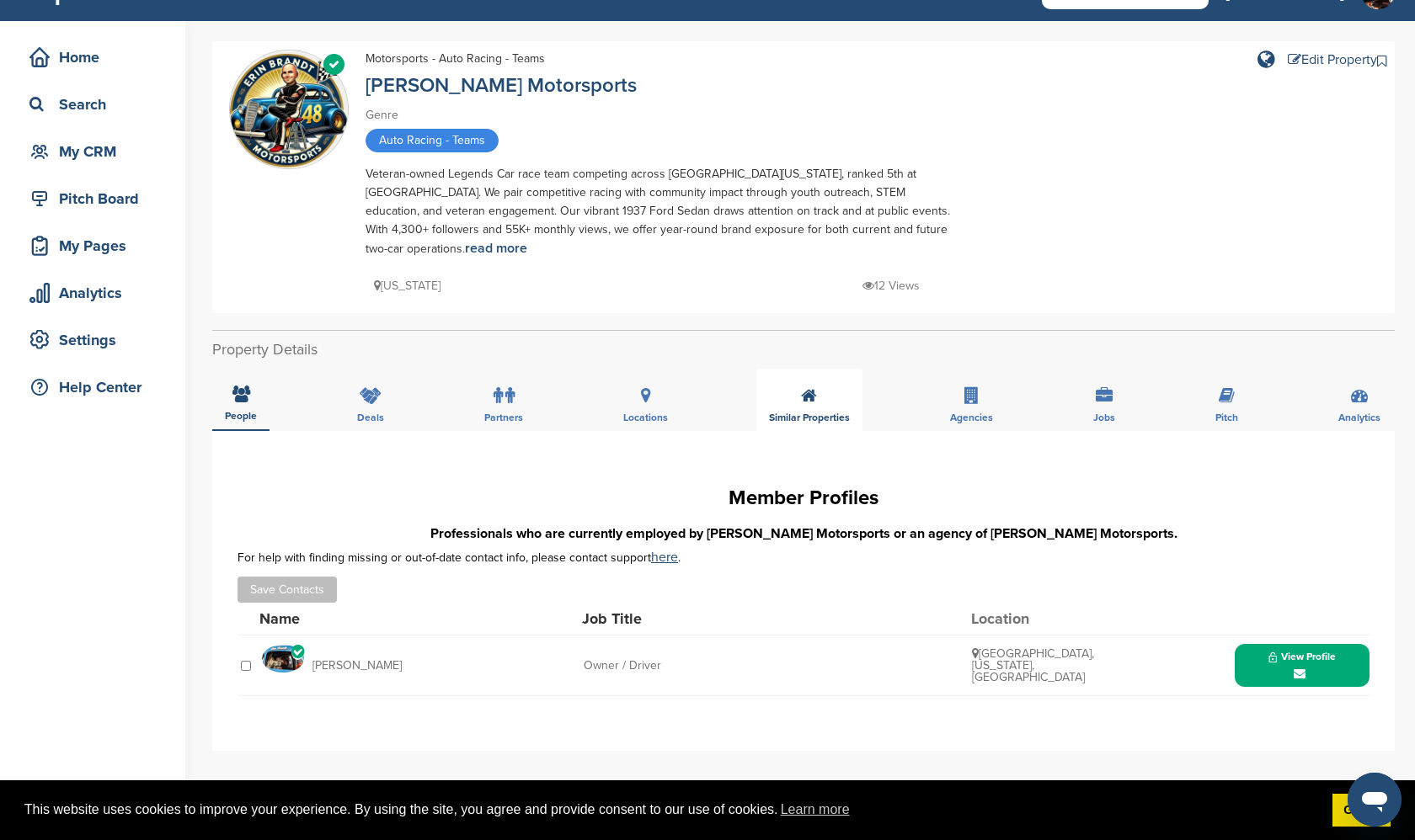
click at [806, 397] on icon at bounding box center [809, 396] width 16 height 17
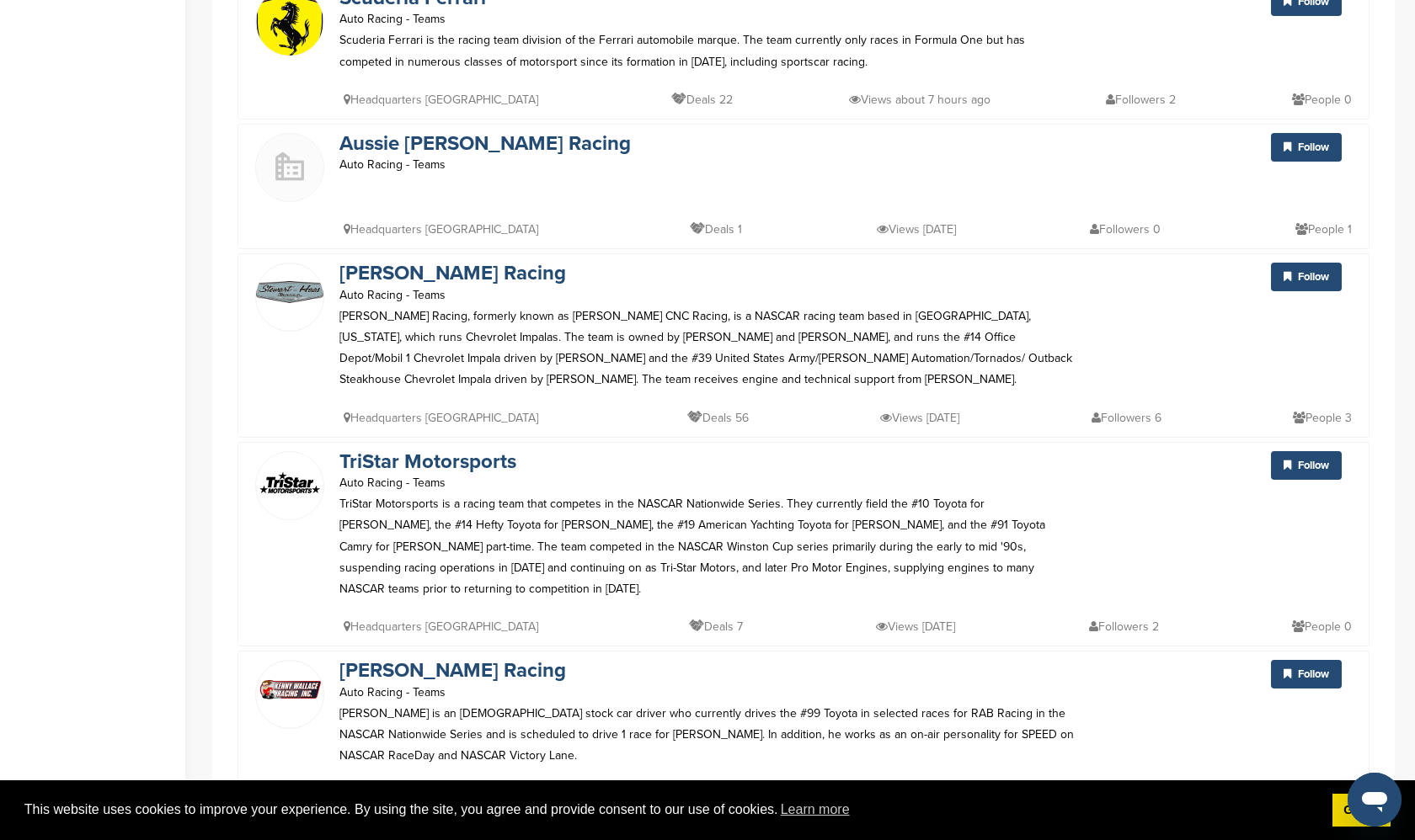
scroll to position [1219, 0]
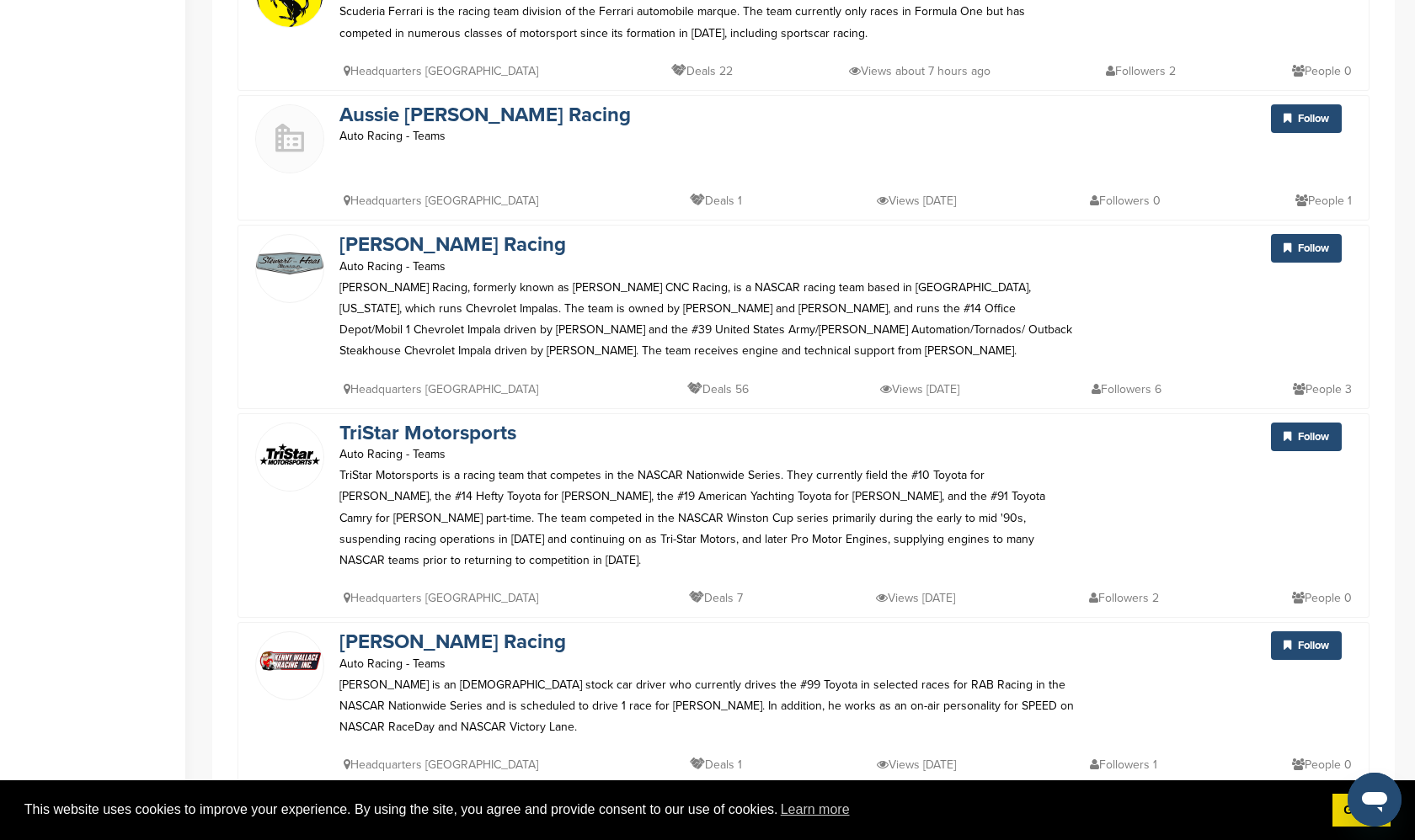
click at [688, 384] on p "Deals 56" at bounding box center [718, 389] width 62 height 21
click at [688, 386] on icon at bounding box center [695, 388] width 15 height 12
click at [511, 242] on link "Stewart-Haas Racing" at bounding box center [452, 244] width 226 height 25
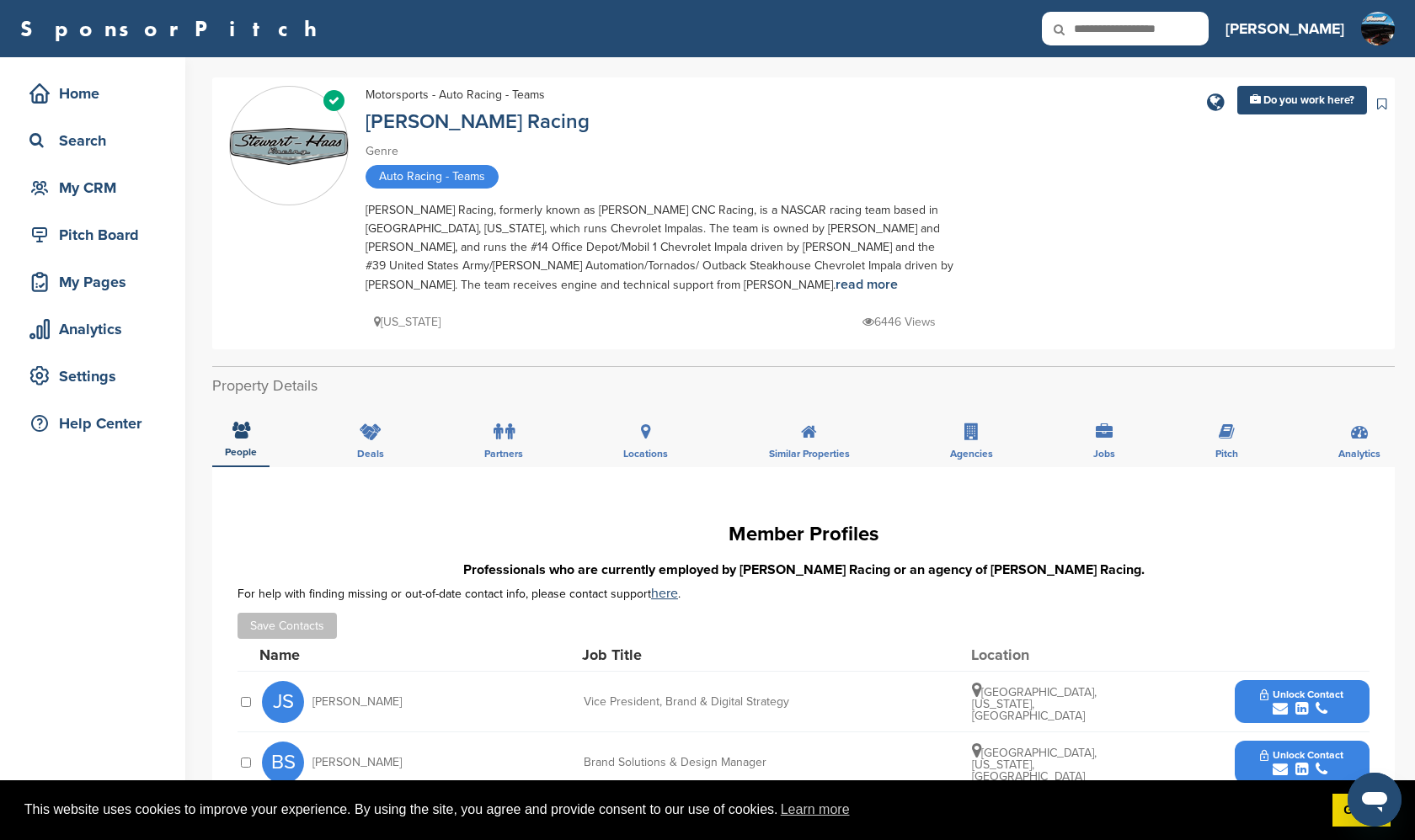
click at [584, 338] on div "Verified Motorsports - Auto Racing - Teams [PERSON_NAME] Racing Genre Auto Raci…" at bounding box center [803, 213] width 1149 height 255
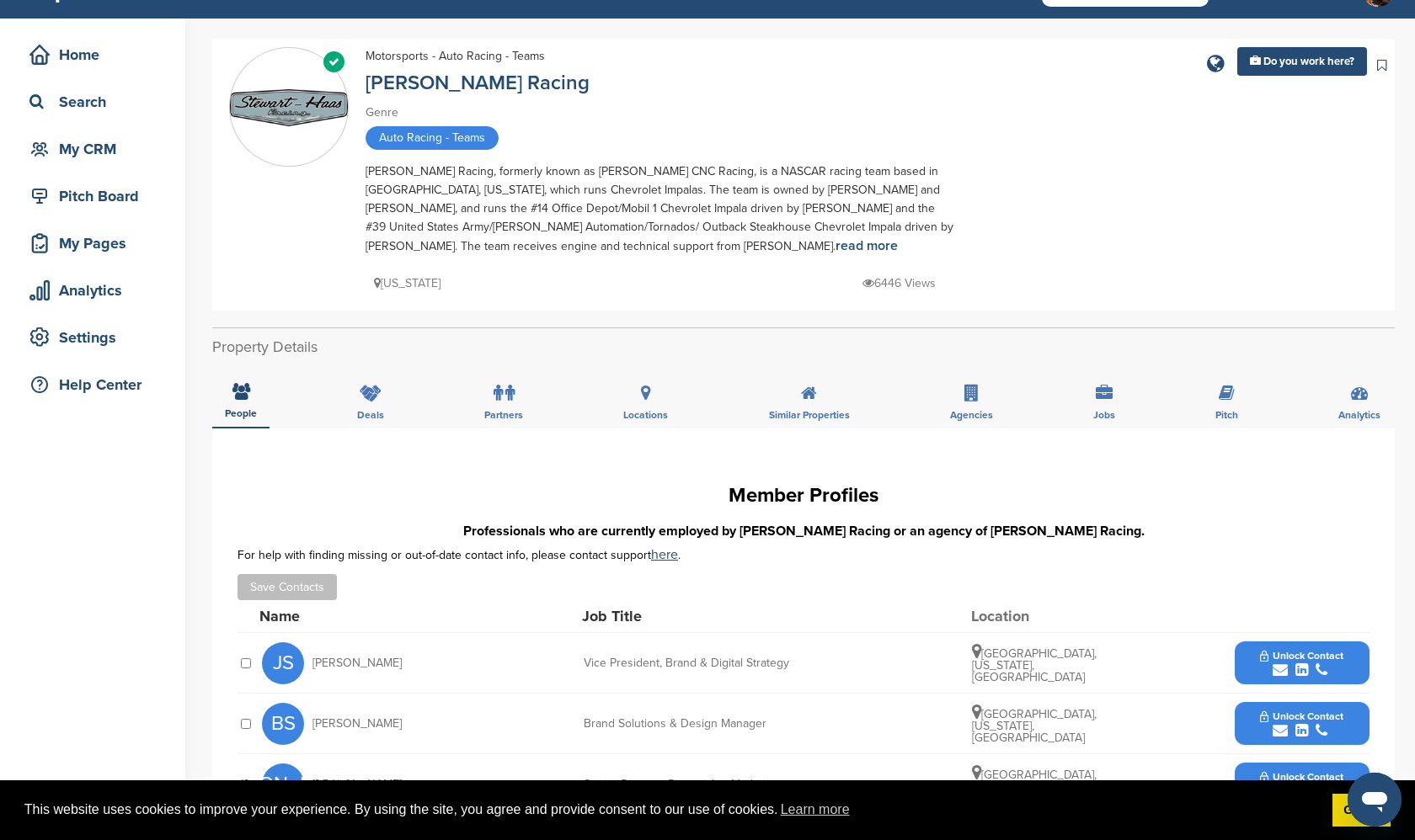
scroll to position [49, 0]
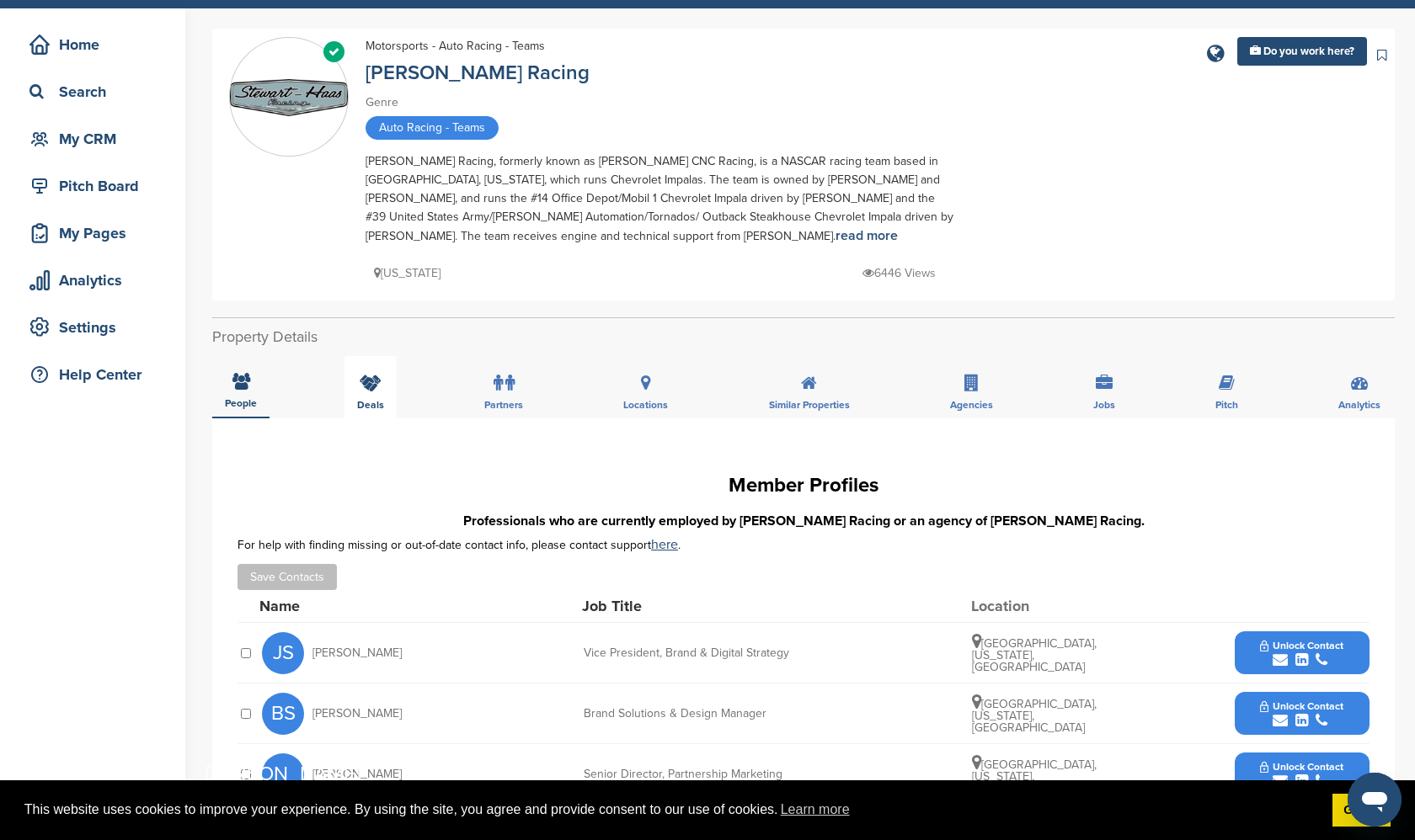
click at [367, 387] on icon at bounding box center [371, 383] width 22 height 17
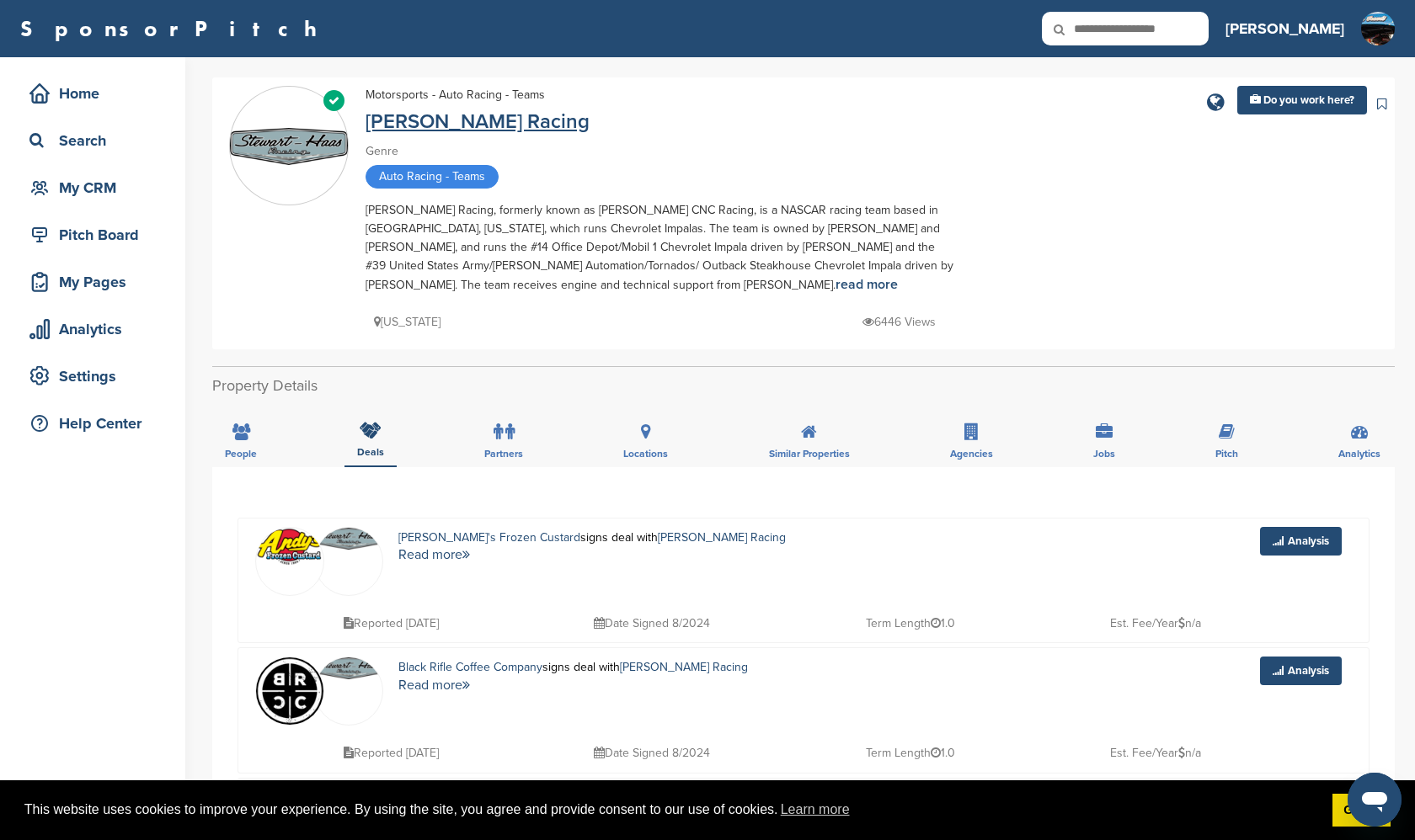
scroll to position [0, 0]
click at [503, 445] on label at bounding box center [503, 431] width 21 height 34
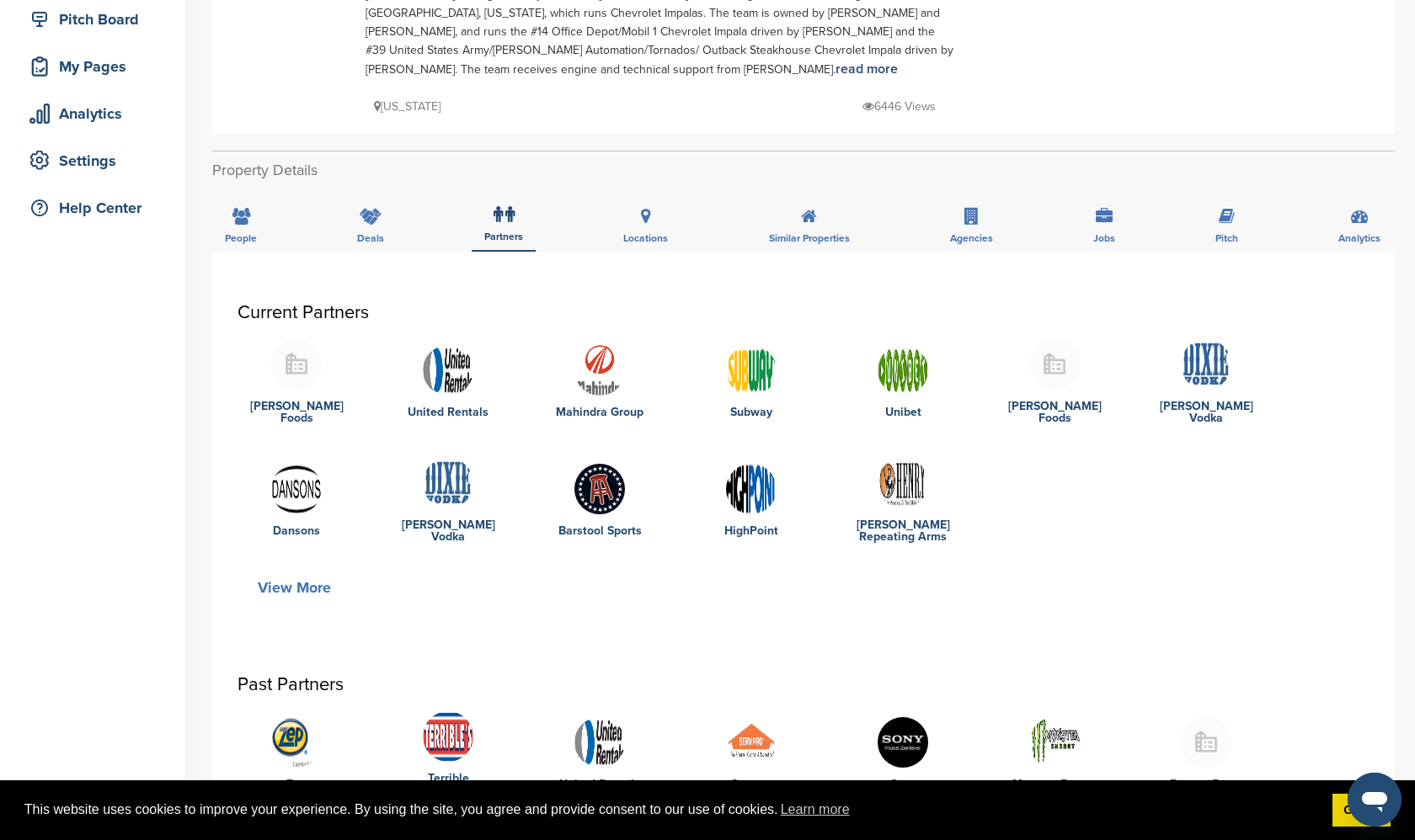
scroll to position [214, 0]
click at [440, 262] on div "Current Partners Marson Foods United Rentals Mahindra Group Subway Unibet Marso…" at bounding box center [804, 646] width 1182 height 786
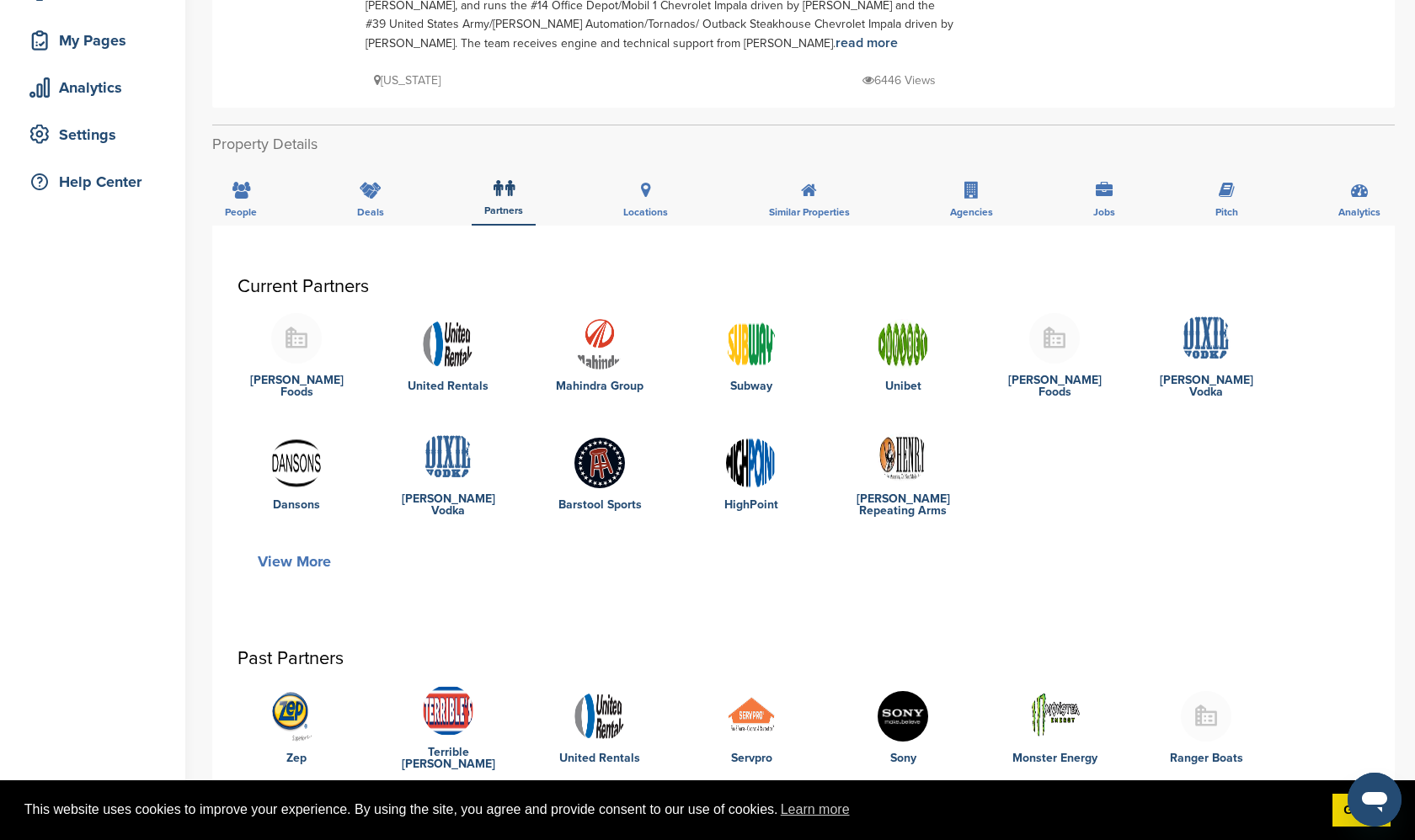
scroll to position [241, 0]
click at [369, 191] on icon at bounding box center [371, 191] width 22 height 17
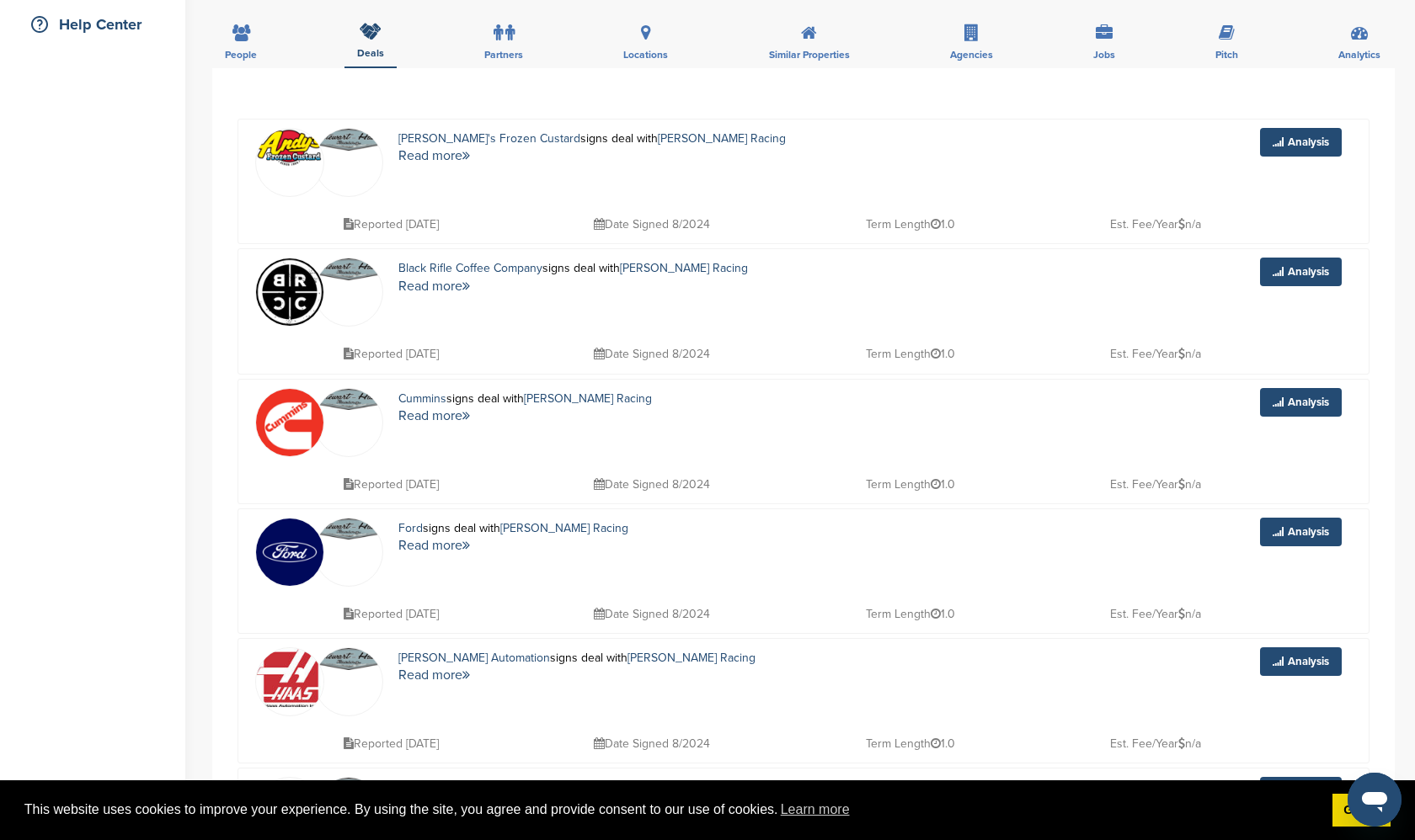
scroll to position [400, 0]
click at [485, 268] on link "Black Rifle Coffee Company" at bounding box center [470, 267] width 144 height 15
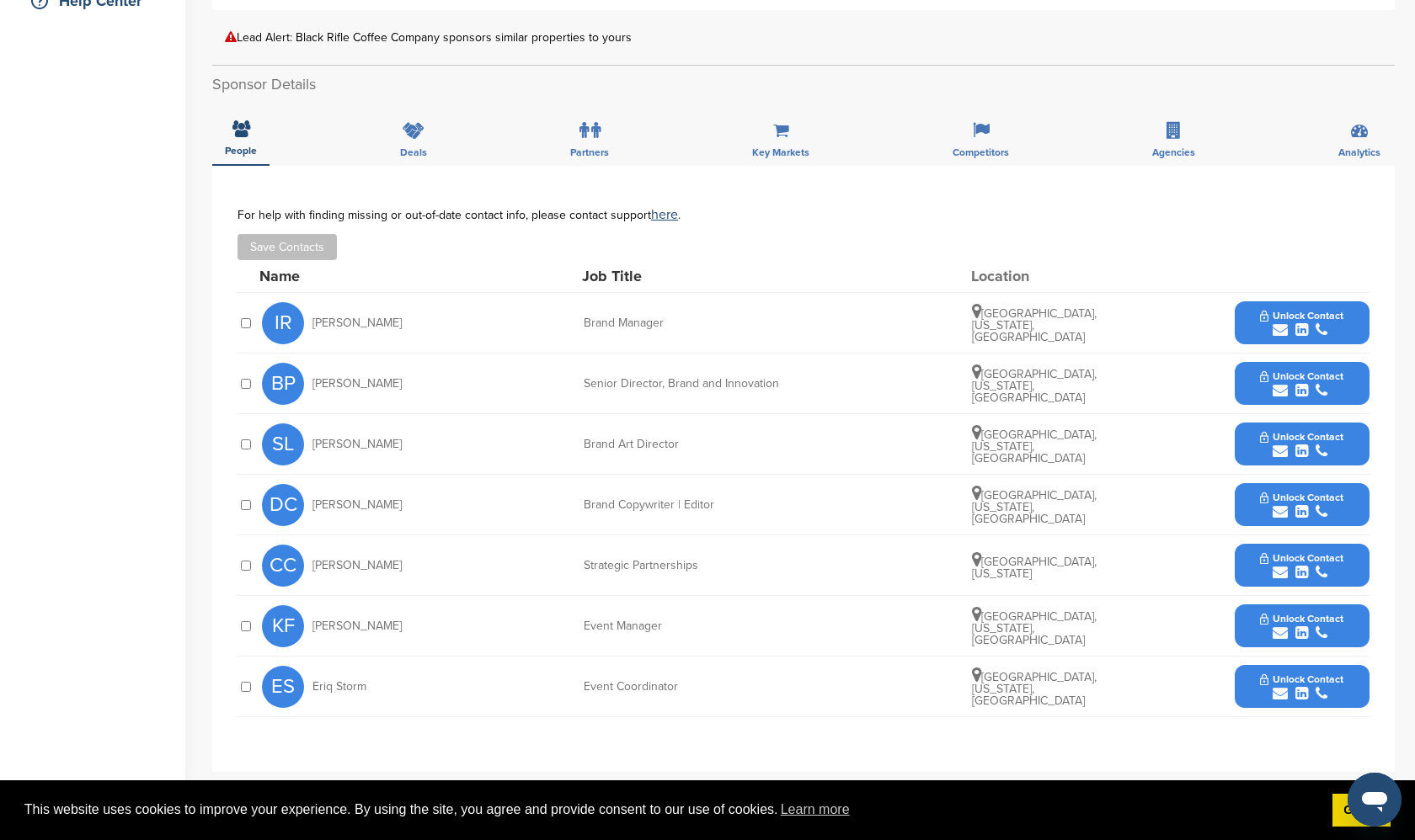
scroll to position [418, 0]
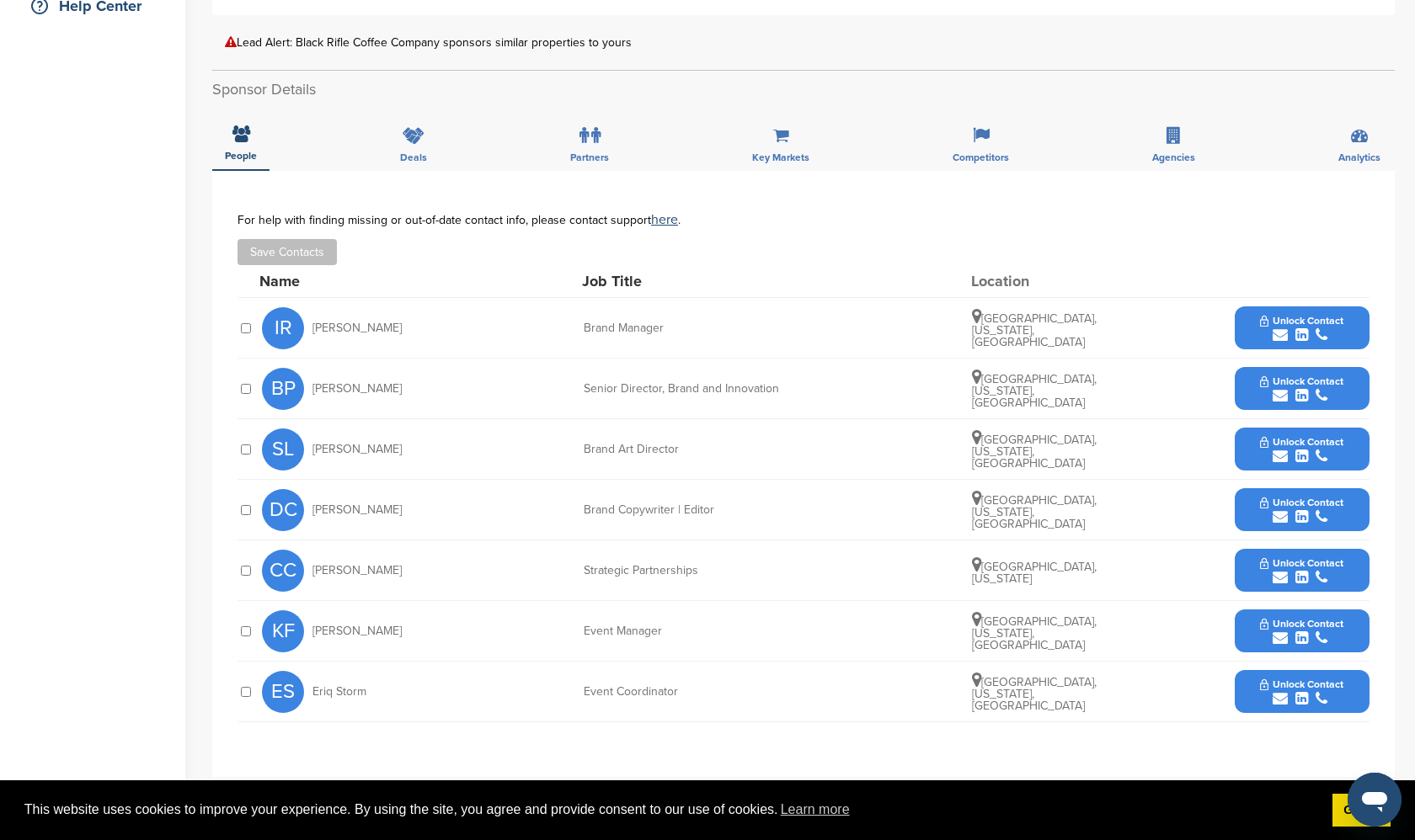
click at [196, 323] on div "Home Search My CRM Pitch Board My Pages Analytics Settings Help Center You have…" at bounding box center [708, 318] width 1415 height 1357
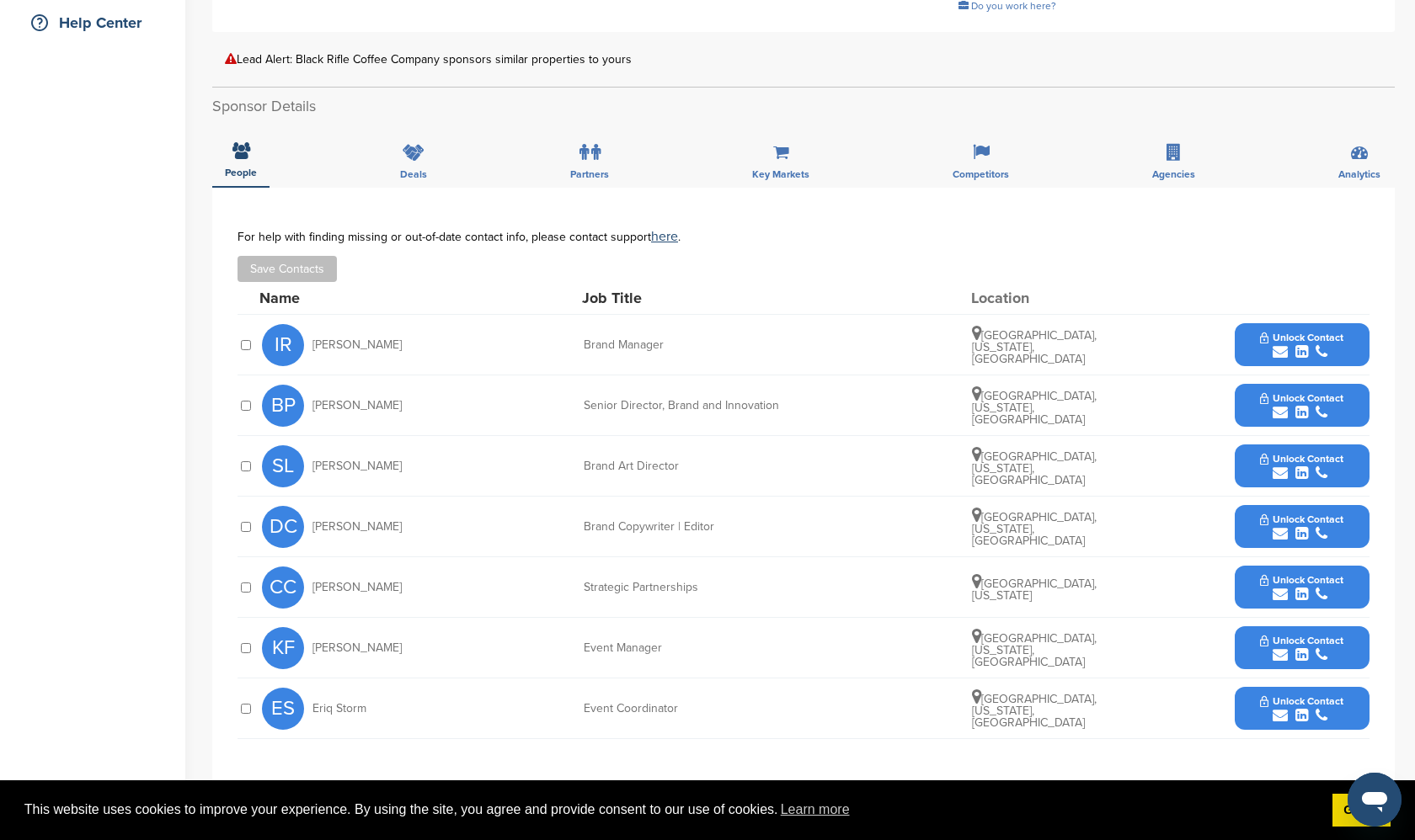
scroll to position [390, 0]
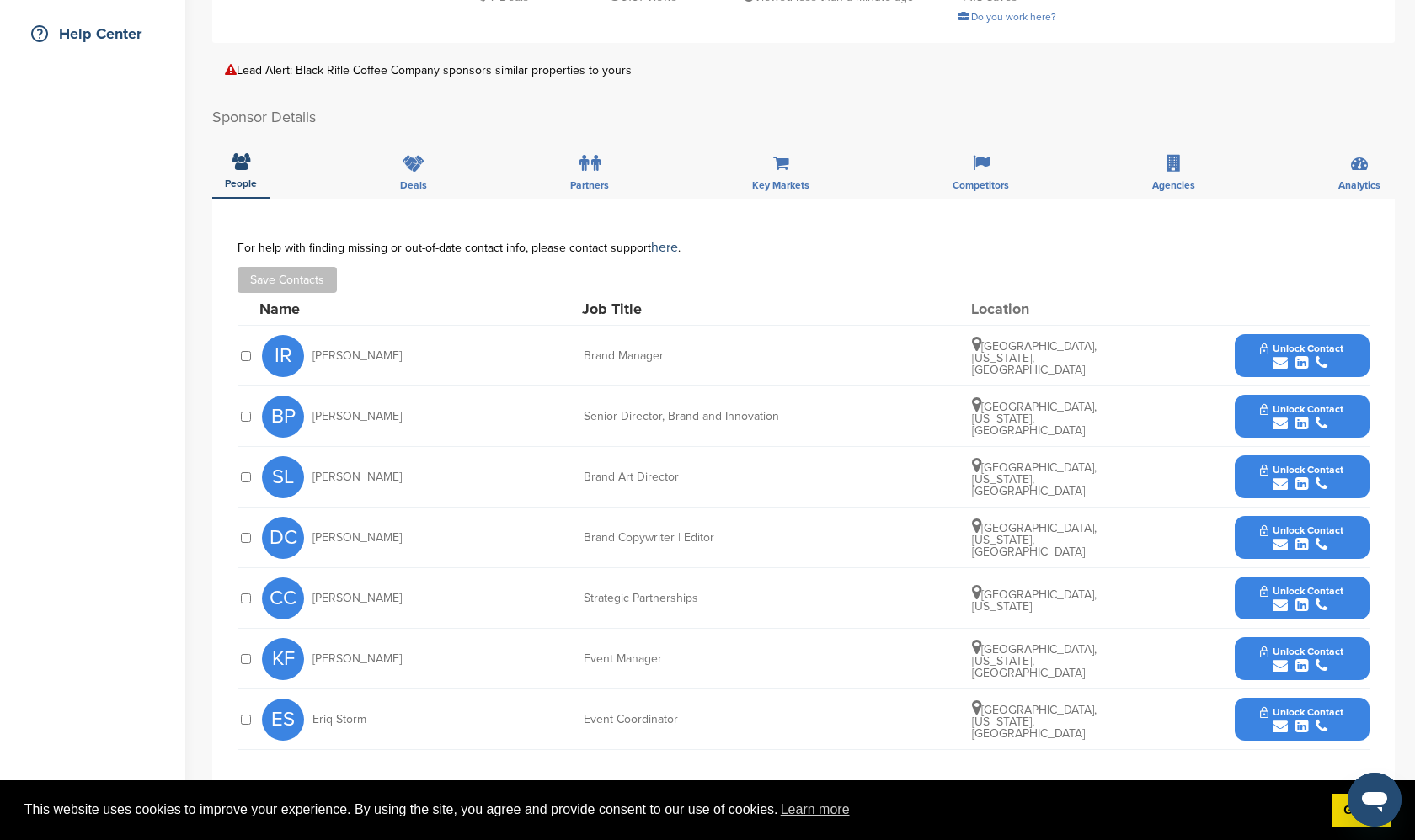
click at [196, 323] on div "Home Search My CRM Pitch Board My Pages Analytics Settings Help Center You have…" at bounding box center [708, 346] width 1415 height 1357
click at [192, 305] on div "Home Search My CRM Pitch Board My Pages Analytics Settings Help Center You have…" at bounding box center [708, 346] width 1415 height 1357
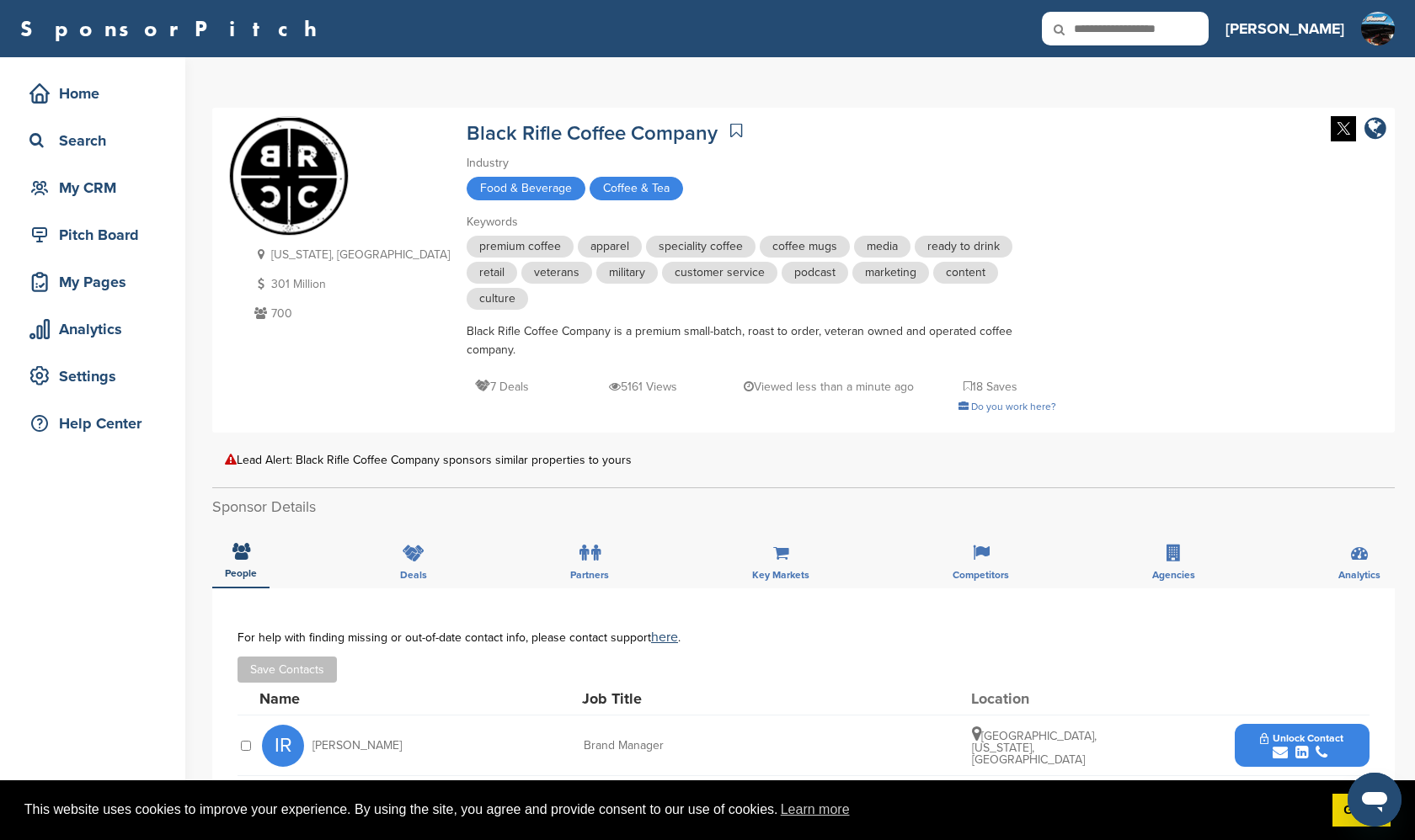
scroll to position [0, 0]
click at [192, 305] on div "Home Search My CRM Pitch Board My Pages Analytics Settings Help Center You have…" at bounding box center [708, 736] width 1415 height 1357
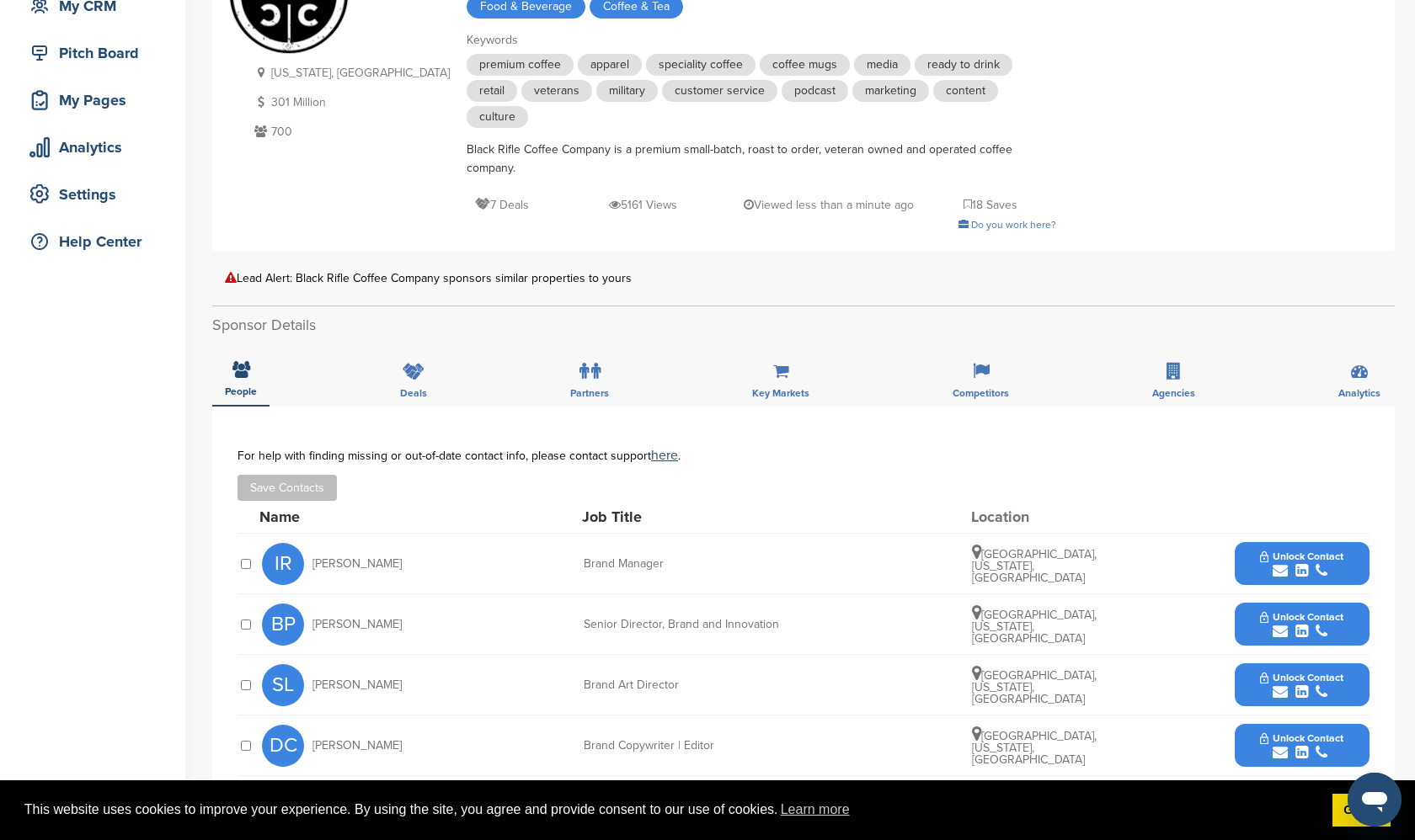
scroll to position [182, 0]
click at [263, 275] on div "Lead Alert: Black Rifle Coffee Company sponsors similar properties to yours" at bounding box center [804, 278] width 1157 height 13
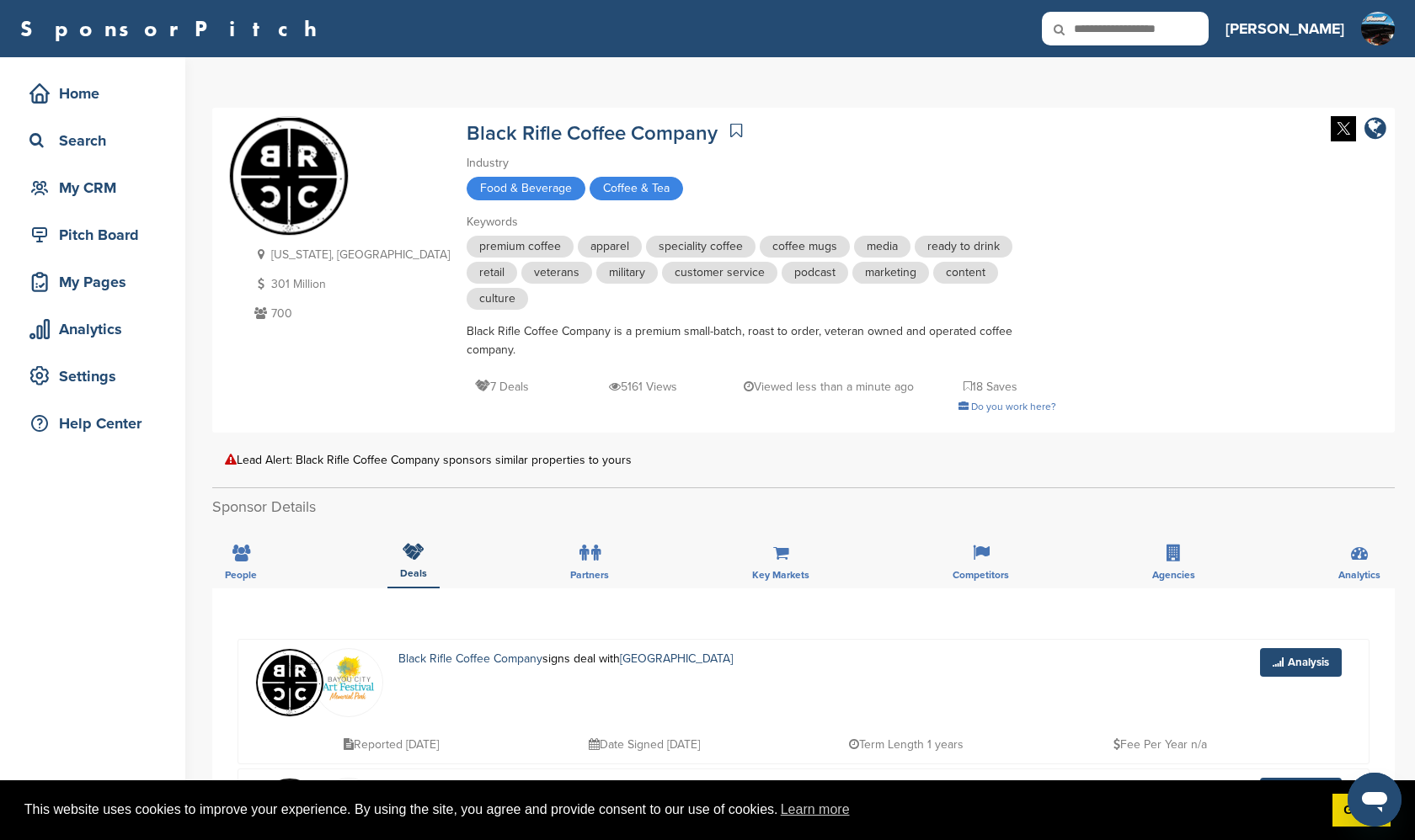
scroll to position [0, 0]
click at [197, 387] on div "Home Search My CRM Pitch Board My Pages Analytics Settings Help Center You have…" at bounding box center [708, 840] width 1415 height 1566
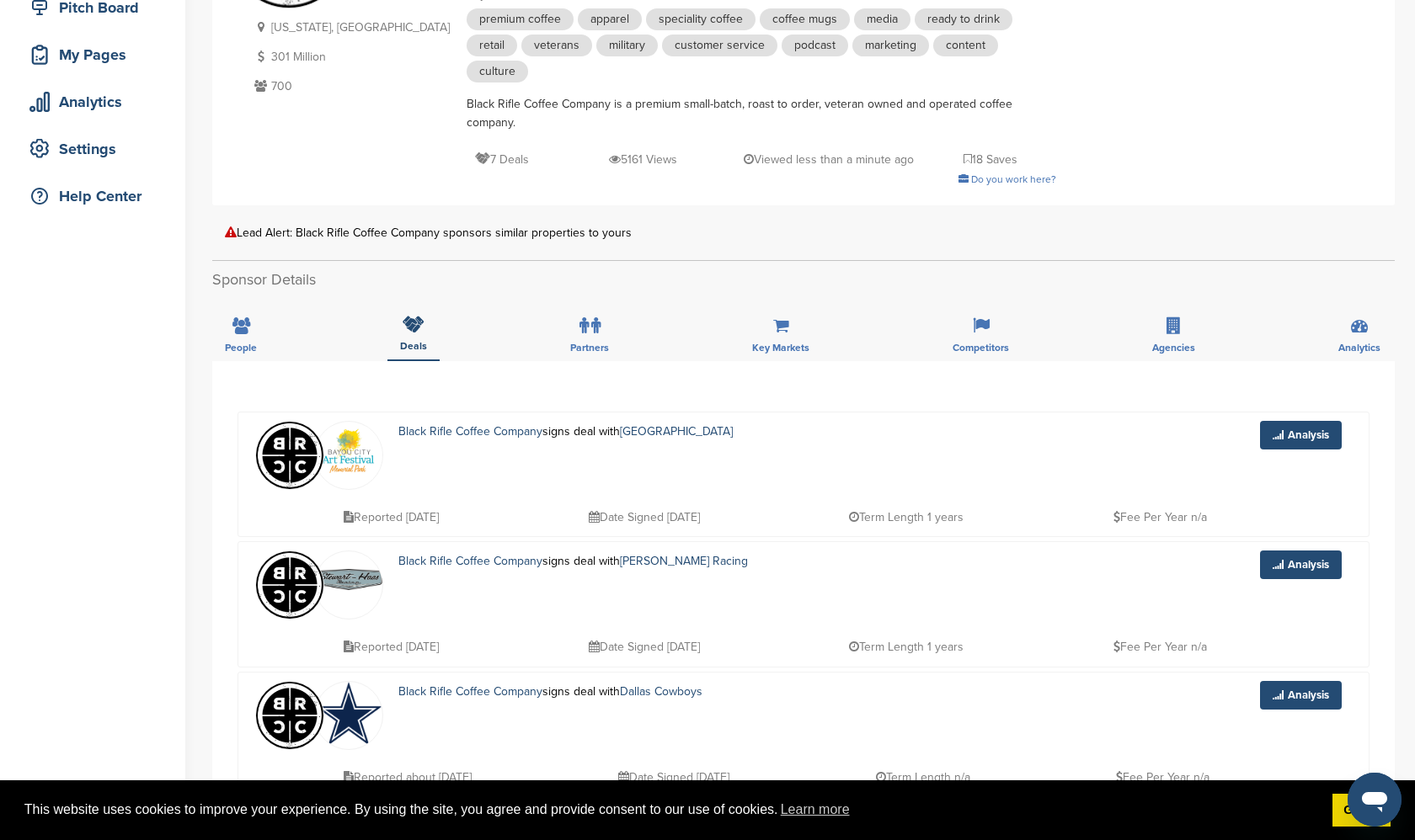
scroll to position [237, 0]
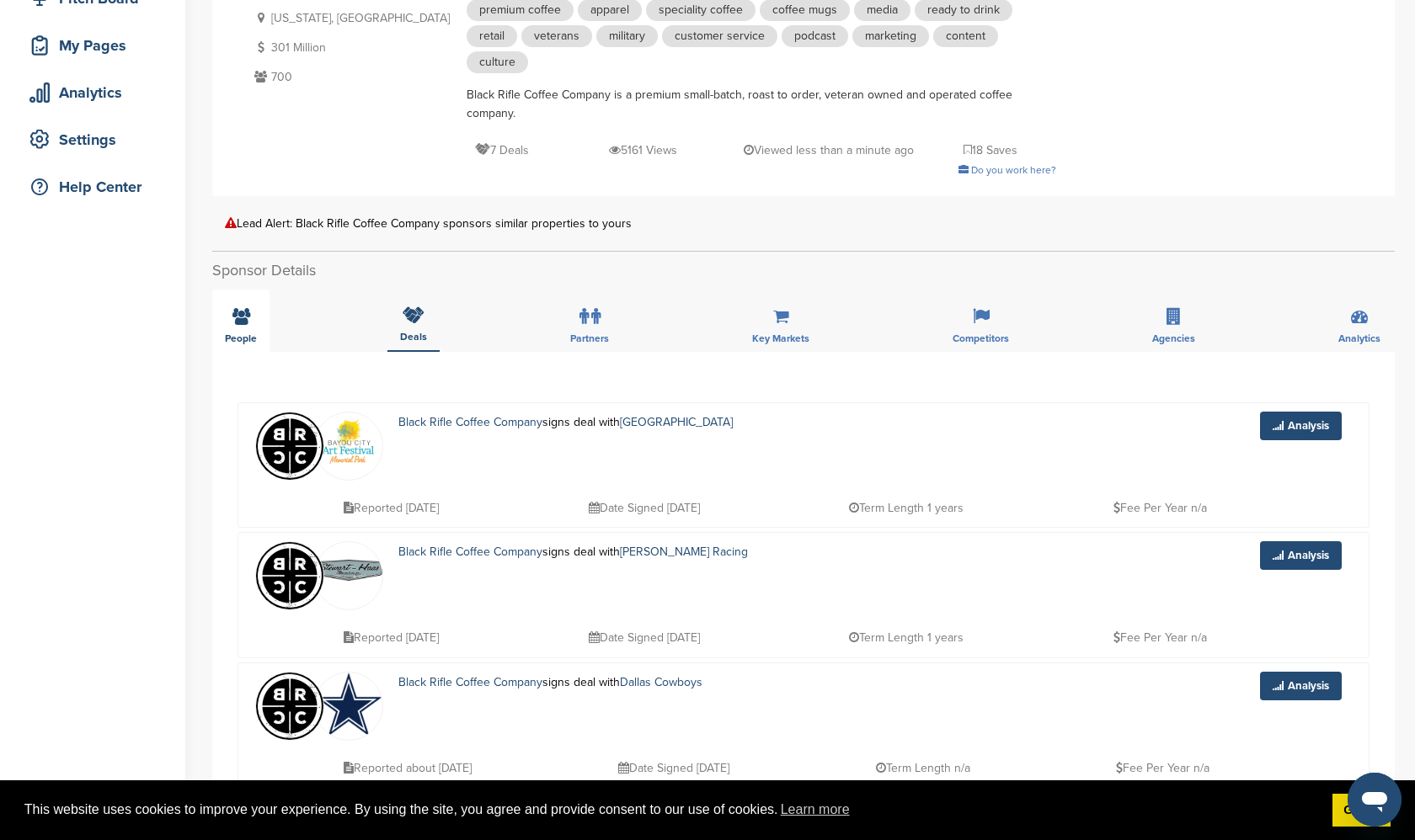
click at [230, 324] on div "People" at bounding box center [241, 321] width 57 height 63
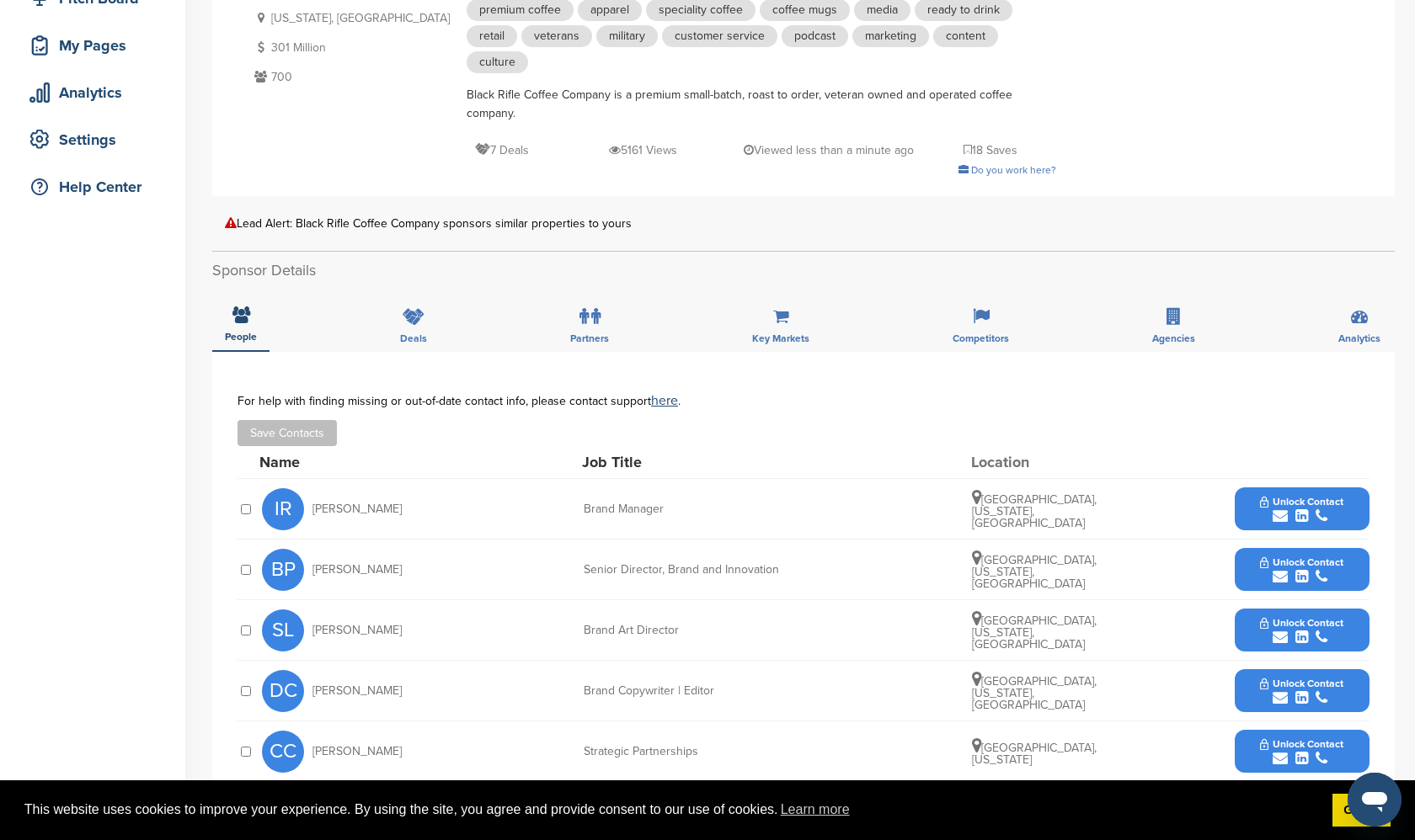
click at [193, 315] on div "Home Search My CRM Pitch Board My Pages Analytics Settings Help Center You have…" at bounding box center [708, 499] width 1415 height 1357
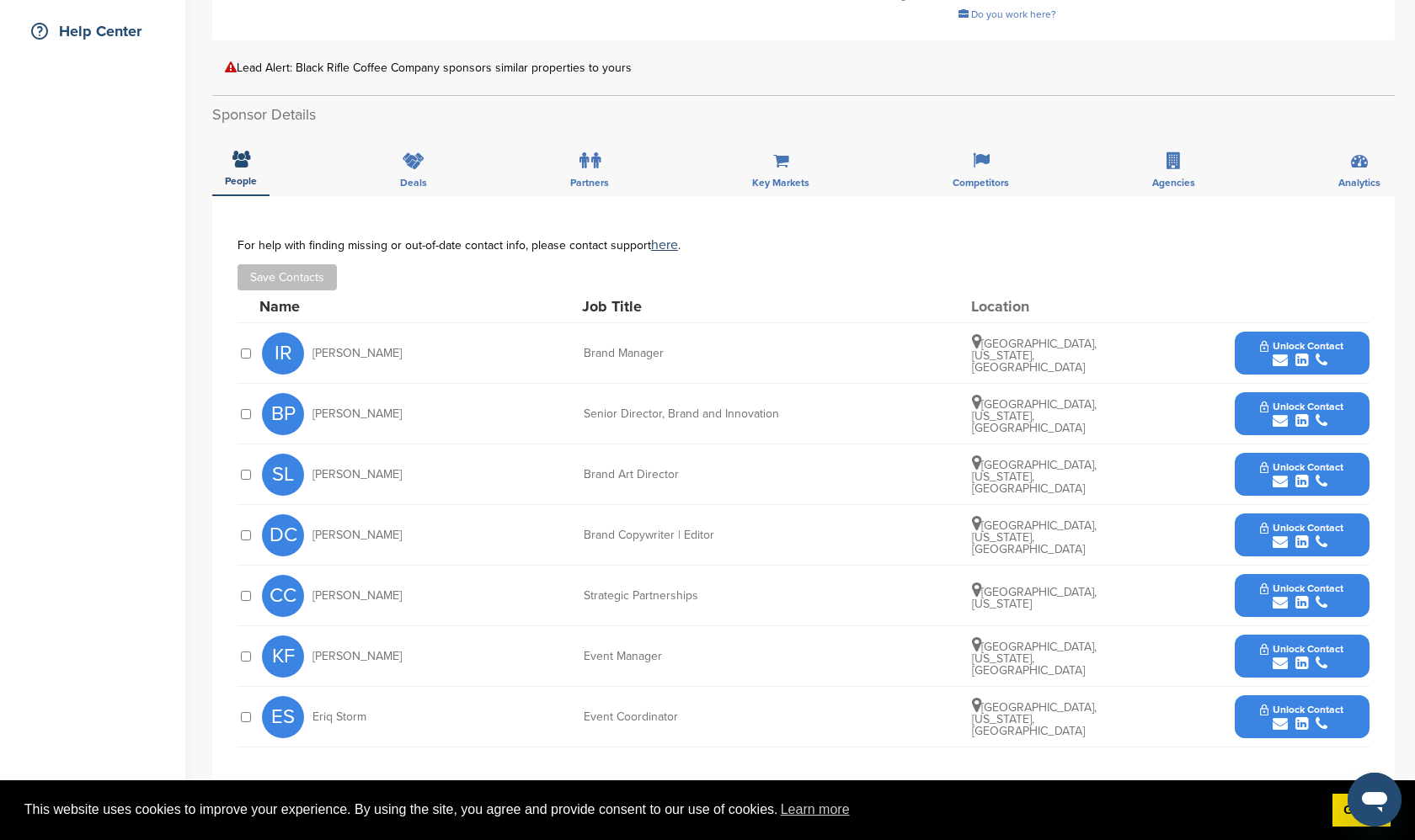
scroll to position [402, 0]
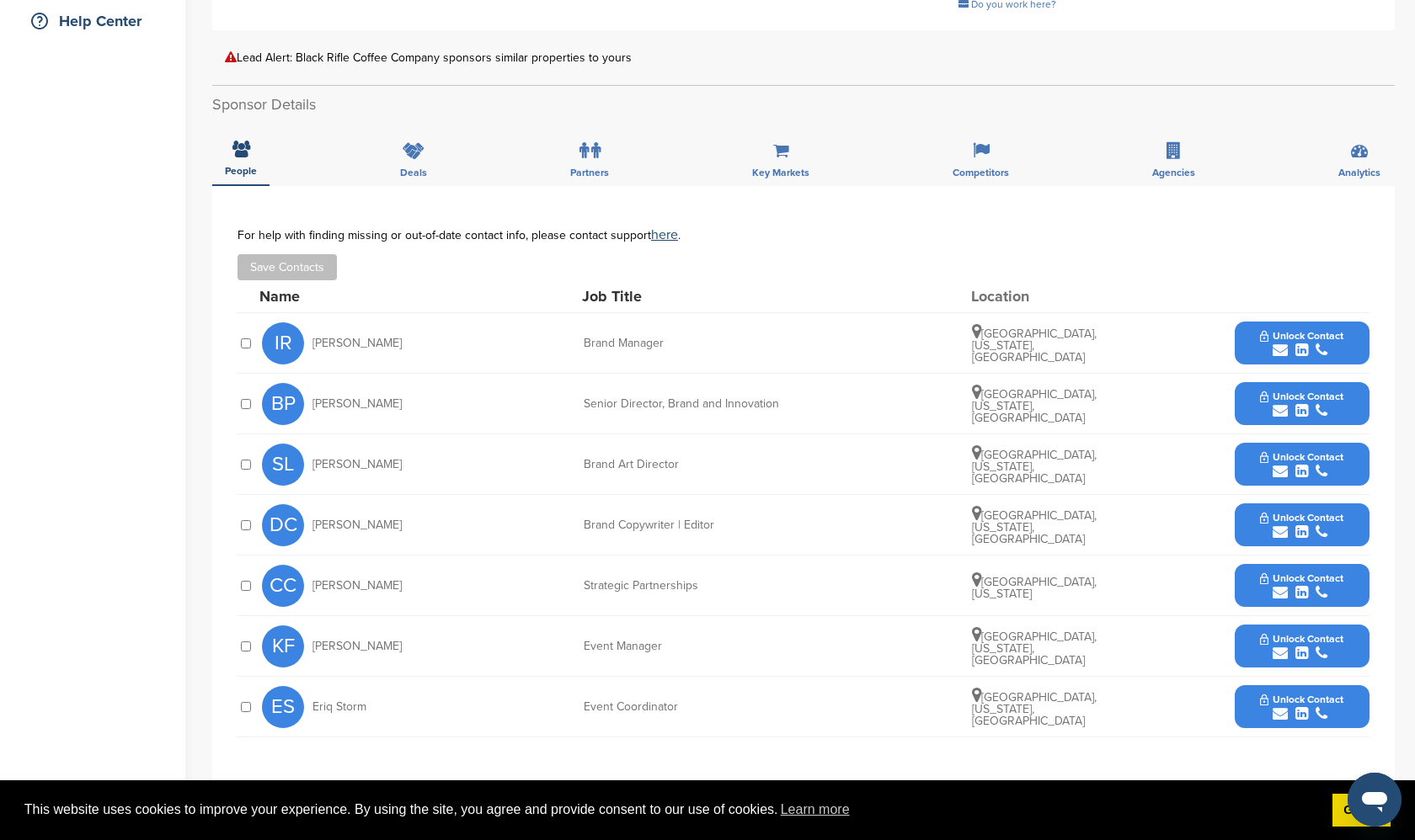
click at [1301, 255] on div "Save Contacts" at bounding box center [803, 267] width 1132 height 26
click at [982, 160] on div "Competitors" at bounding box center [981, 154] width 82 height 63
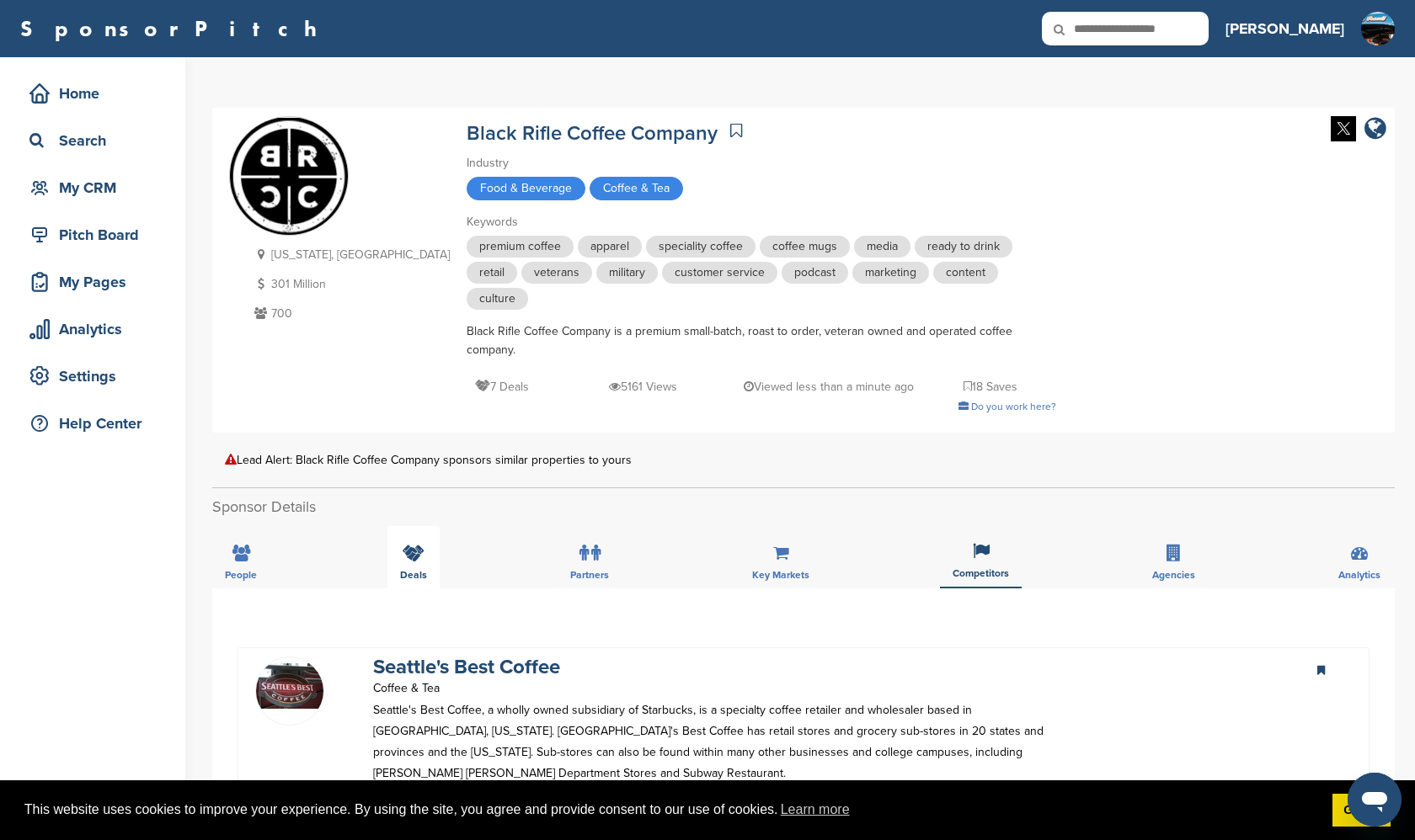
scroll to position [0, 0]
click at [257, 578] on span "Deals" at bounding box center [241, 575] width 32 height 10
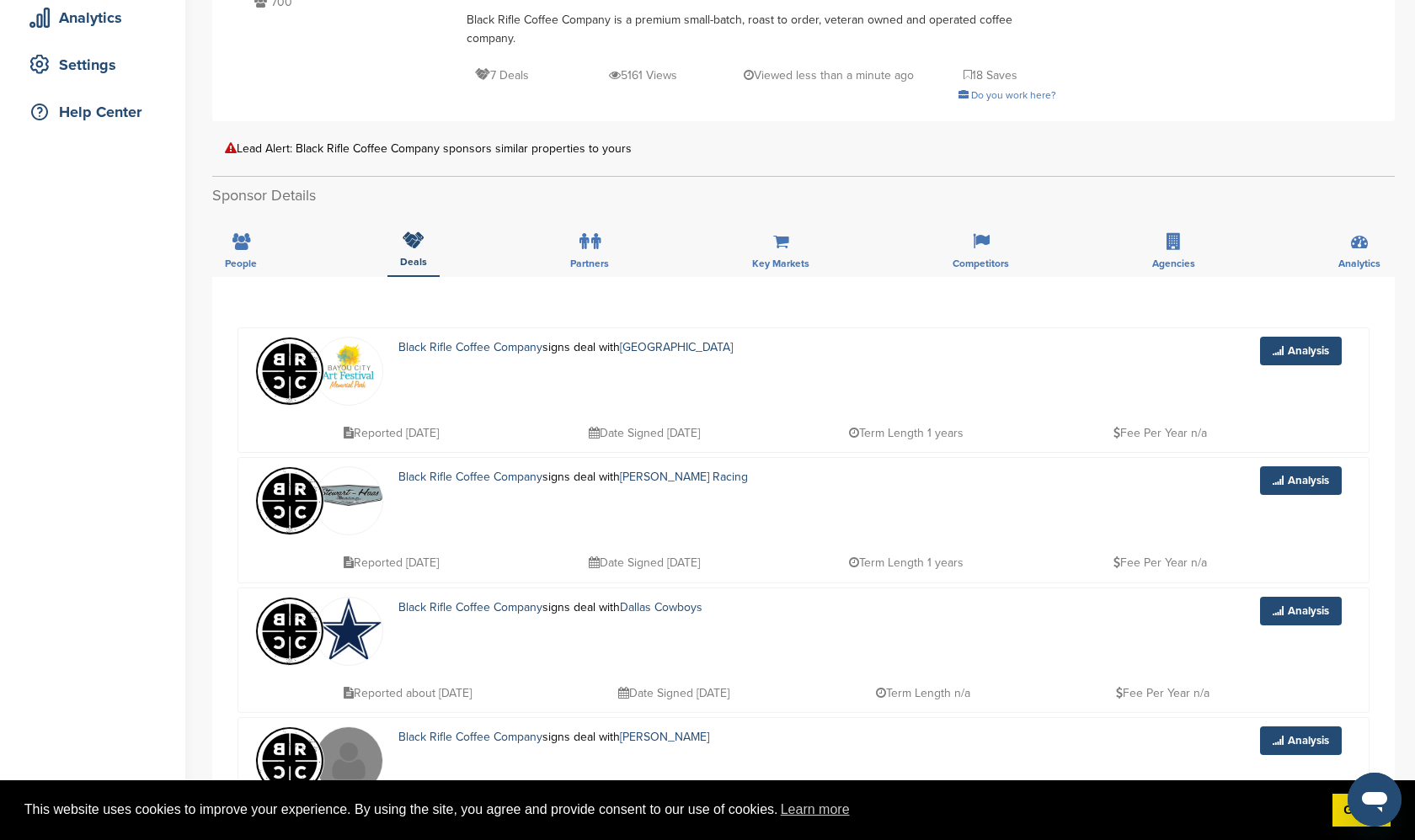
scroll to position [324, 0]
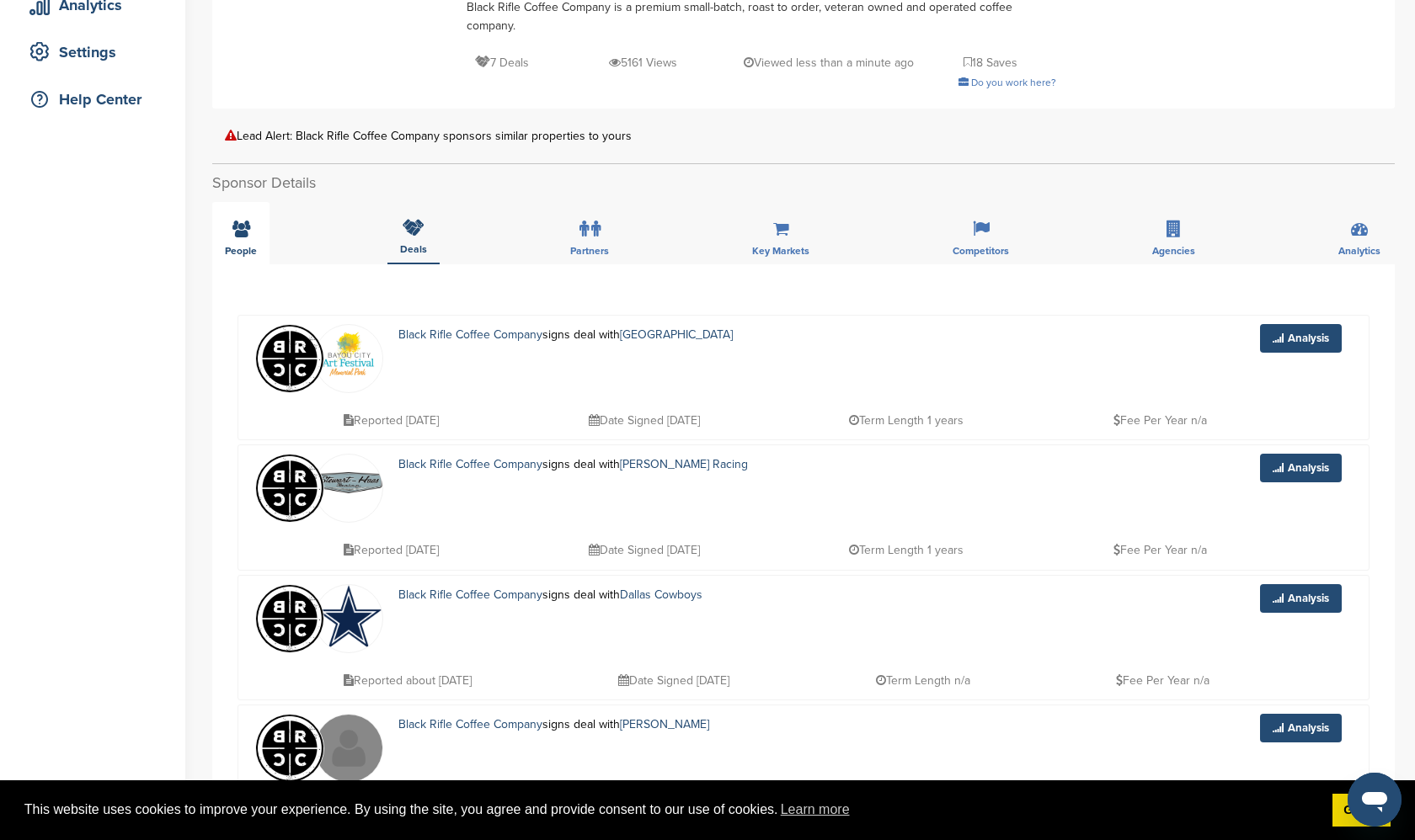
click at [238, 232] on icon at bounding box center [241, 229] width 17 height 17
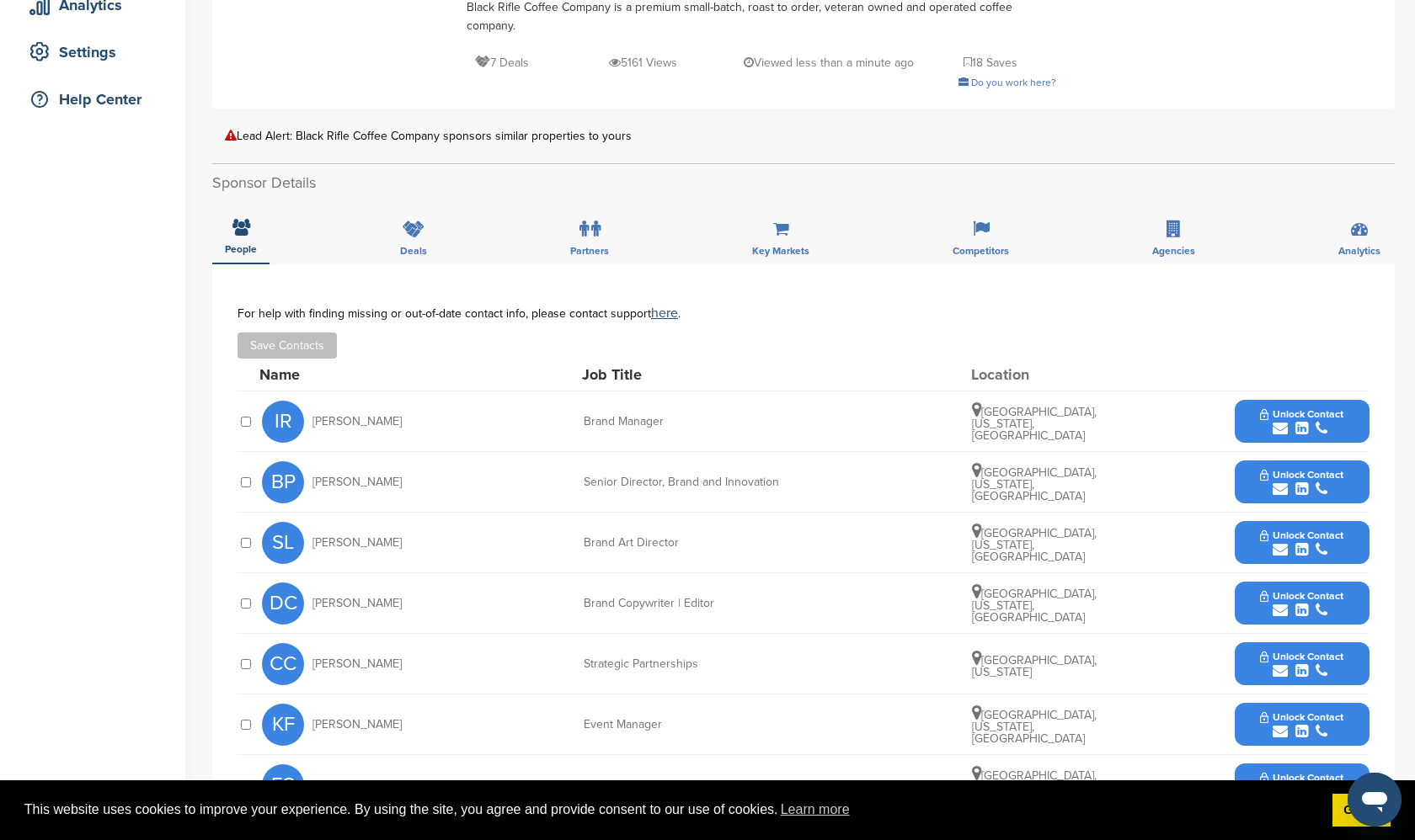
click at [922, 318] on div "For help with finding missing or out-of-date contact info, please contact suppo…" at bounding box center [803, 312] width 1132 height 14
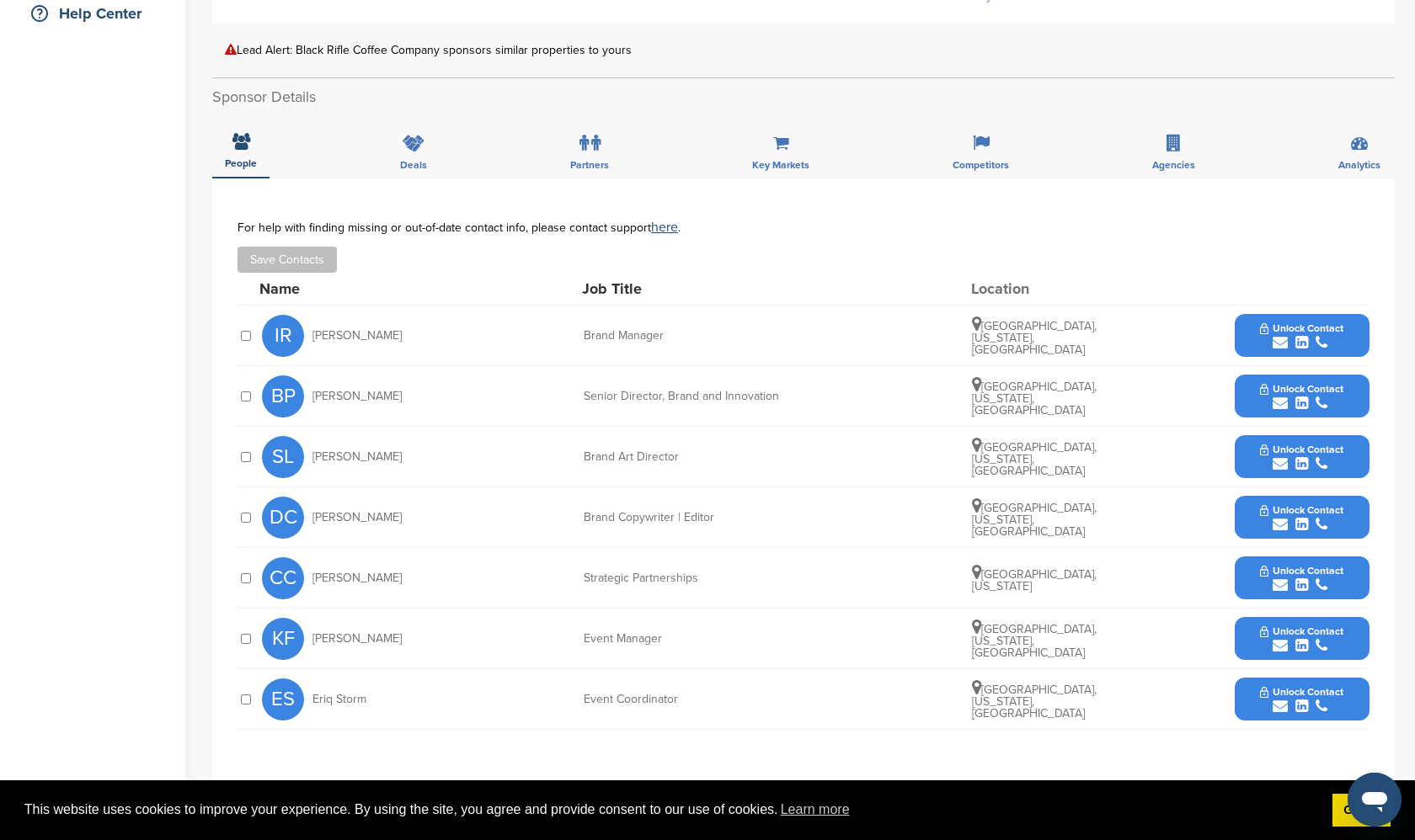
scroll to position [399, 0]
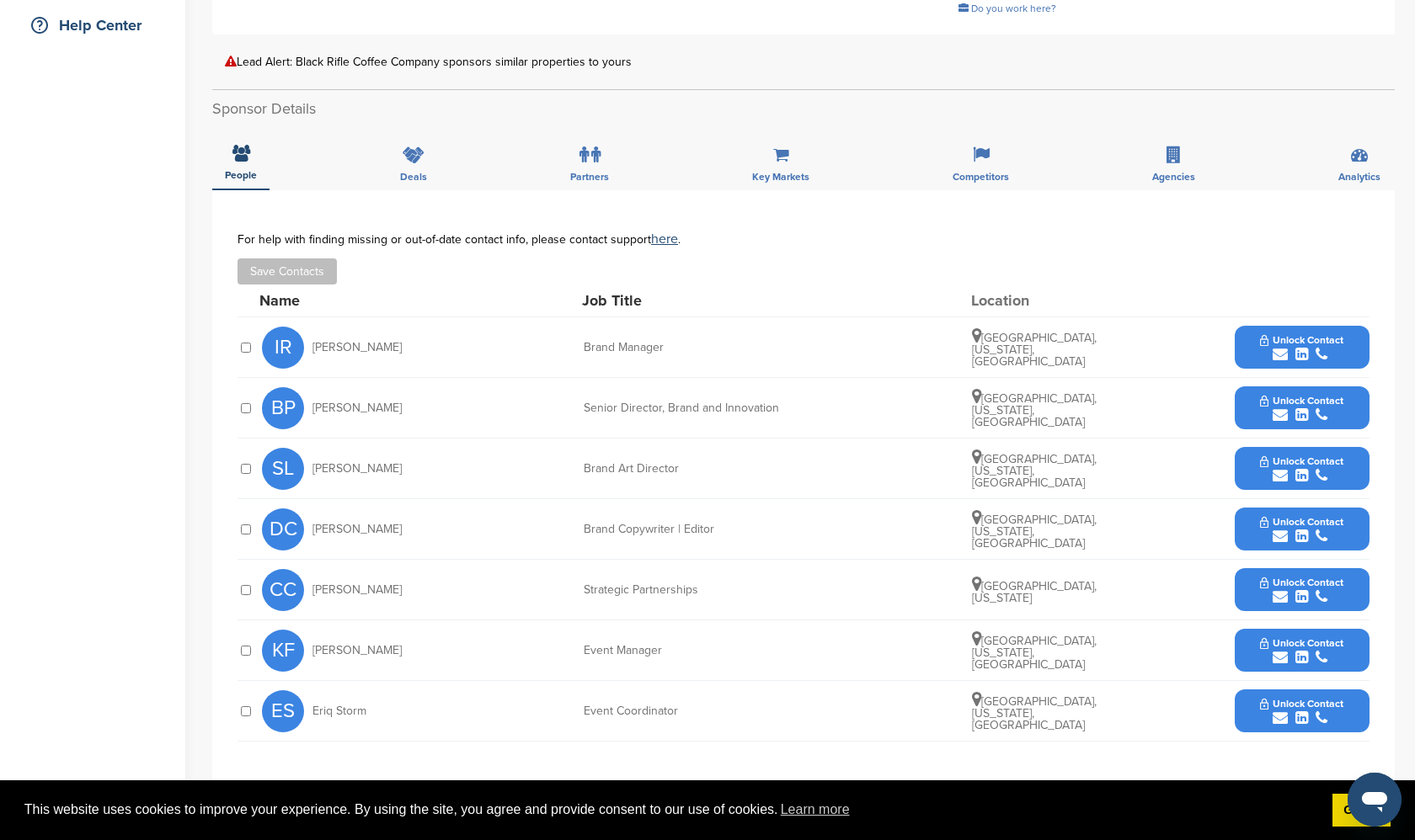
click at [907, 237] on div "For help with finding missing or out-of-date contact info, please contact suppo…" at bounding box center [803, 239] width 1132 height 14
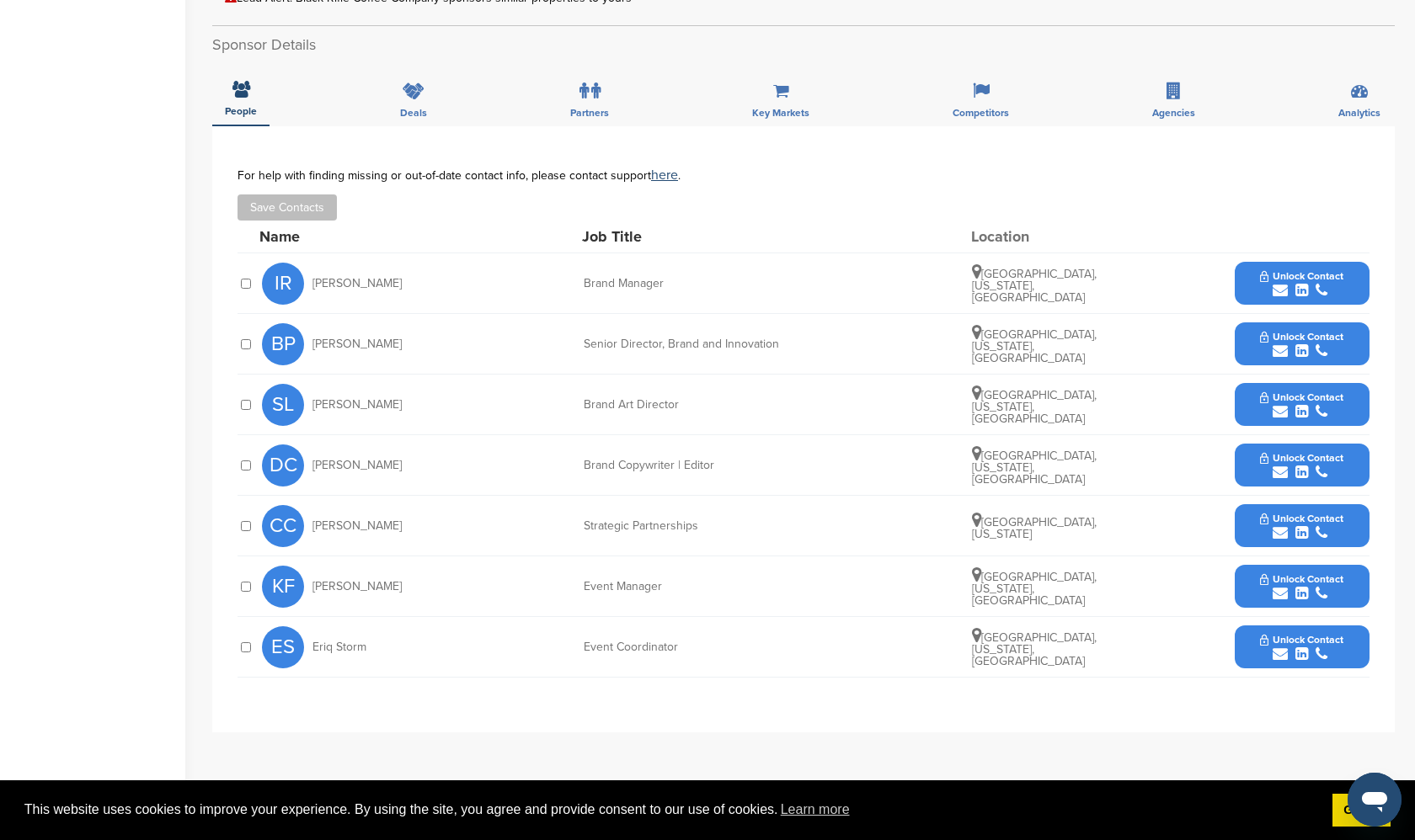
scroll to position [465, 0]
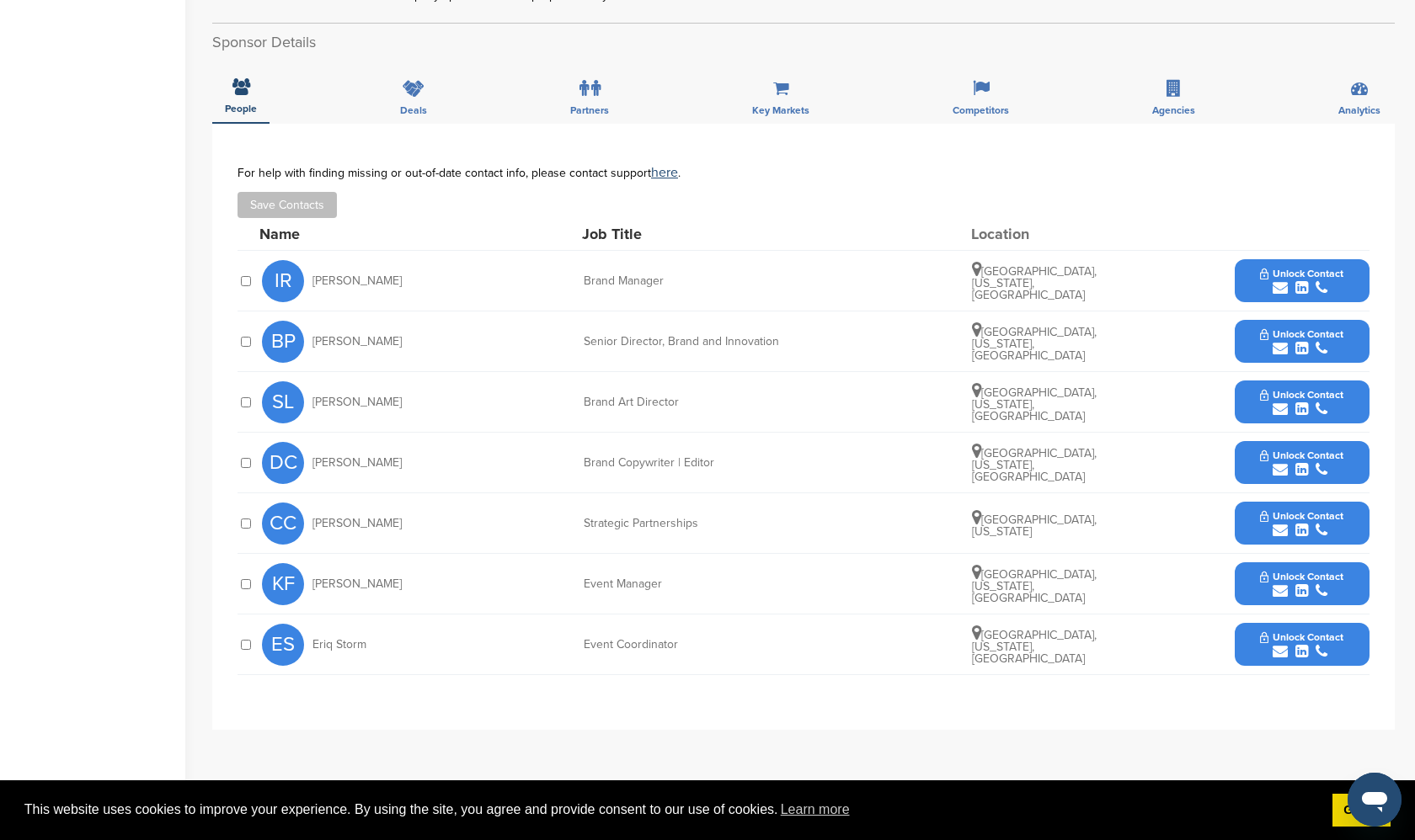
click at [924, 522] on div "CC Casey Currey Strategic Partnerships Lindon, Utah Unlock Contact" at bounding box center [815, 523] width 1107 height 60
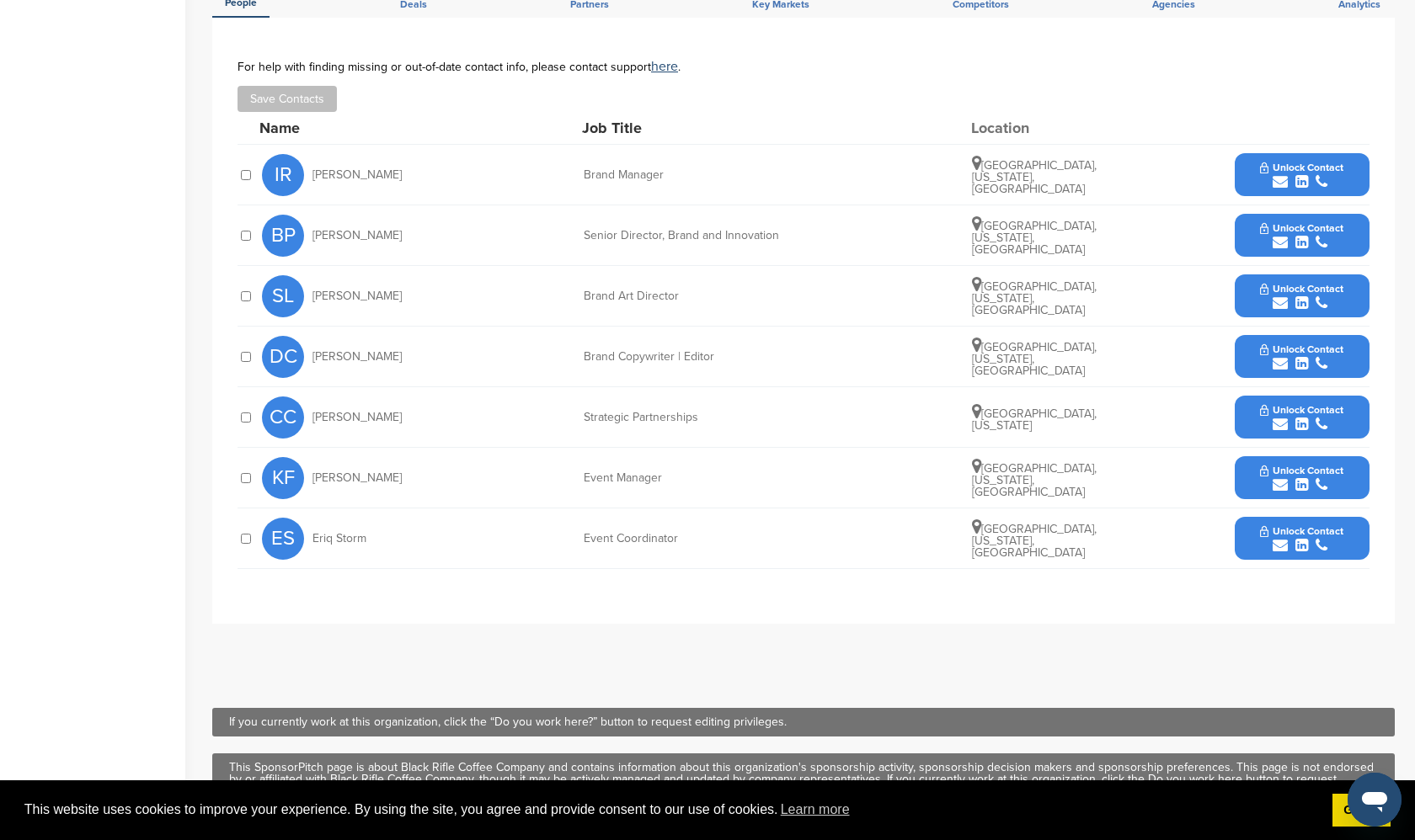
scroll to position [584, 0]
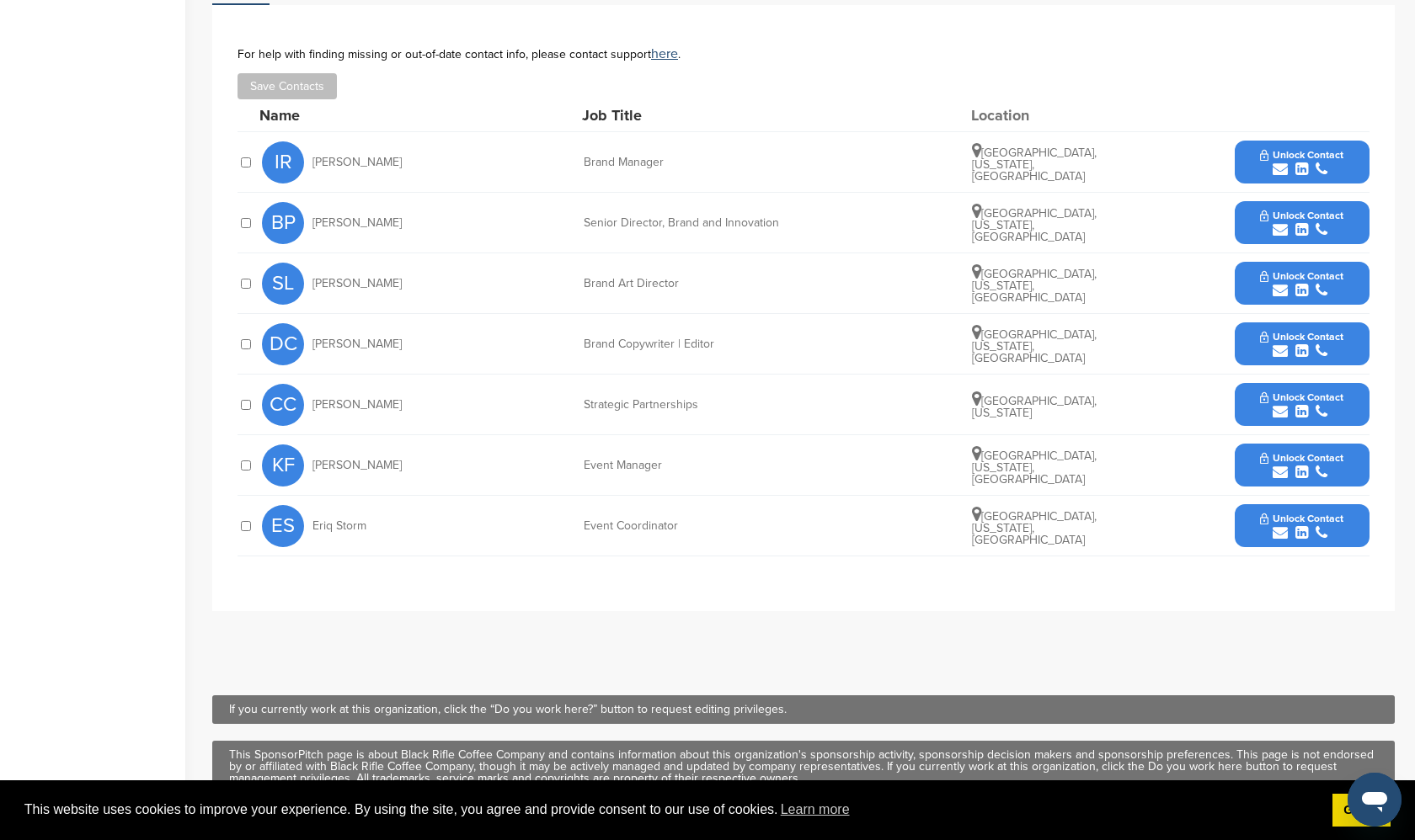
click at [911, 407] on div "CC Casey Currey Strategic Partnerships Lindon, Utah Unlock Contact" at bounding box center [815, 405] width 1107 height 60
click at [911, 408] on div "CC Casey Currey Strategic Partnerships Lindon, Utah Unlock Contact" at bounding box center [815, 405] width 1107 height 60
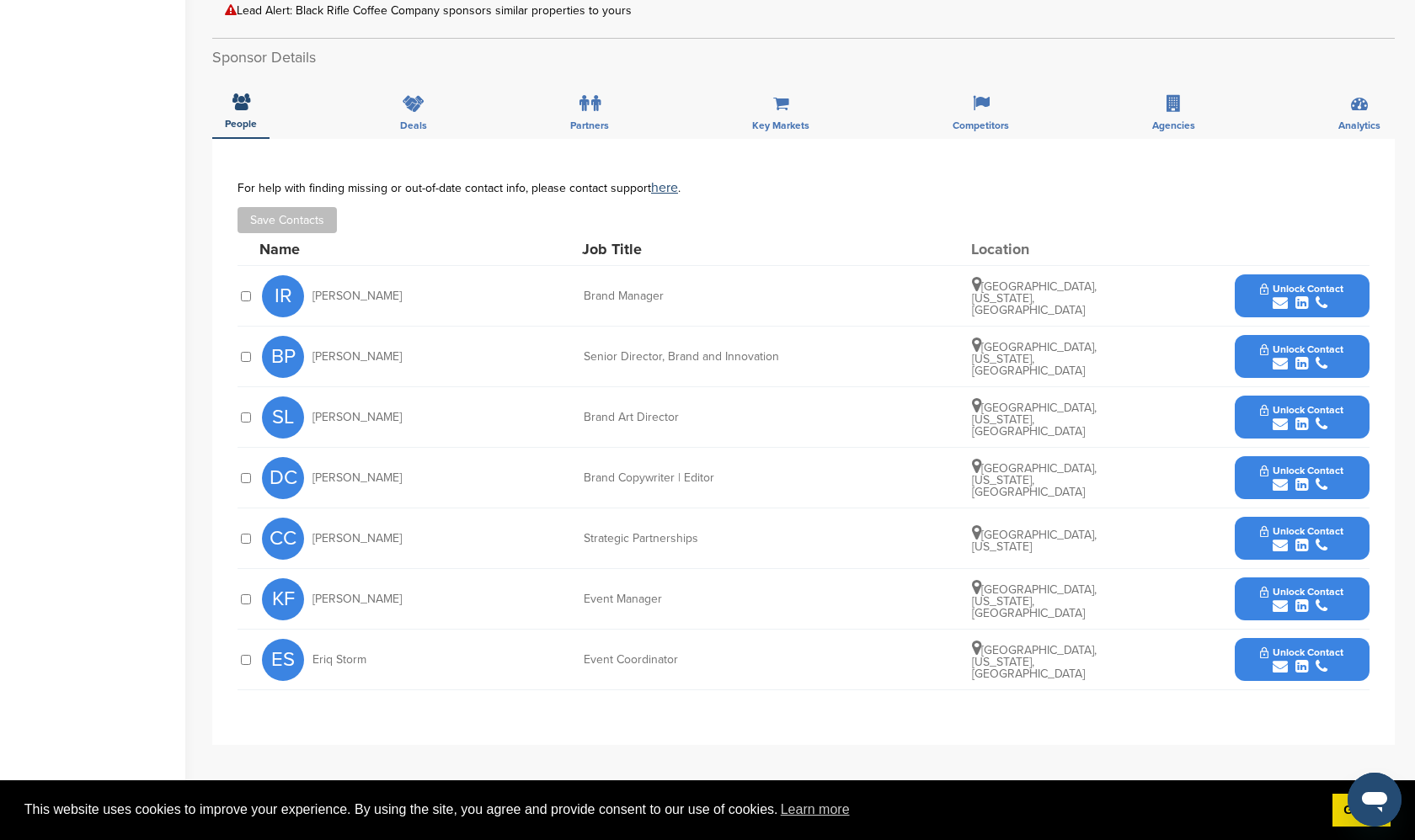
scroll to position [448, 0]
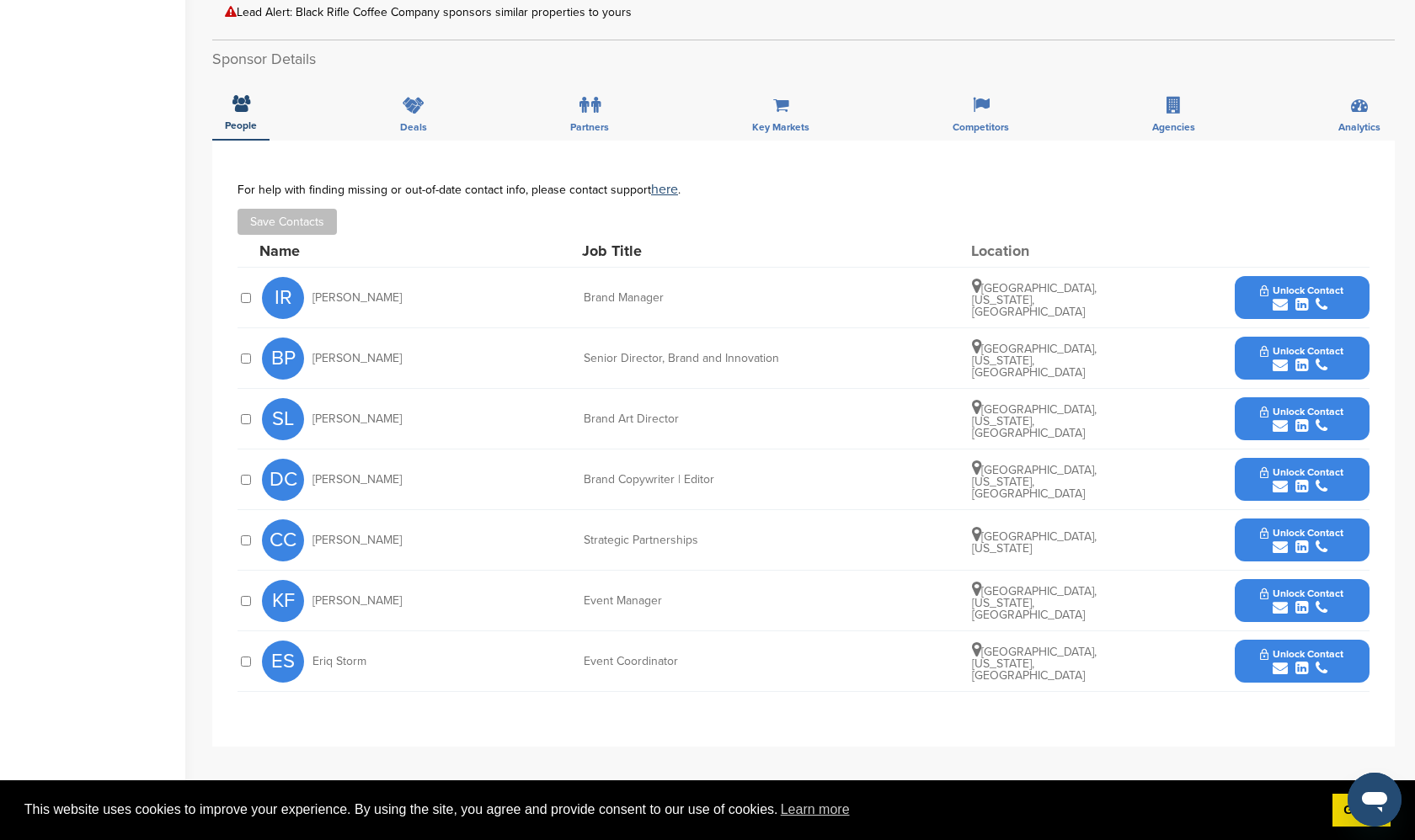
click at [907, 362] on div "BP Becky Parks Senior Director, Brand and Innovation Baltimore, Maryland, Unite…" at bounding box center [815, 359] width 1107 height 60
click at [916, 361] on div "BP Becky Parks Senior Director, Brand and Innovation Baltimore, Maryland, Unite…" at bounding box center [815, 359] width 1107 height 60
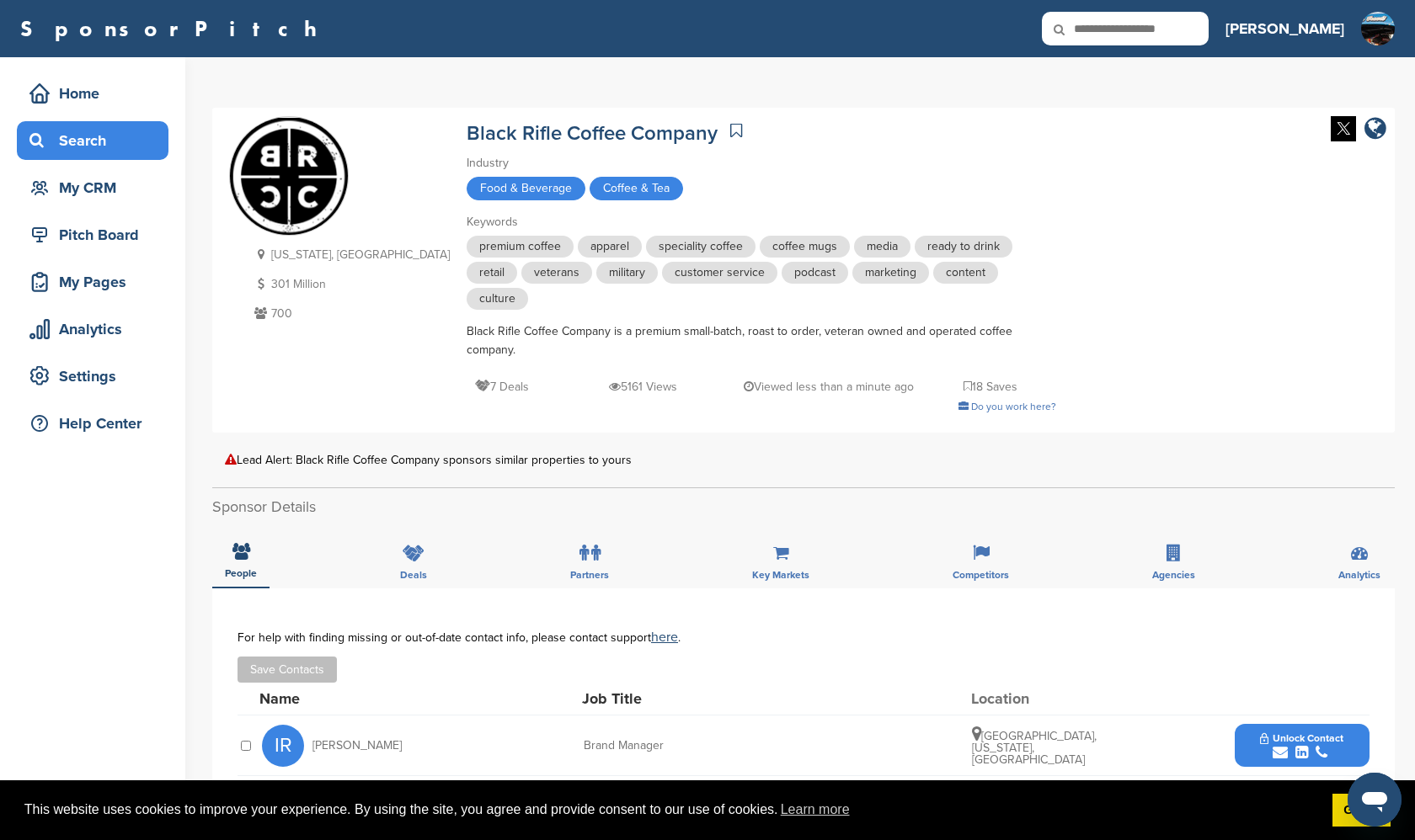
scroll to position [0, 0]
click at [730, 129] on icon at bounding box center [736, 130] width 12 height 17
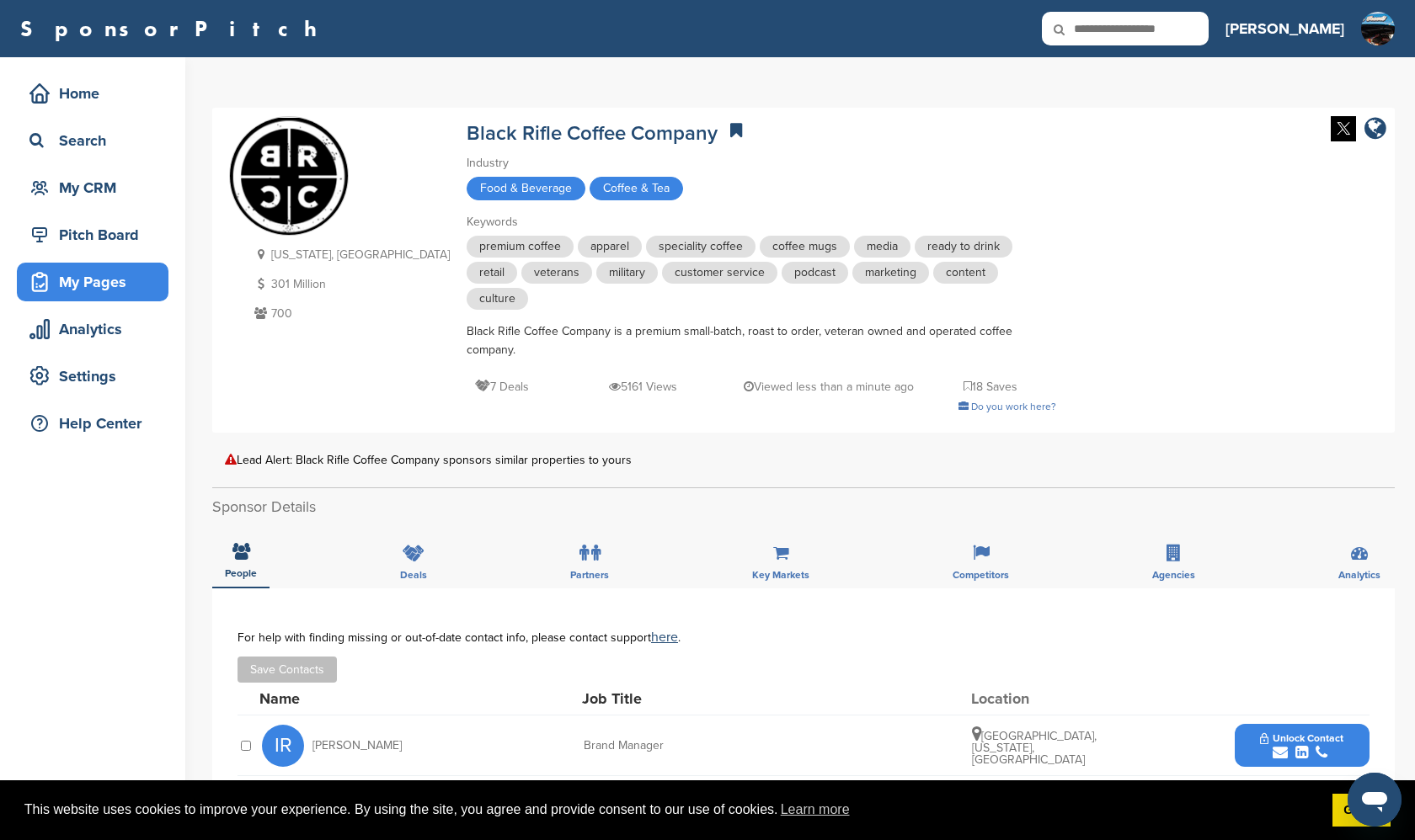
click at [98, 286] on div "My Pages" at bounding box center [97, 282] width 143 height 30
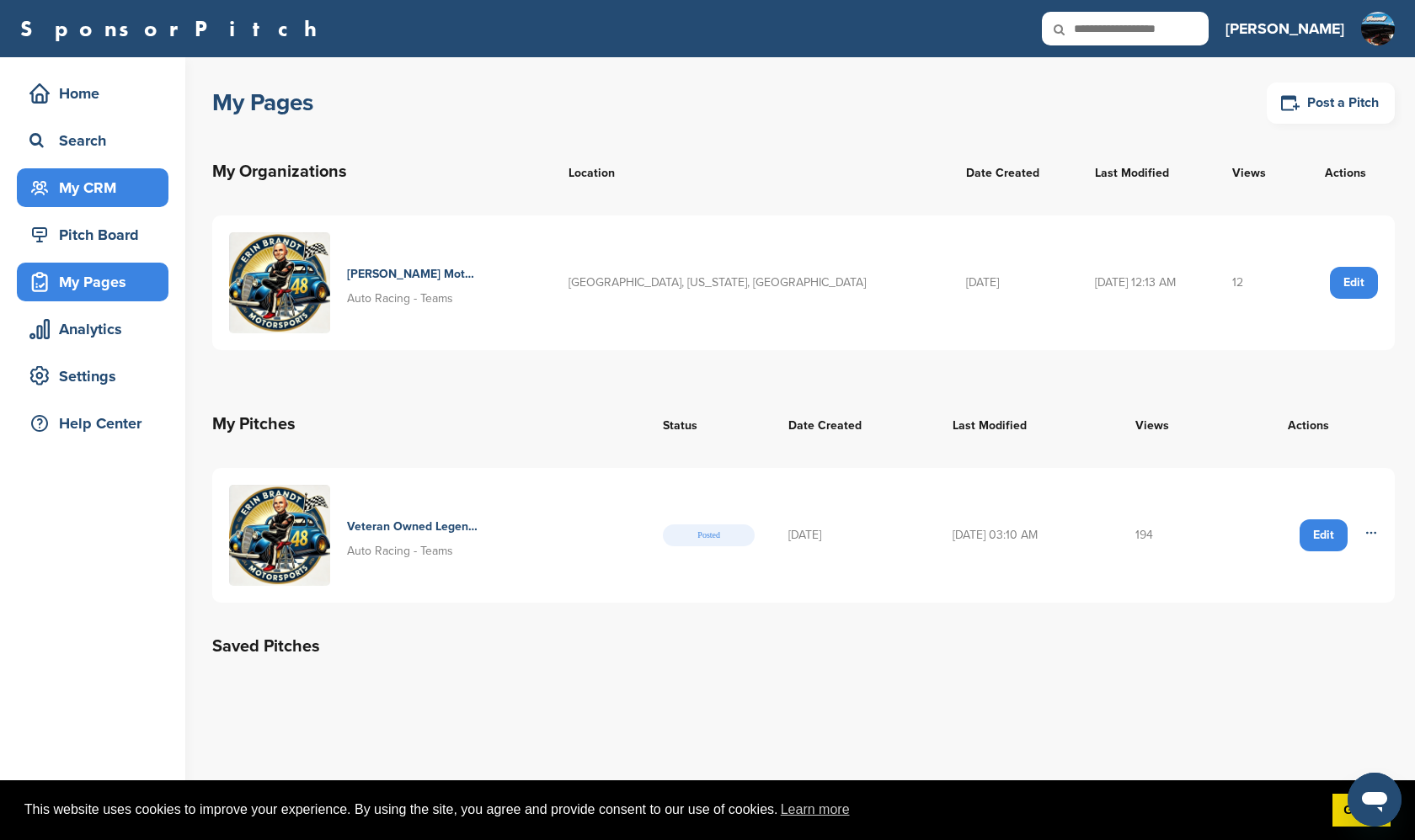
click at [83, 190] on div "My CRM" at bounding box center [97, 187] width 143 height 30
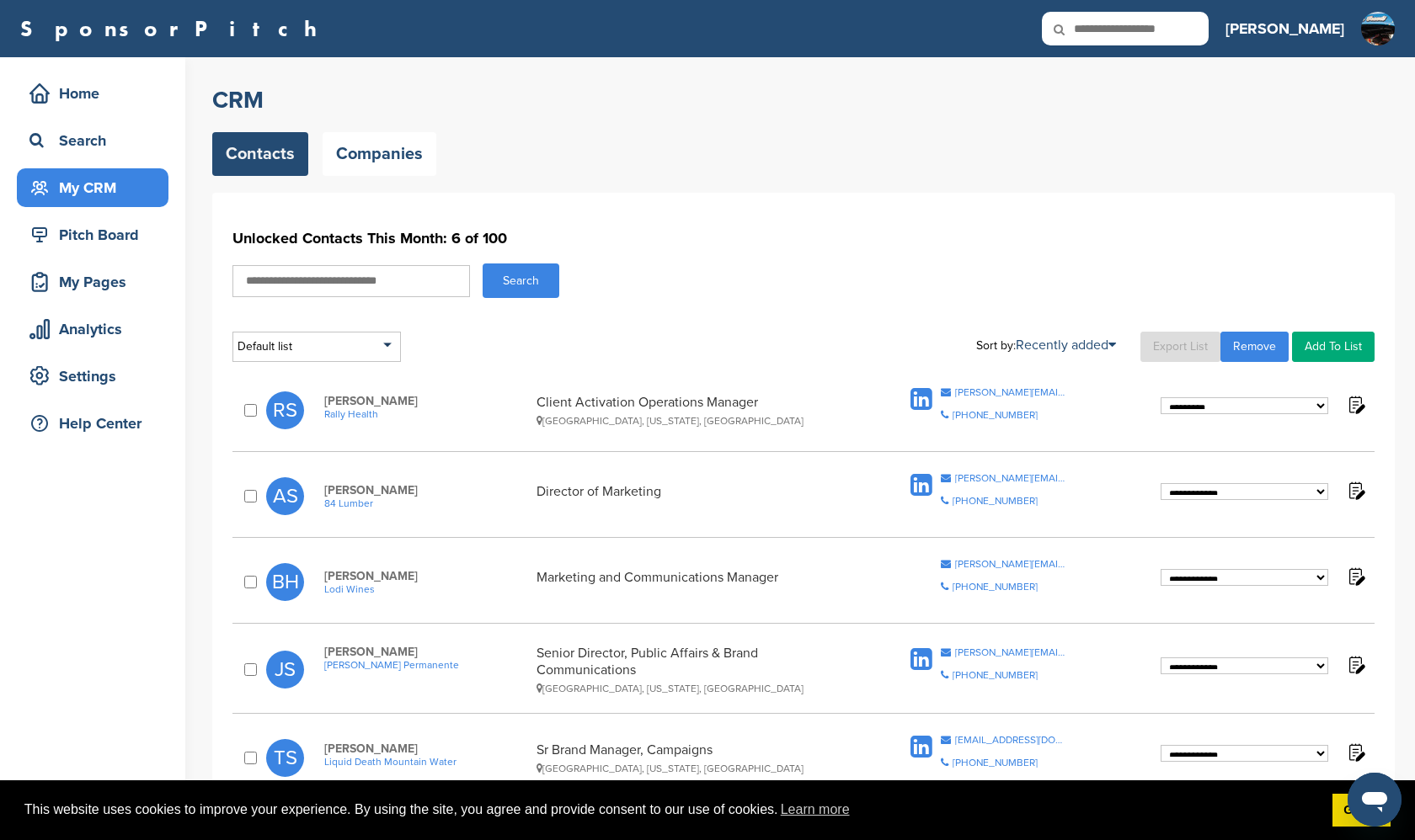
click at [196, 214] on div "**********" at bounding box center [708, 494] width 1415 height 874
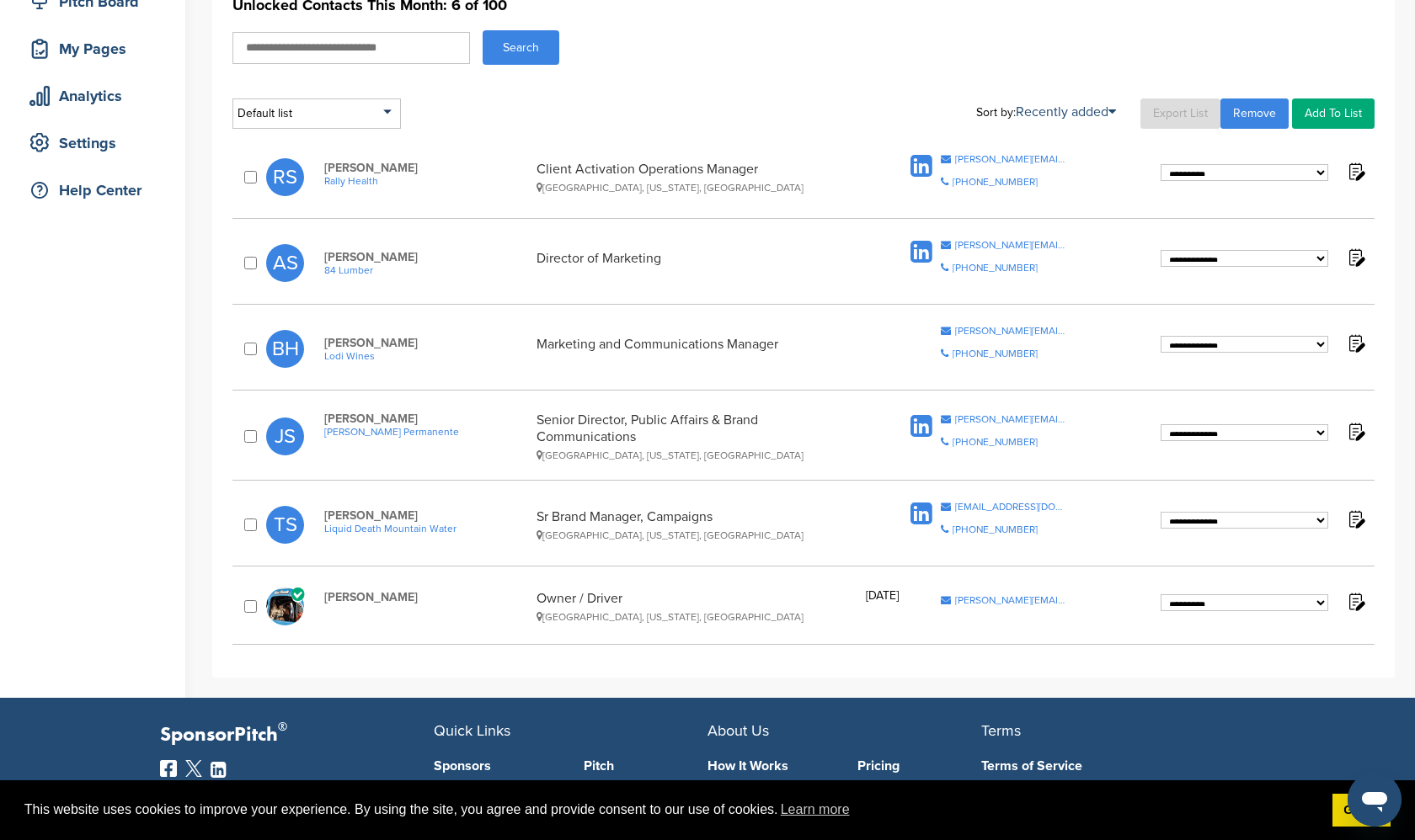
scroll to position [233, 0]
select select "**********"
click at [1138, 203] on div "**********" at bounding box center [803, 176] width 1142 height 63
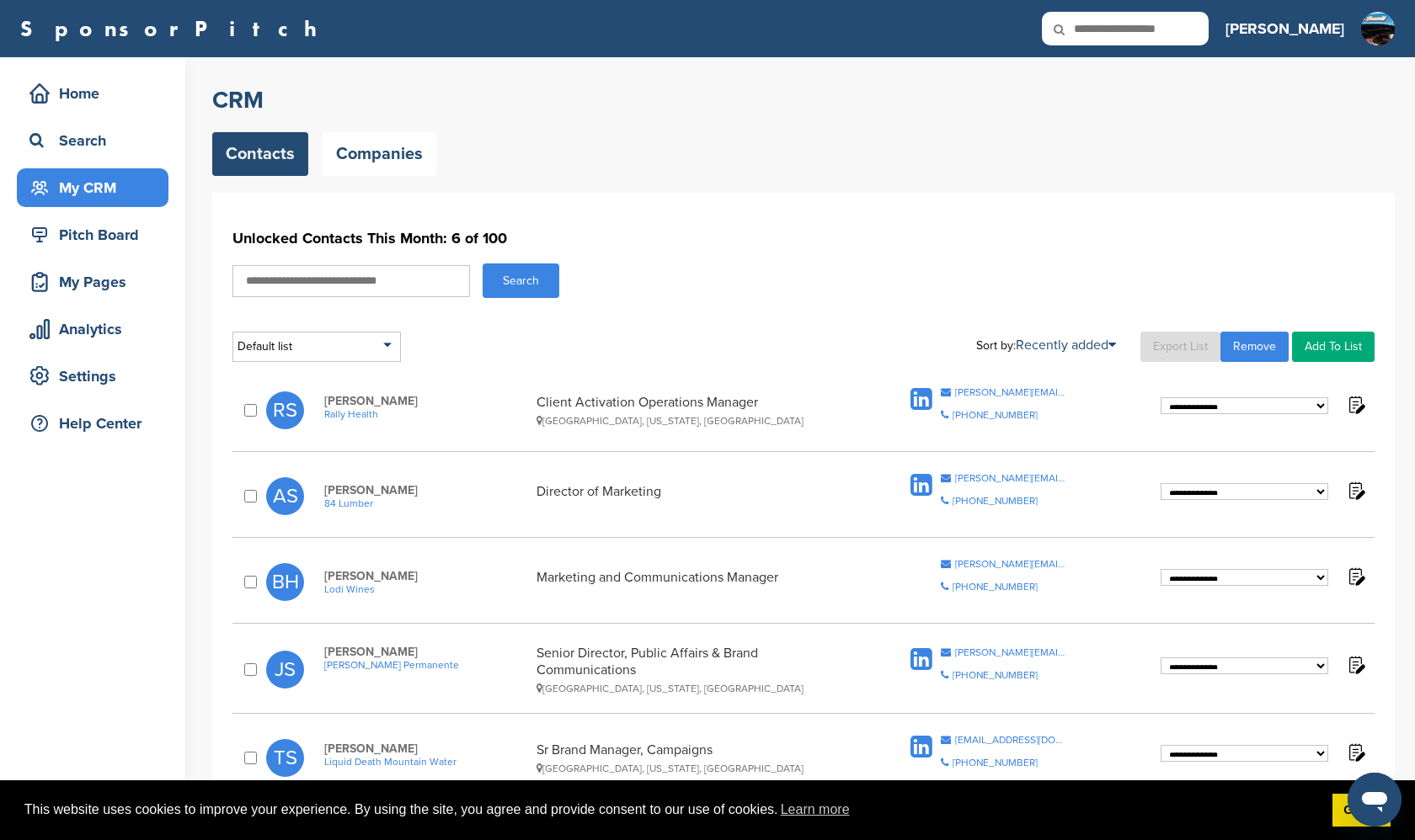
scroll to position [0, 0]
click at [689, 113] on h2 "CRM" at bounding box center [804, 100] width 1182 height 30
